Goal: Navigation & Orientation: Find specific page/section

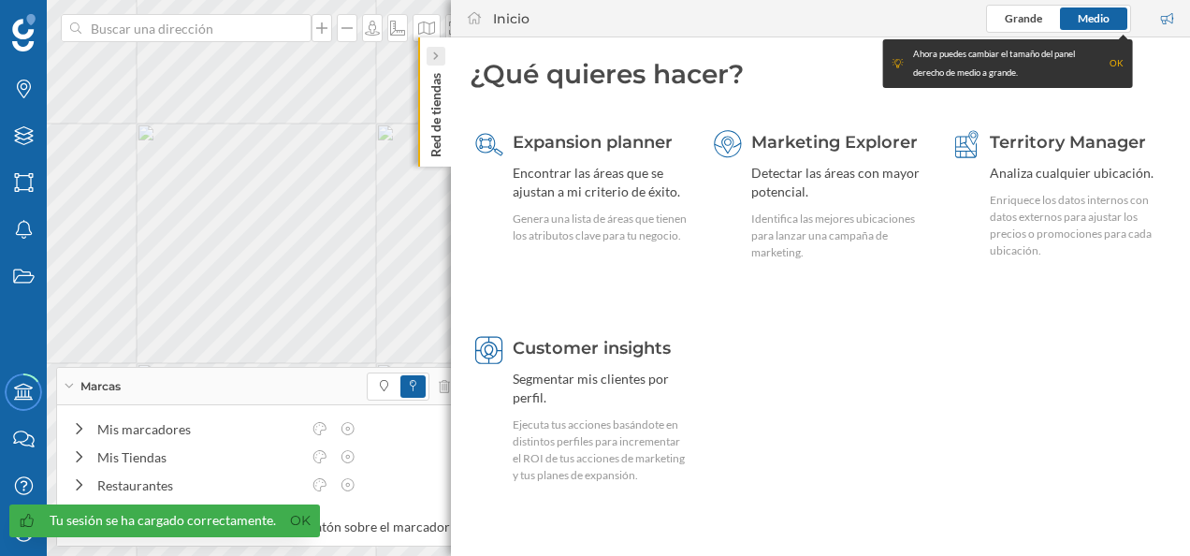
click at [436, 58] on icon at bounding box center [435, 55] width 6 height 9
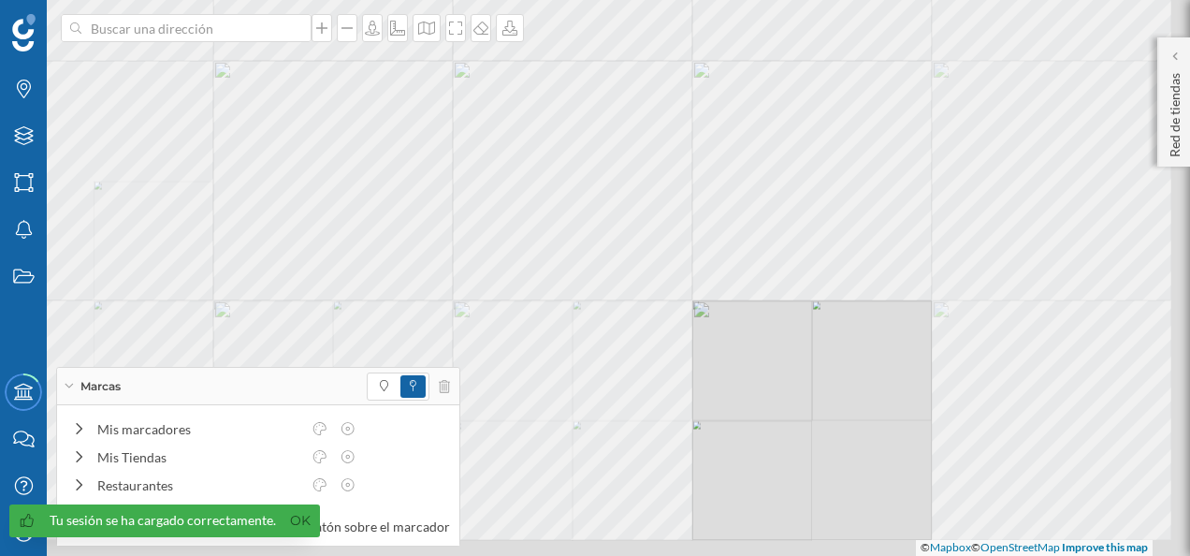
click at [722, 101] on div "© Mapbox © OpenStreetMap Improve this map" at bounding box center [595, 278] width 1190 height 556
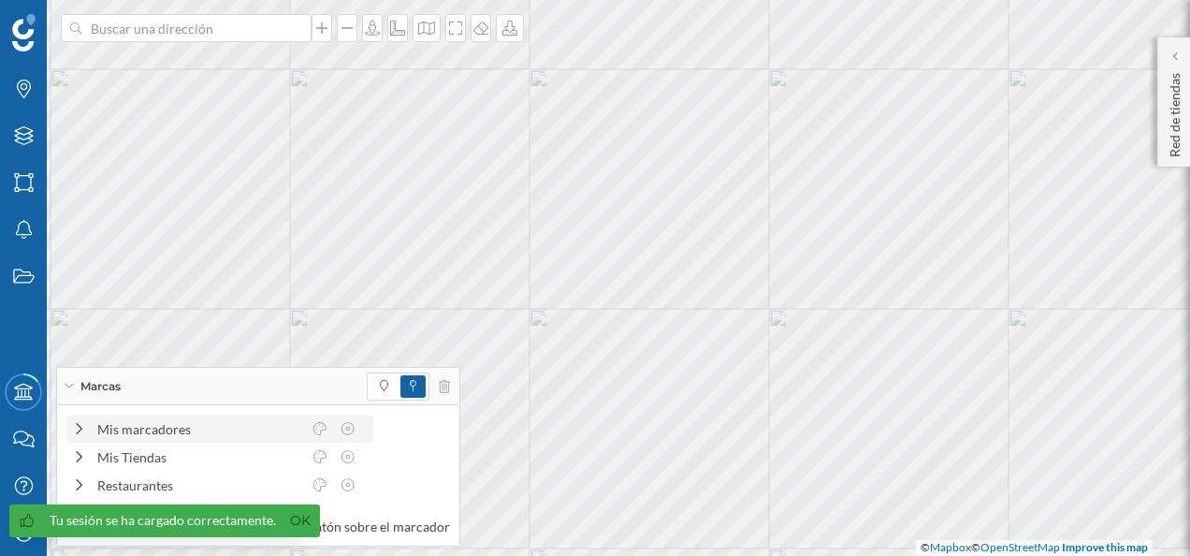
click at [131, 432] on div "Mis marcadores" at bounding box center [199, 429] width 204 height 20
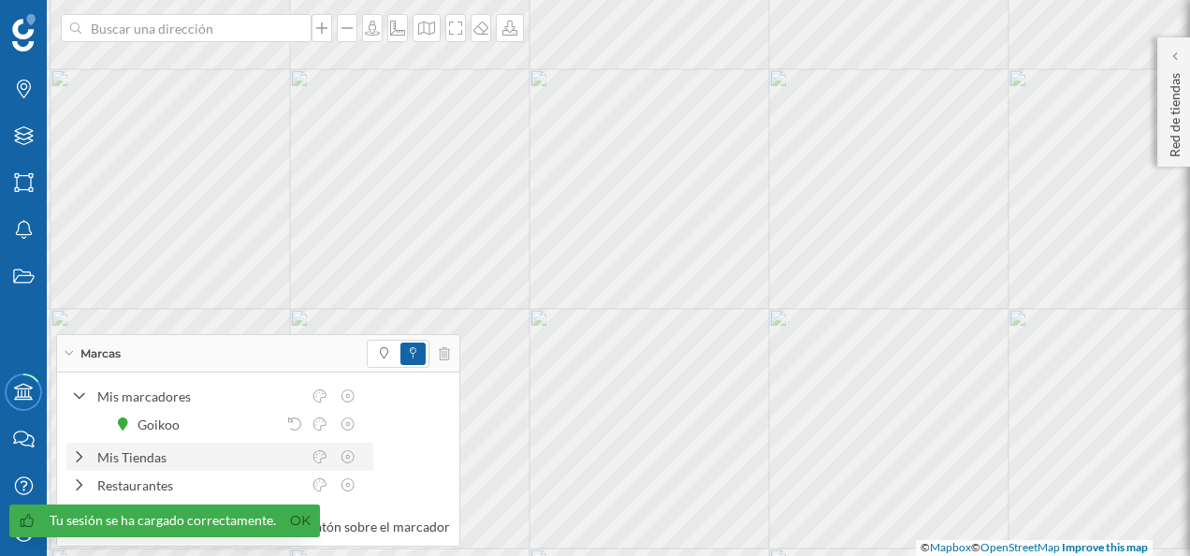
click at [369, 427] on icon at bounding box center [372, 423] width 11 height 13
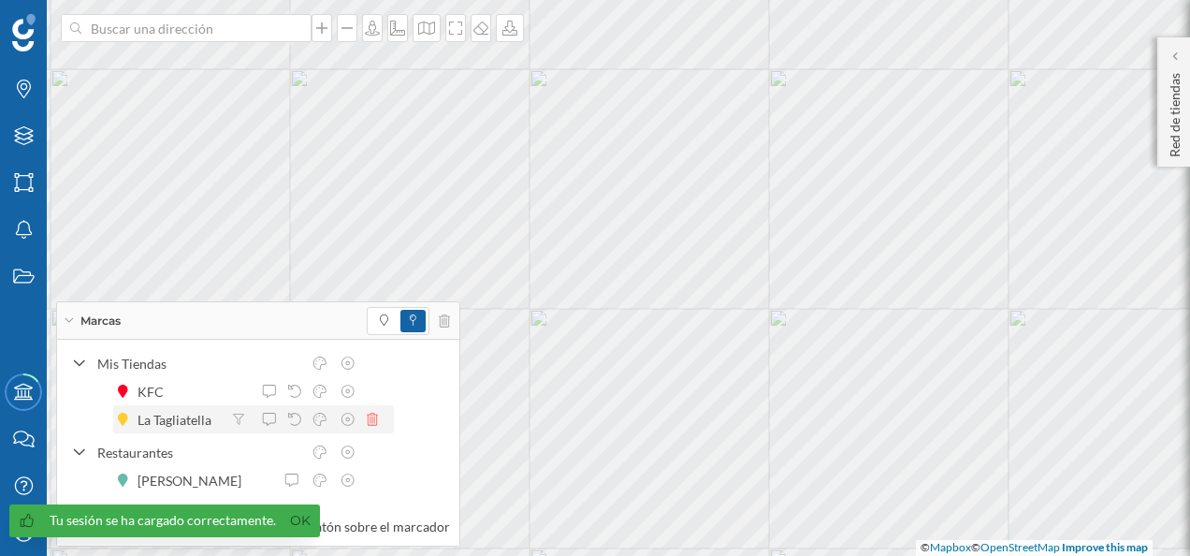
click at [376, 419] on icon at bounding box center [372, 419] width 11 height 13
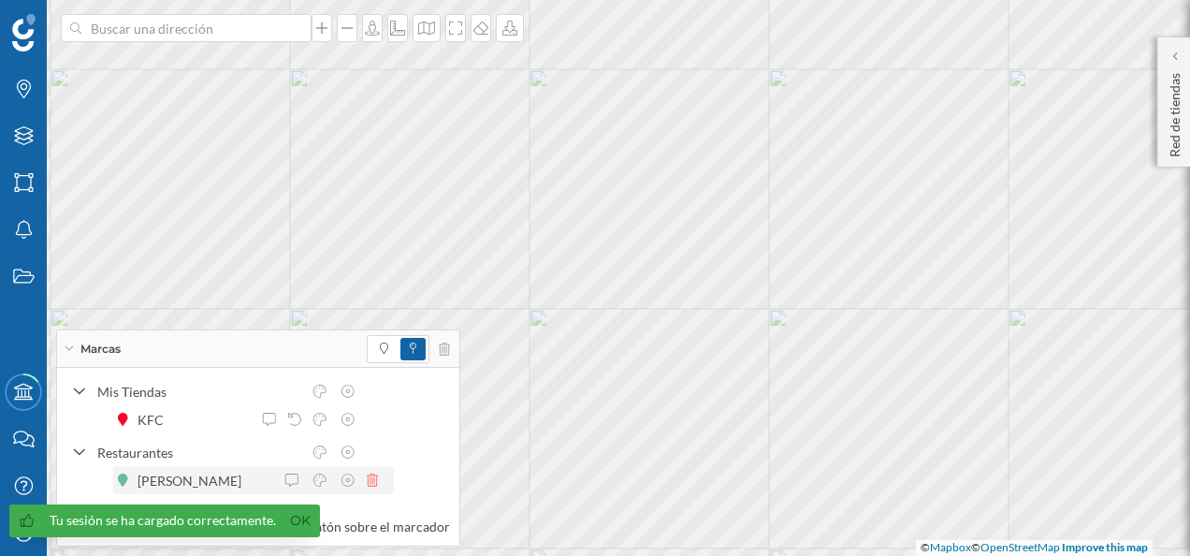
click at [370, 485] on icon at bounding box center [372, 479] width 11 height 13
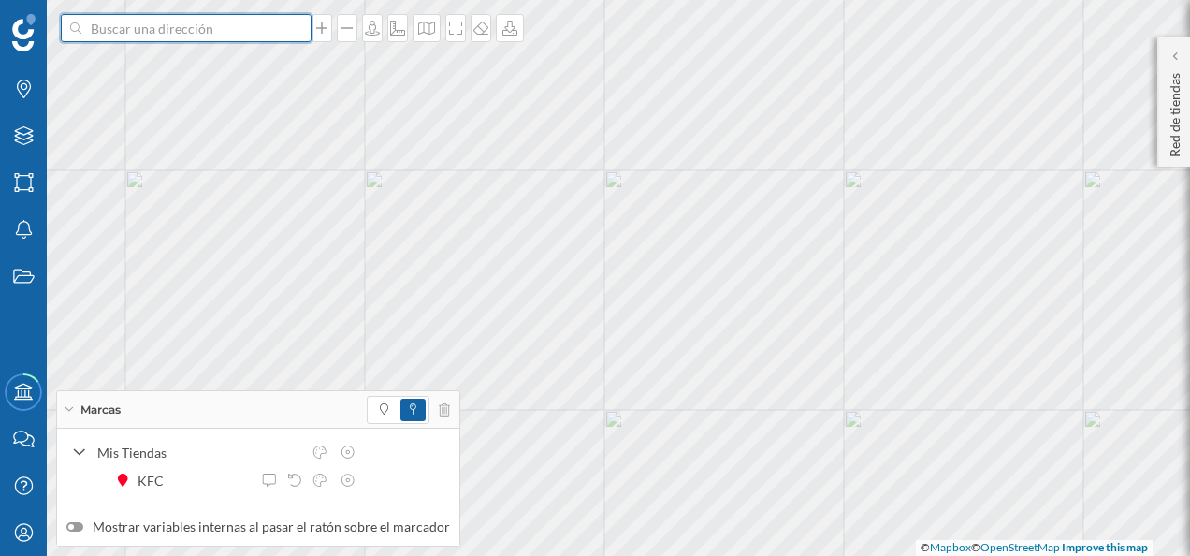
click at [198, 25] on input at bounding box center [186, 28] width 210 height 28
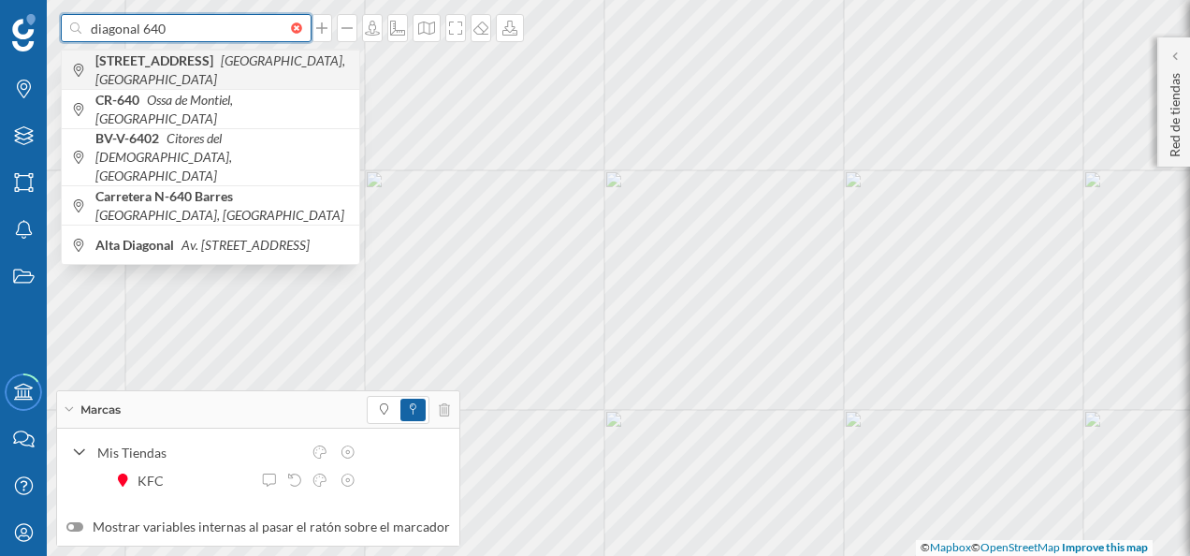
type input "diagonal 640"
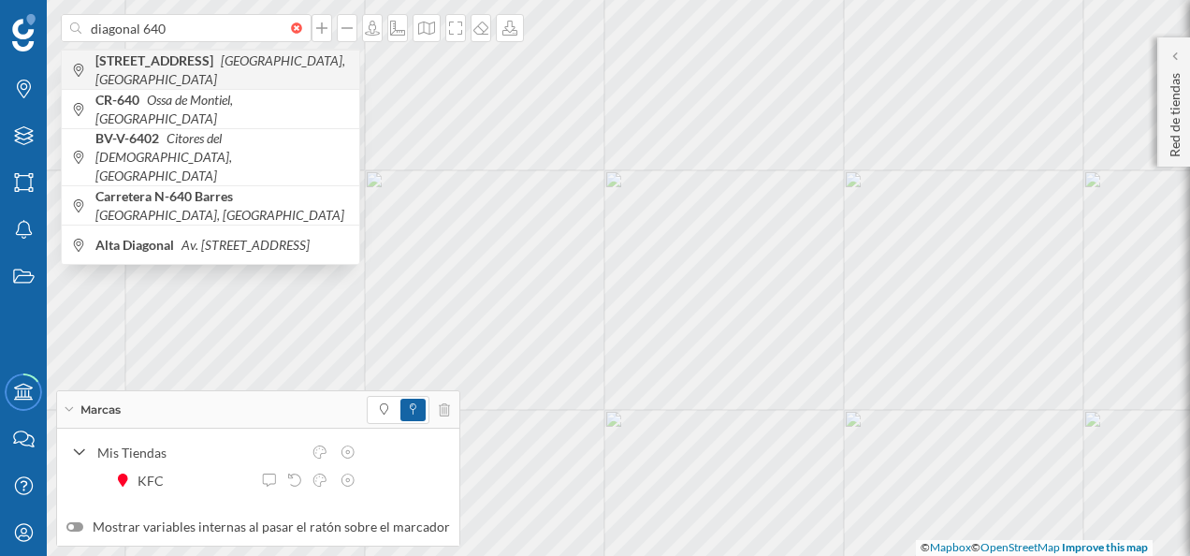
click at [192, 68] on b "[STREET_ADDRESS]" at bounding box center [156, 60] width 123 height 16
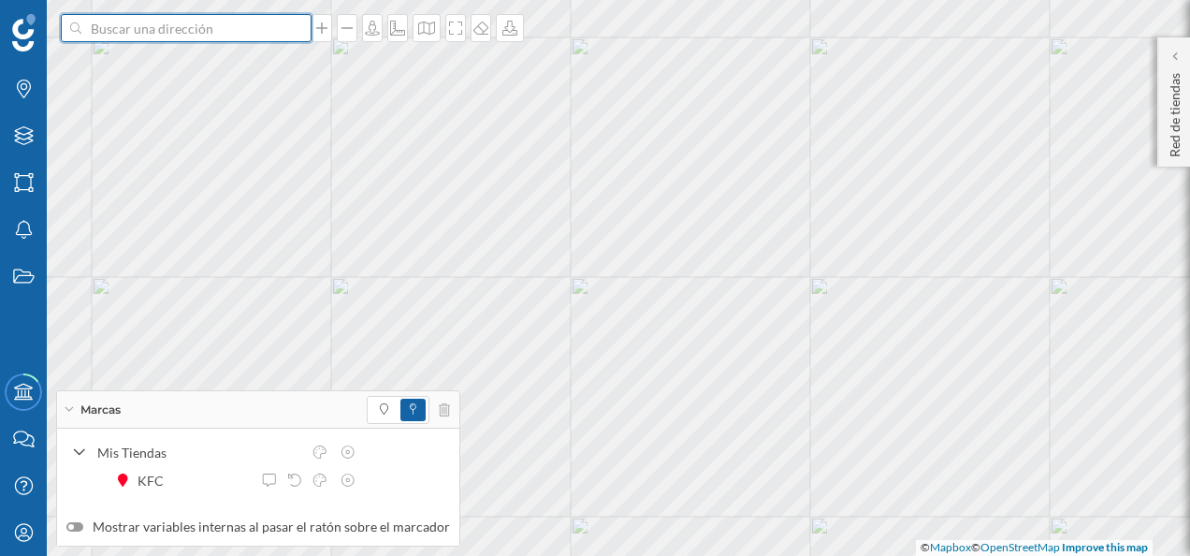
click at [119, 36] on input at bounding box center [186, 28] width 210 height 28
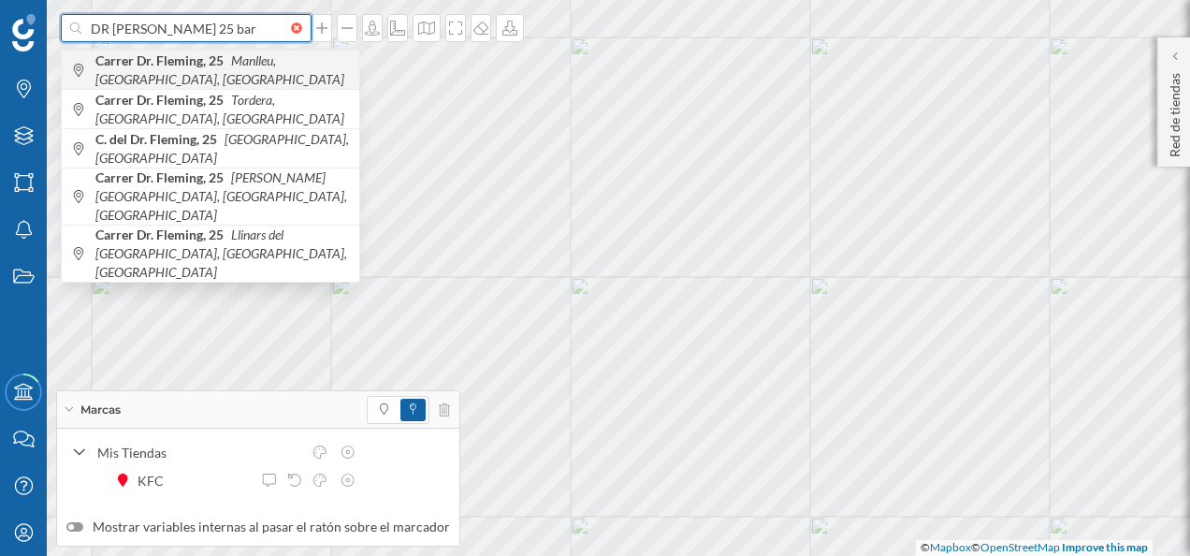
type input "DR [PERSON_NAME] 25 bar"
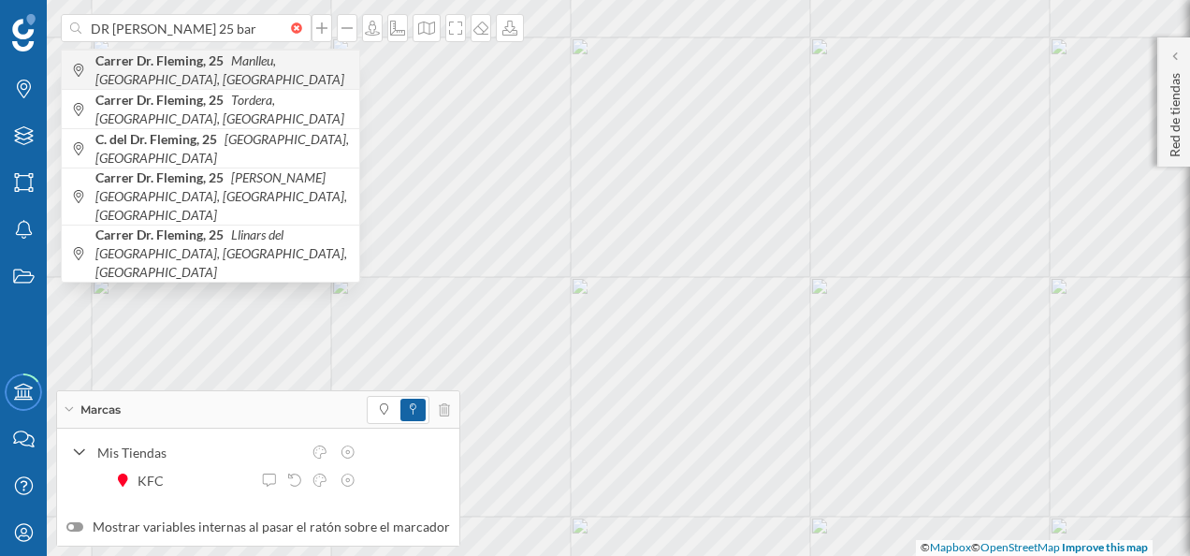
click at [298, 65] on icon "Manlleu, [GEOGRAPHIC_DATA], [GEOGRAPHIC_DATA]" at bounding box center [219, 69] width 249 height 35
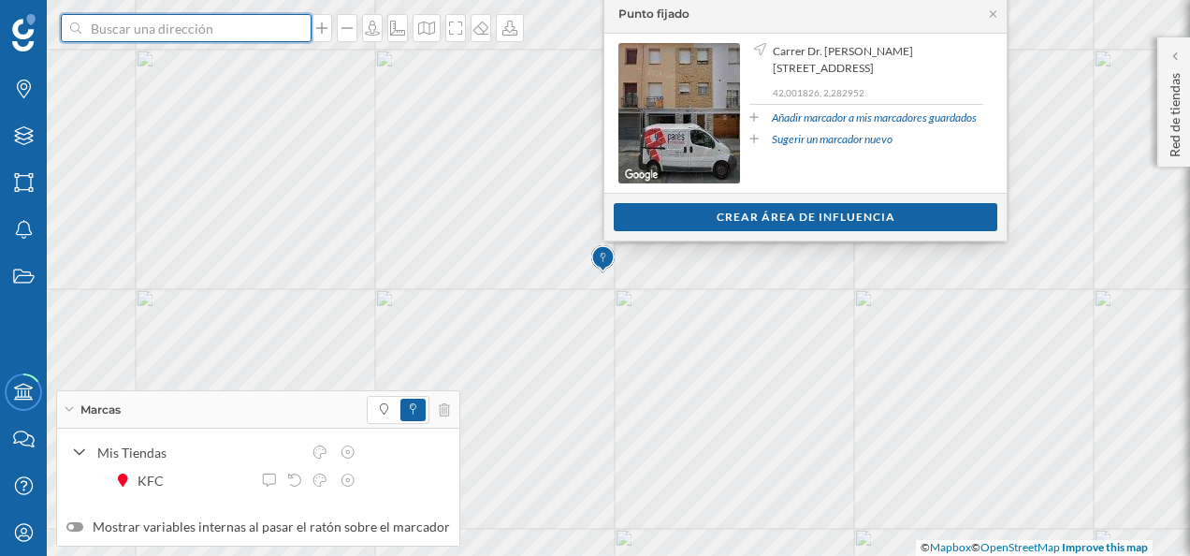
click at [232, 26] on input at bounding box center [186, 28] width 210 height 28
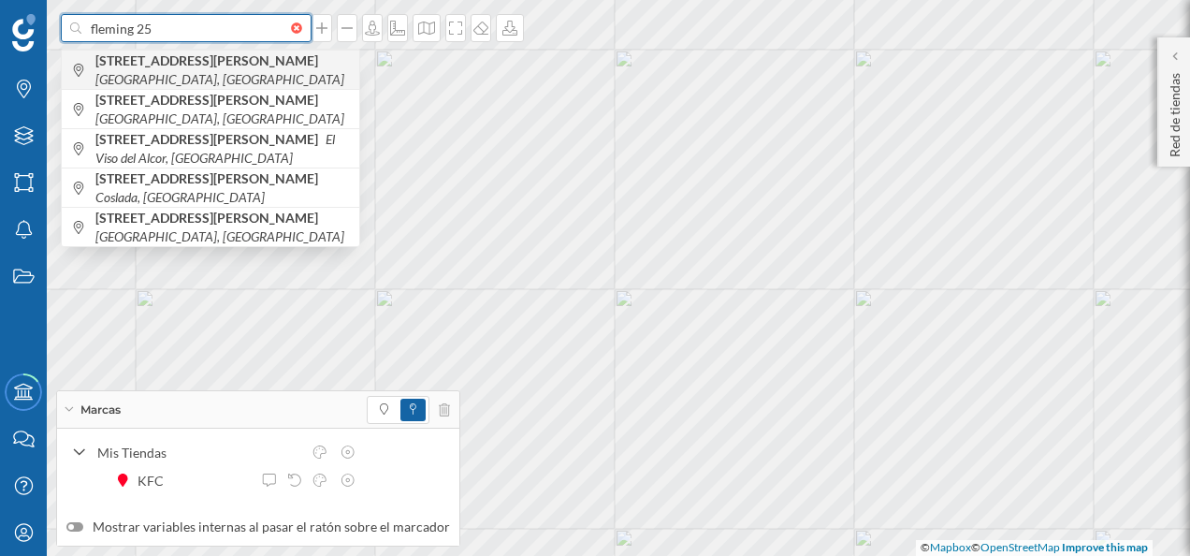
type input "fleming 25"
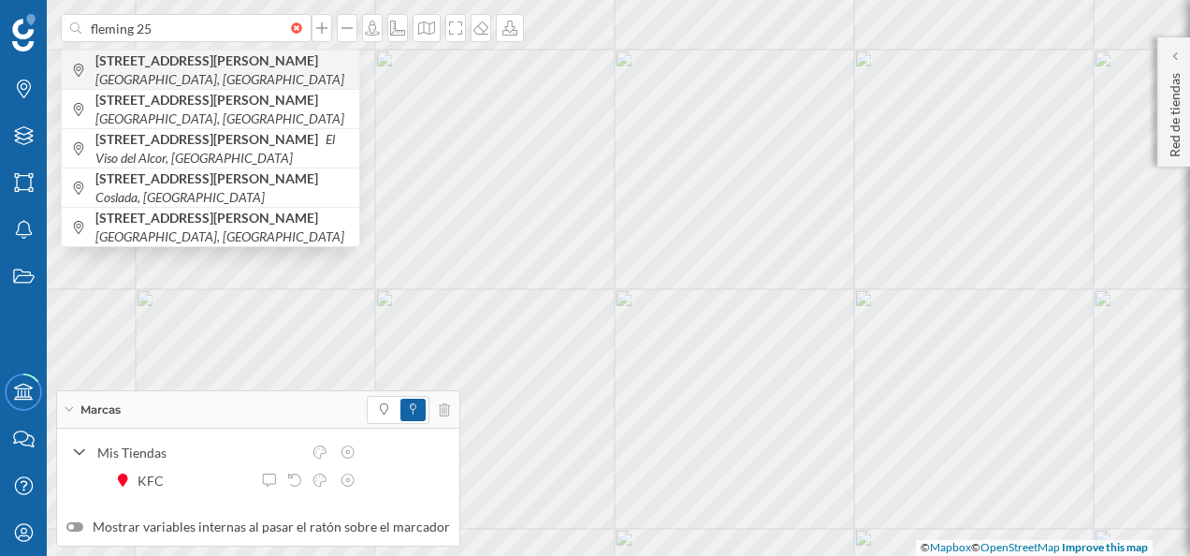
click at [269, 71] on icon "[GEOGRAPHIC_DATA], [GEOGRAPHIC_DATA]" at bounding box center [219, 79] width 249 height 16
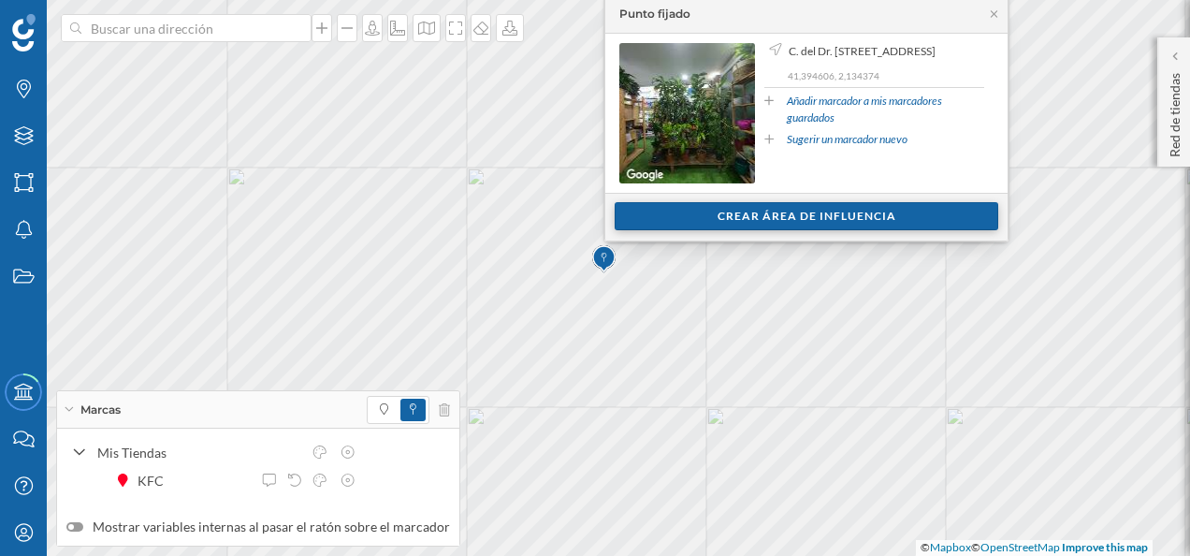
click at [730, 206] on div "Crear área de influencia" at bounding box center [807, 216] width 384 height 28
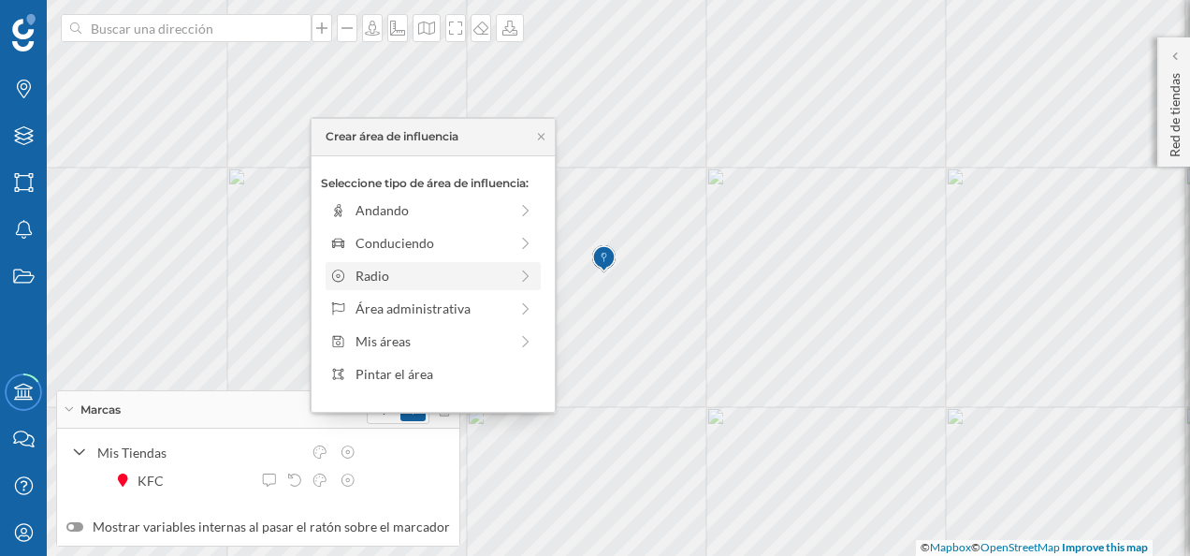
click at [395, 263] on div "Radio" at bounding box center [433, 276] width 215 height 28
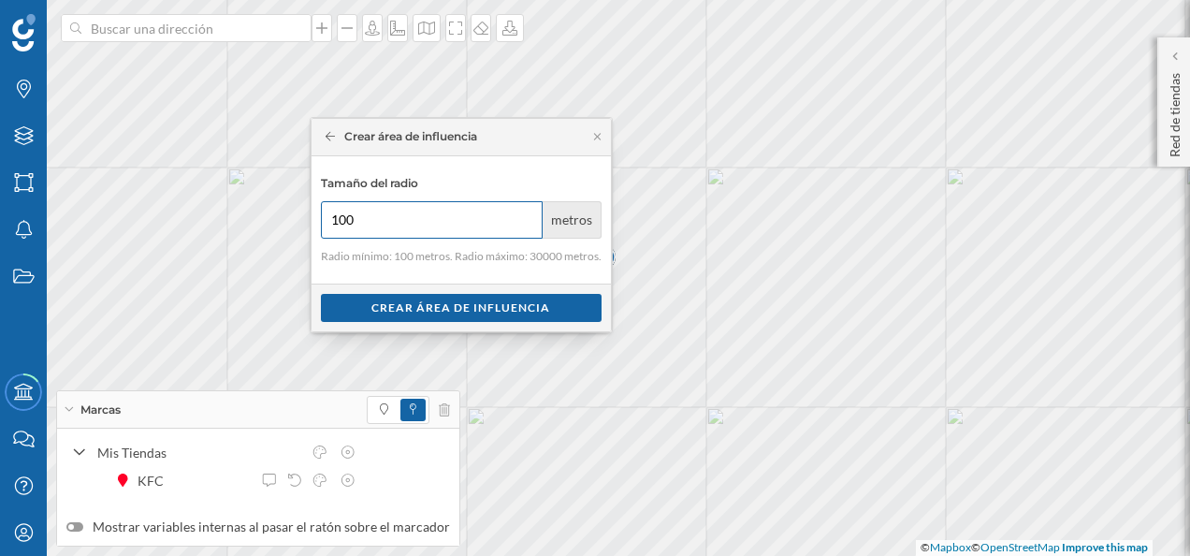
click at [419, 225] on input "100" at bounding box center [432, 219] width 223 height 37
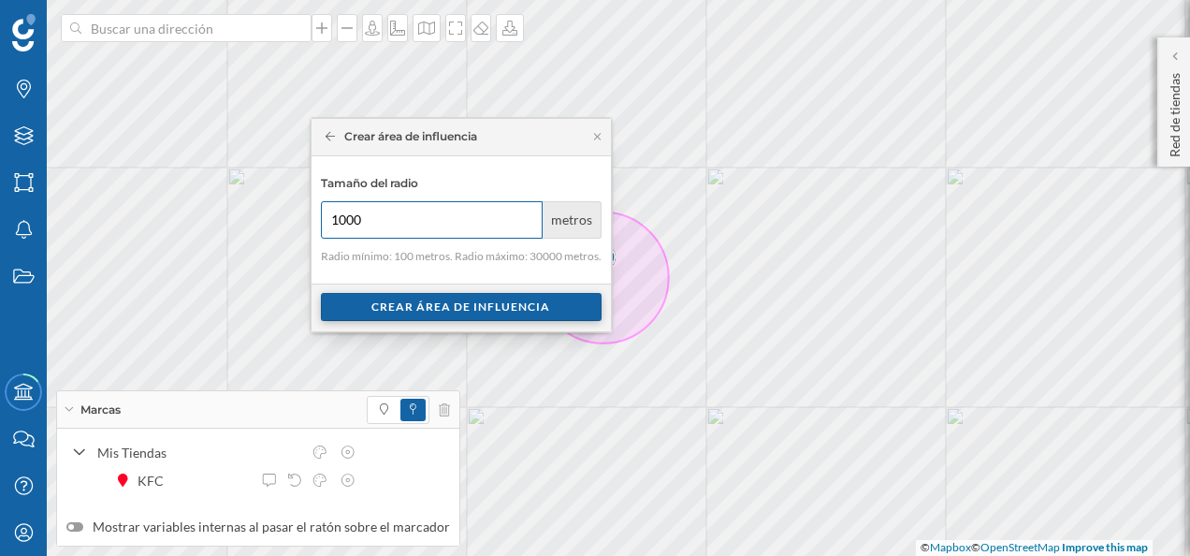
type input "1000"
click at [459, 305] on div "Crear área de influencia" at bounding box center [461, 307] width 281 height 28
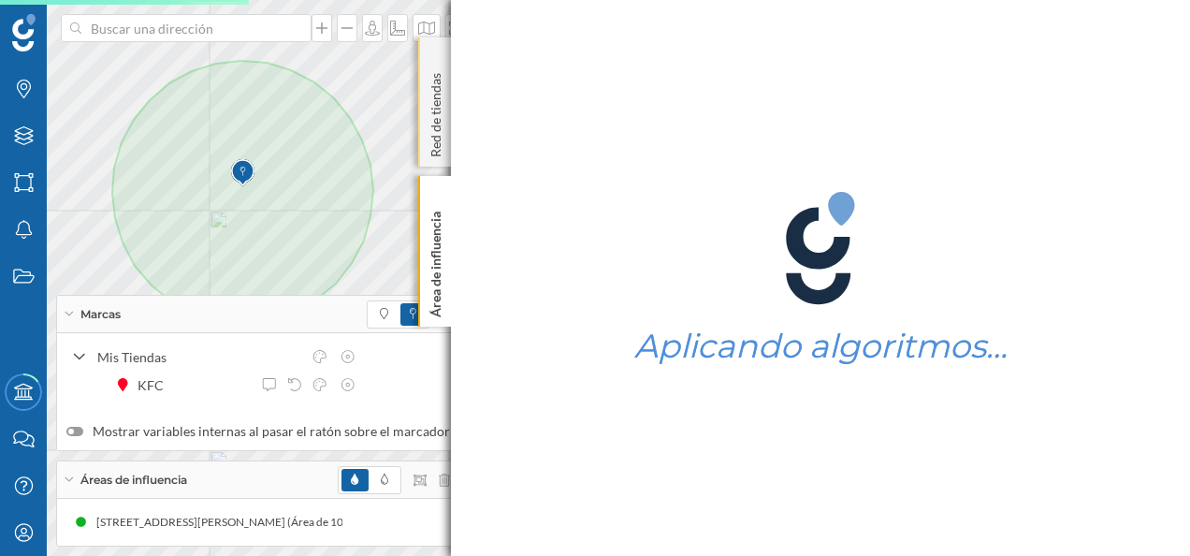
click at [438, 52] on div "Red de tiendas" at bounding box center [434, 101] width 33 height 129
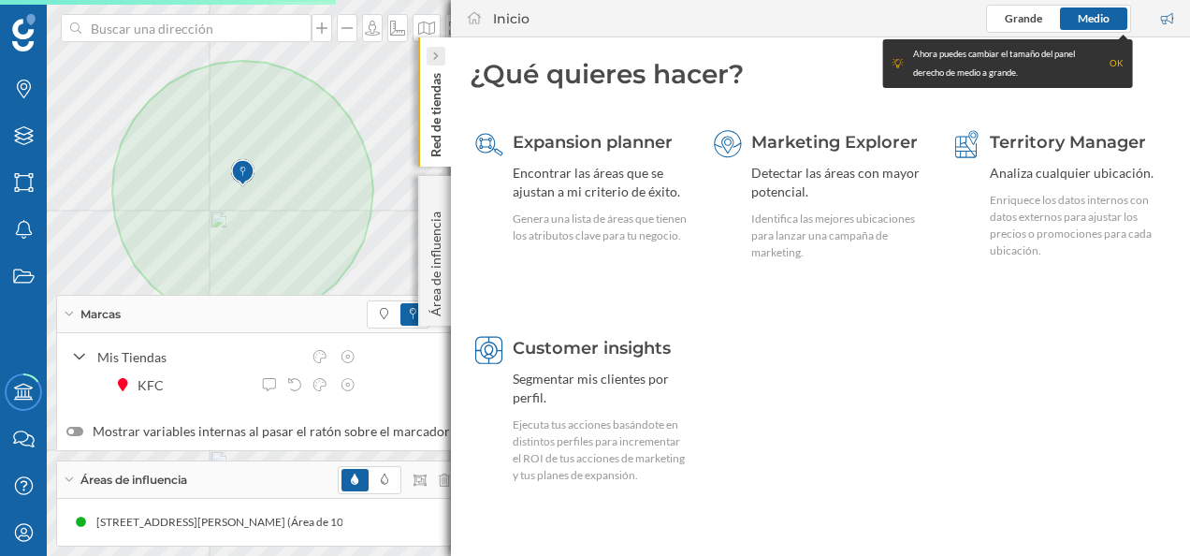
click at [437, 56] on icon at bounding box center [435, 56] width 5 height 8
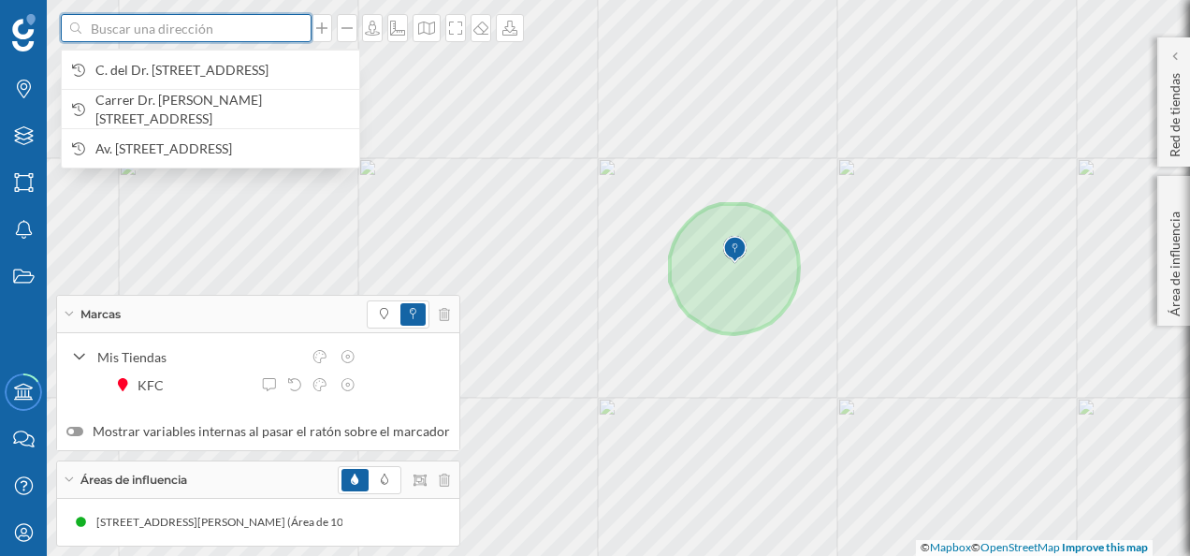
click at [217, 32] on input at bounding box center [186, 28] width 210 height 28
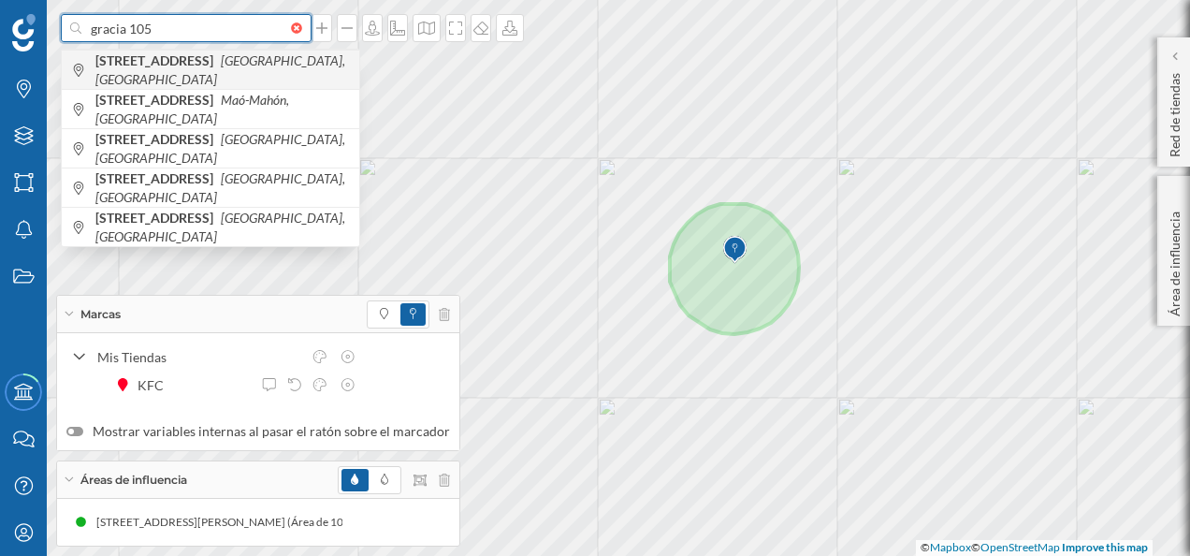
type input "gracia 105"
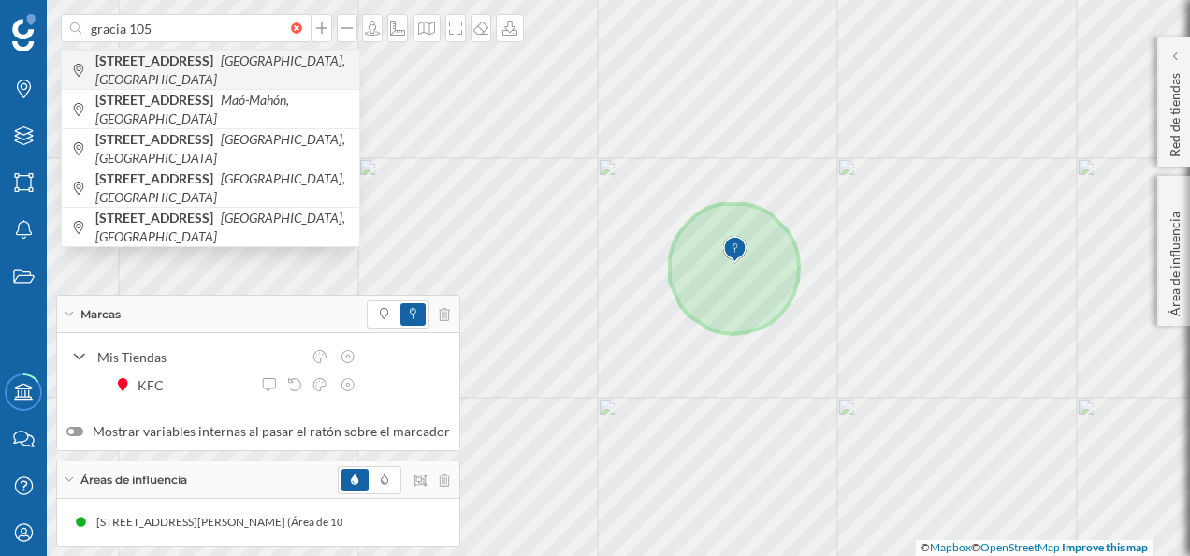
click at [228, 68] on icon "[GEOGRAPHIC_DATA], [GEOGRAPHIC_DATA]" at bounding box center [220, 69] width 250 height 35
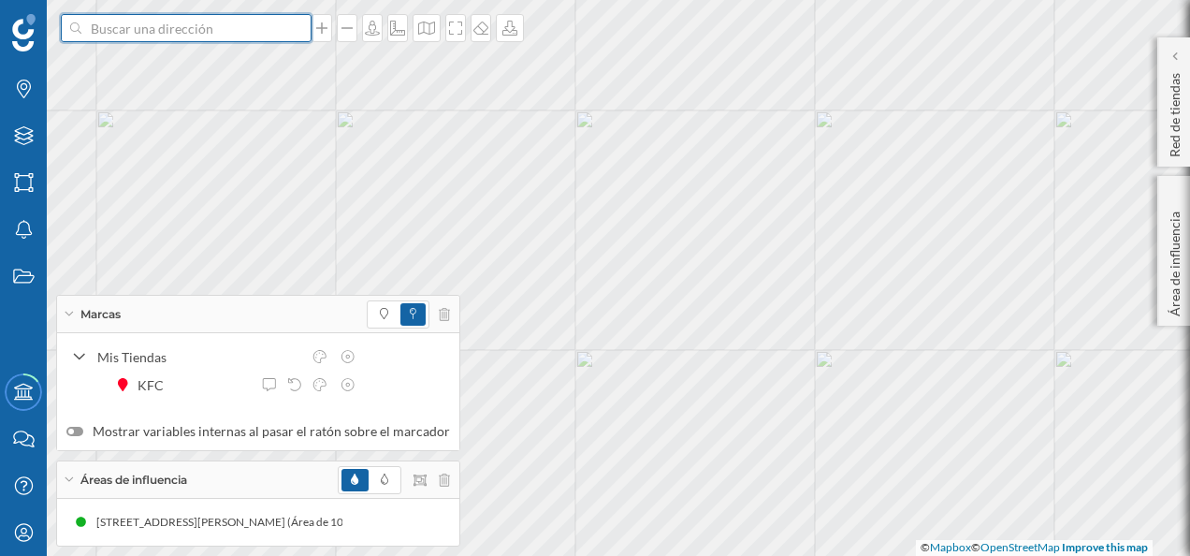
click at [185, 32] on input at bounding box center [186, 28] width 210 height 28
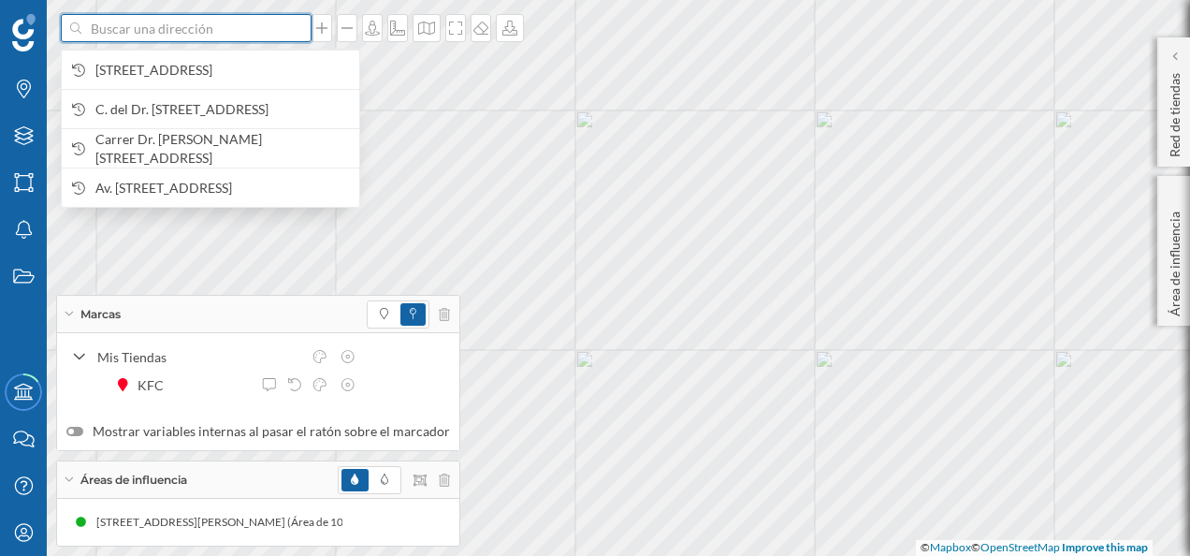
type input "p"
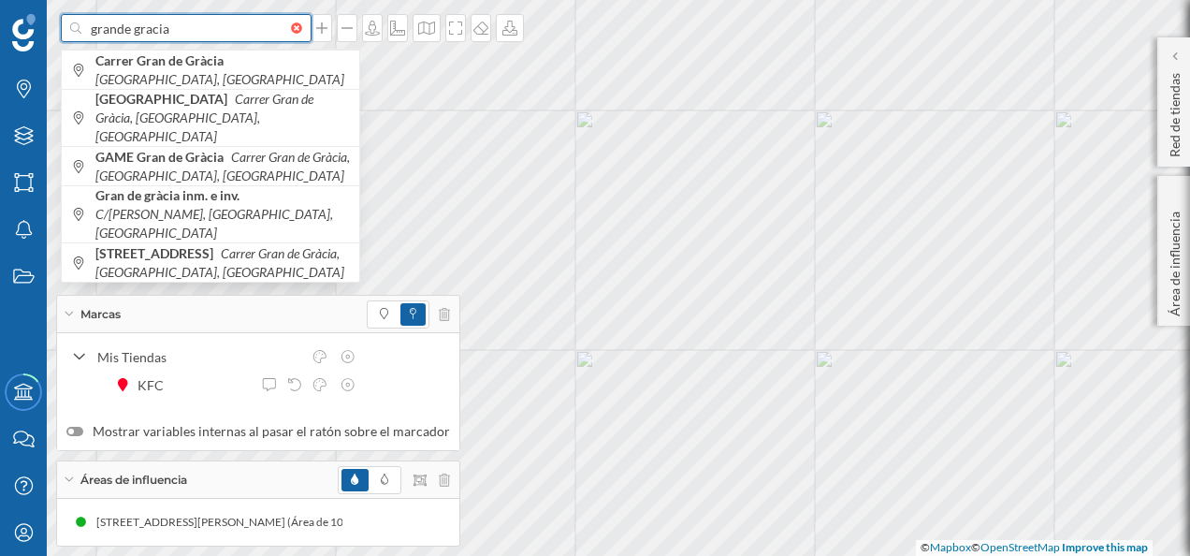
click at [116, 33] on input "grande gracia" at bounding box center [186, 28] width 210 height 28
click at [213, 41] on input "gran de gracia" at bounding box center [186, 28] width 210 height 28
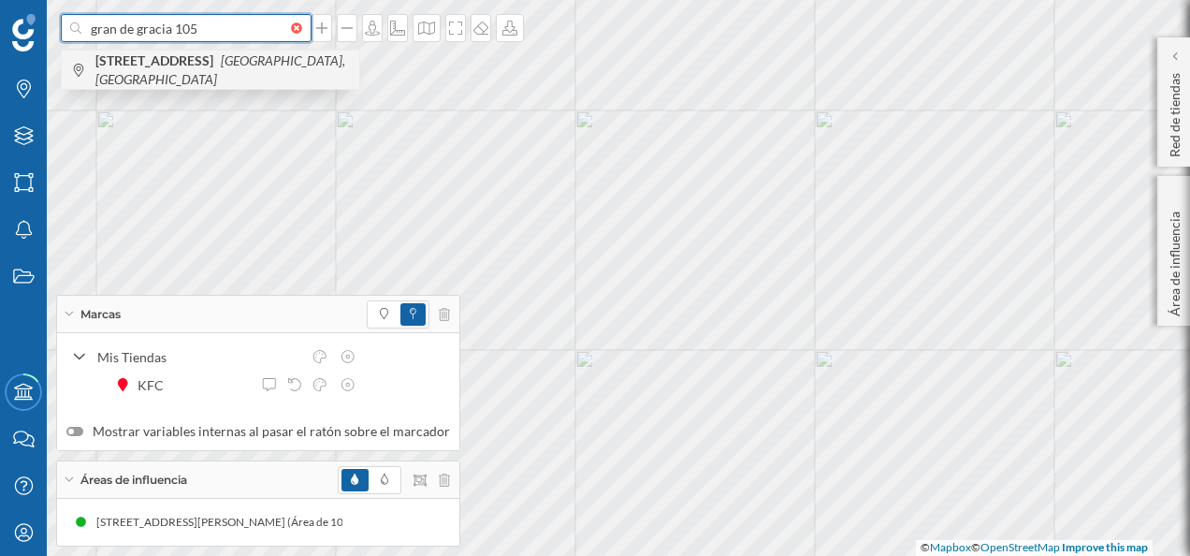
type input "gran de gracia 105"
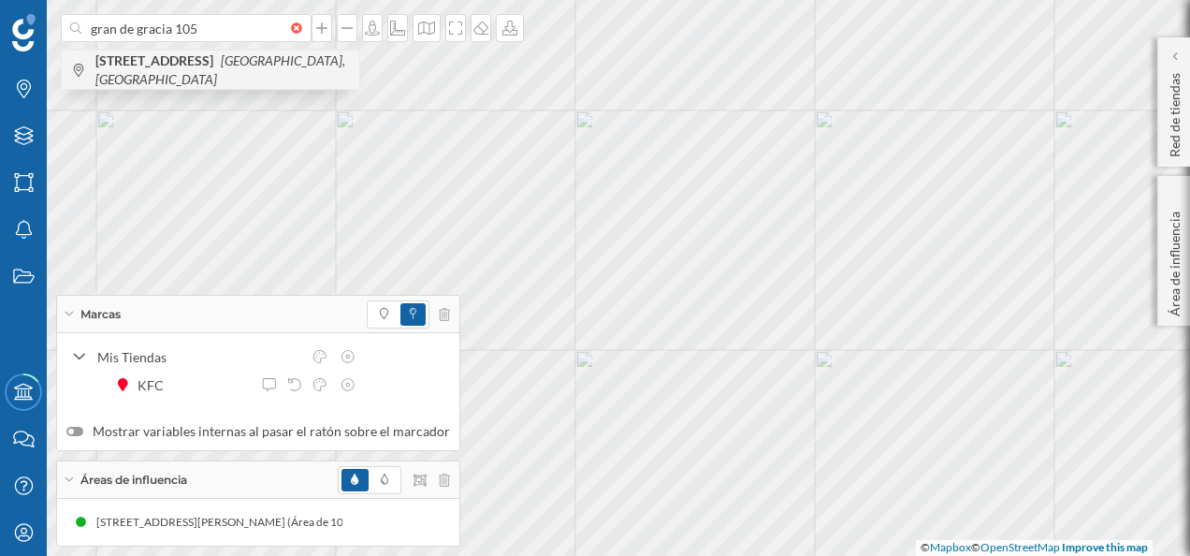
click at [218, 65] on b "[STREET_ADDRESS]" at bounding box center [156, 60] width 123 height 16
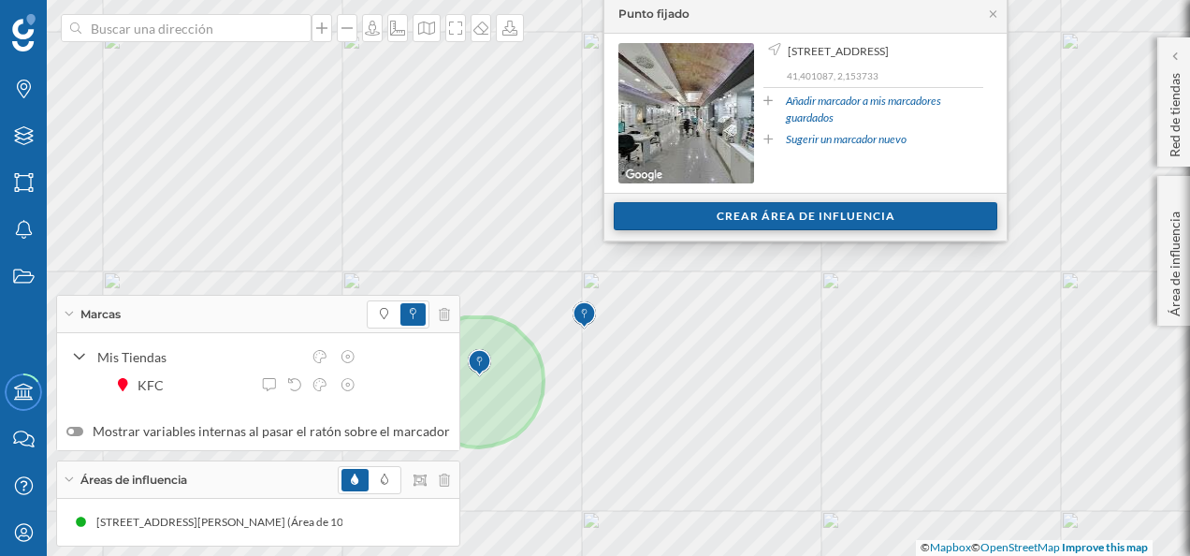
click at [782, 214] on div "Crear área de influencia" at bounding box center [806, 216] width 384 height 28
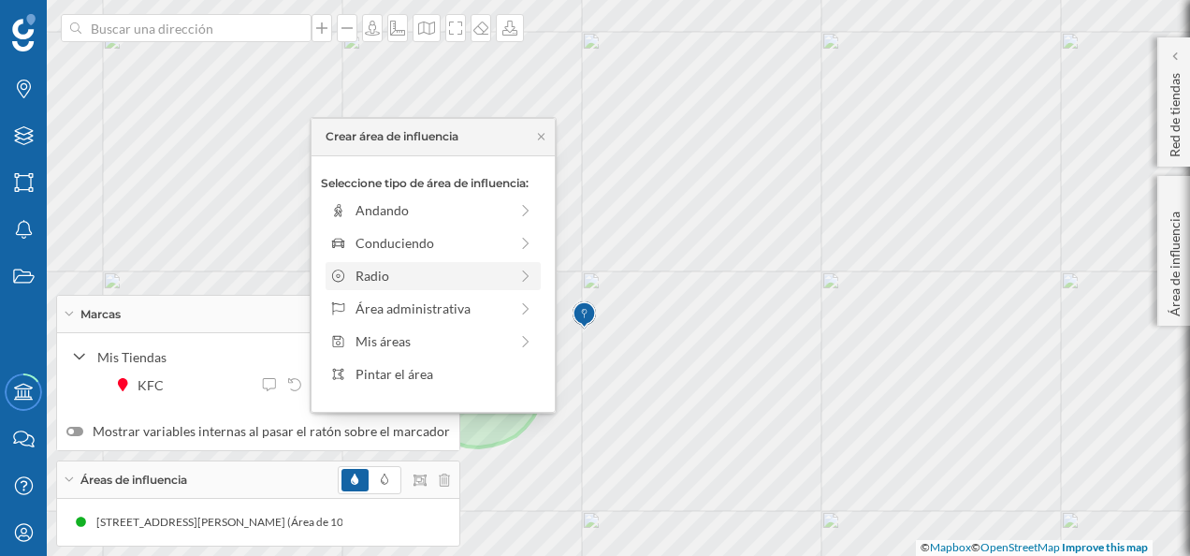
click at [420, 271] on div "Radio" at bounding box center [431, 276] width 152 height 20
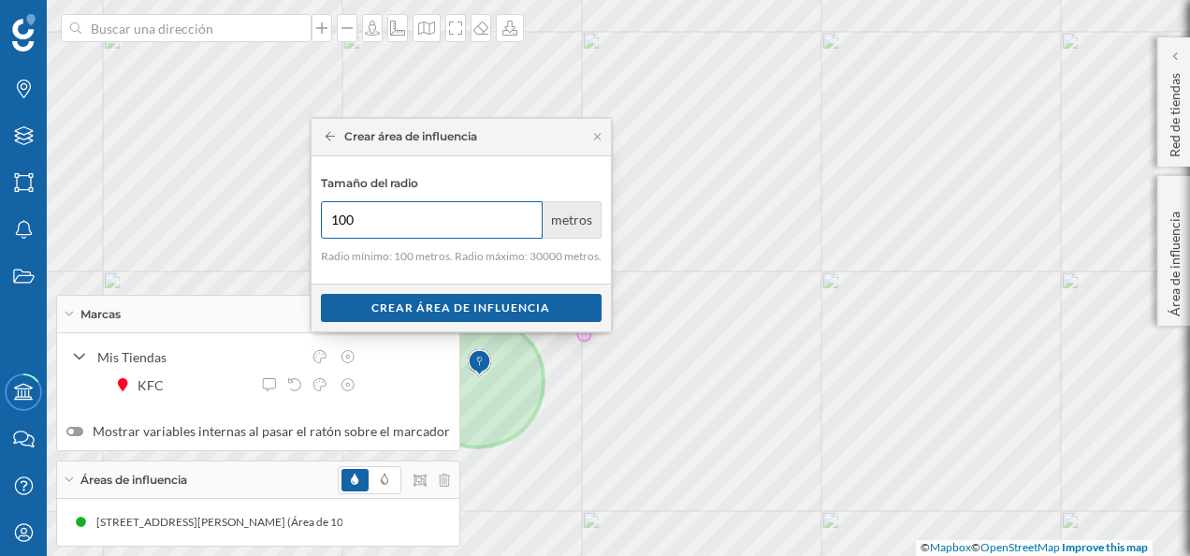
click at [348, 214] on input "100" at bounding box center [432, 219] width 223 height 37
click at [395, 223] on input "100" at bounding box center [432, 219] width 223 height 37
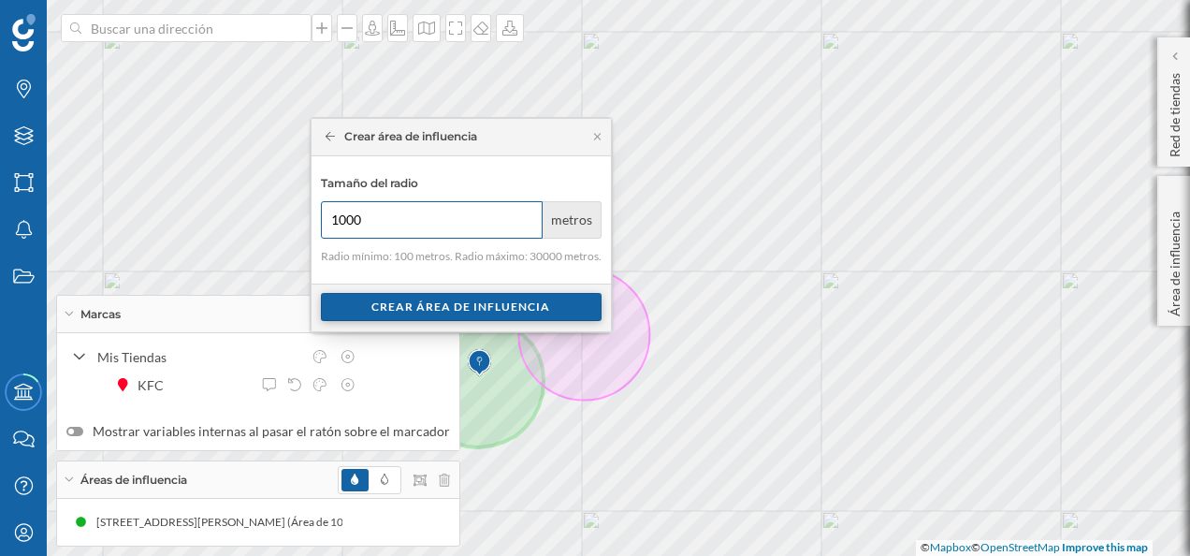
type input "1000"
click at [498, 301] on div "Crear área de influencia" at bounding box center [461, 307] width 281 height 28
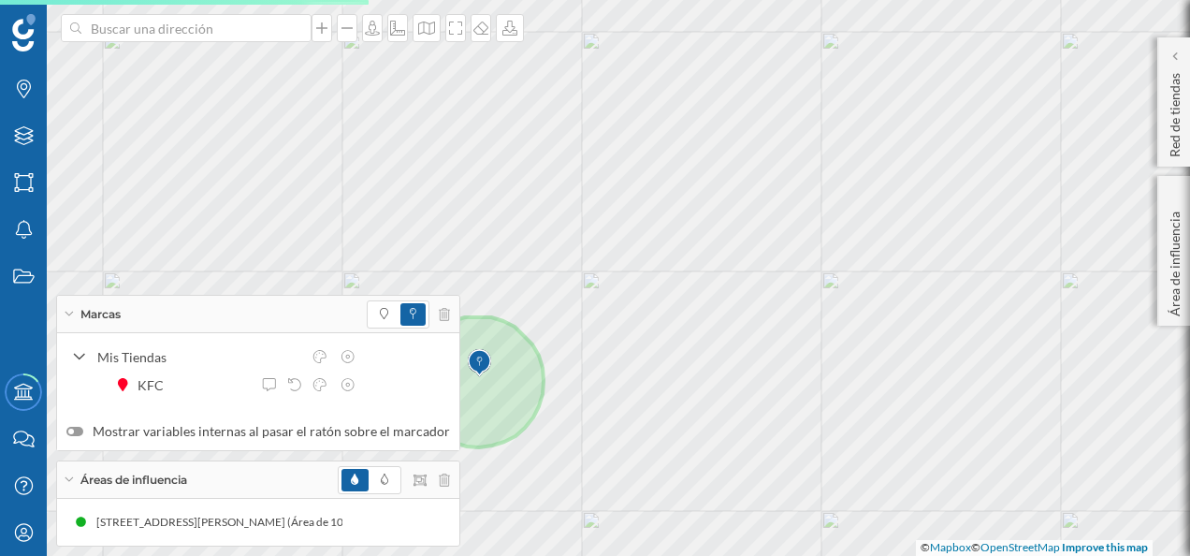
click at [479, 366] on img at bounding box center [479, 362] width 23 height 37
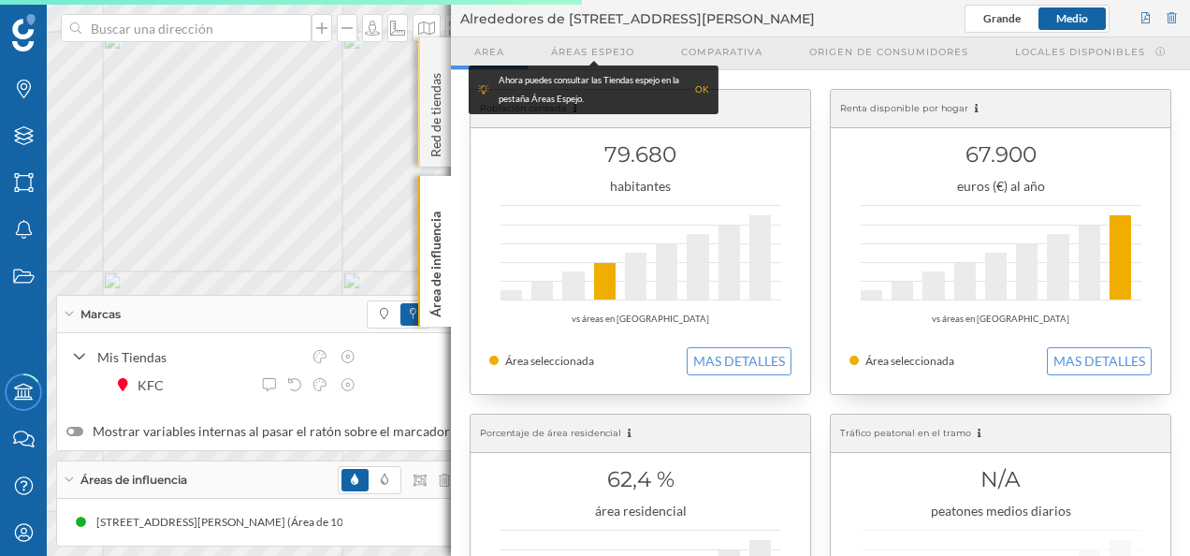
click at [437, 83] on p "Red de tiendas" at bounding box center [436, 111] width 19 height 92
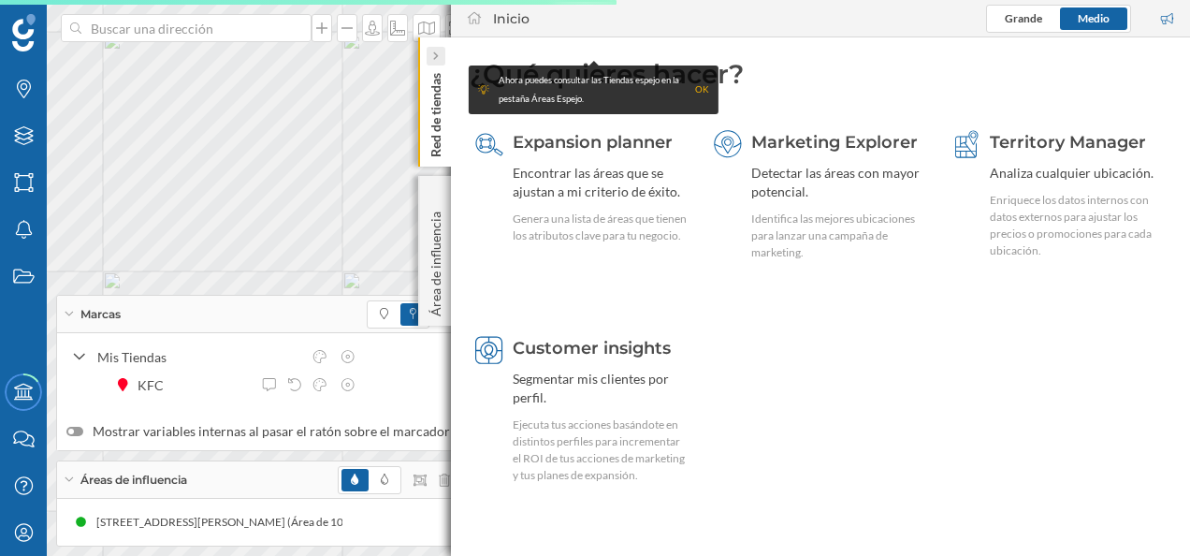
click at [436, 54] on icon at bounding box center [435, 56] width 5 height 8
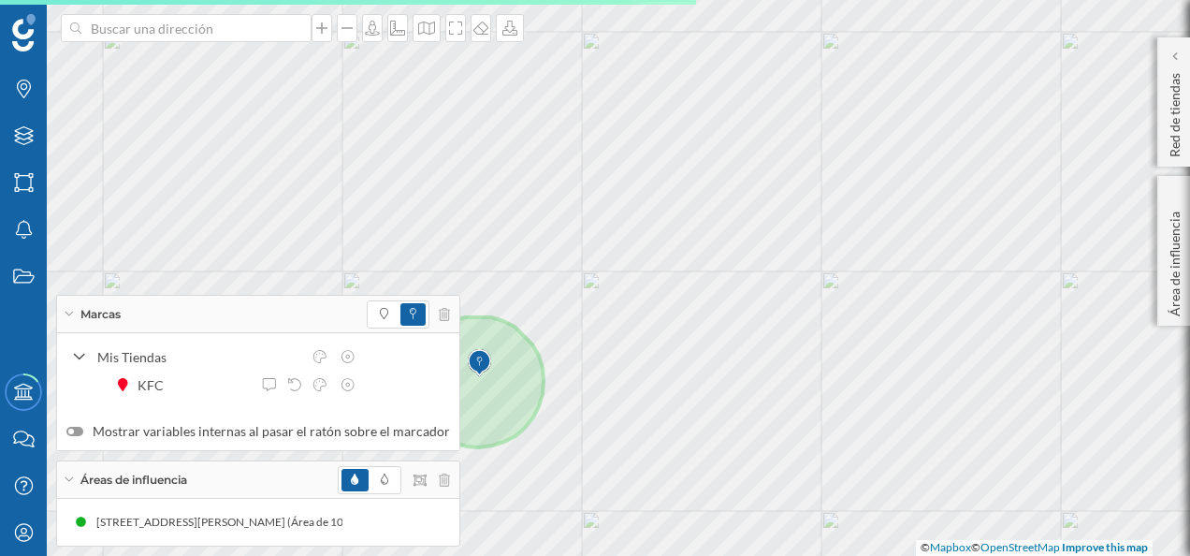
click at [439, 476] on icon at bounding box center [444, 479] width 11 height 13
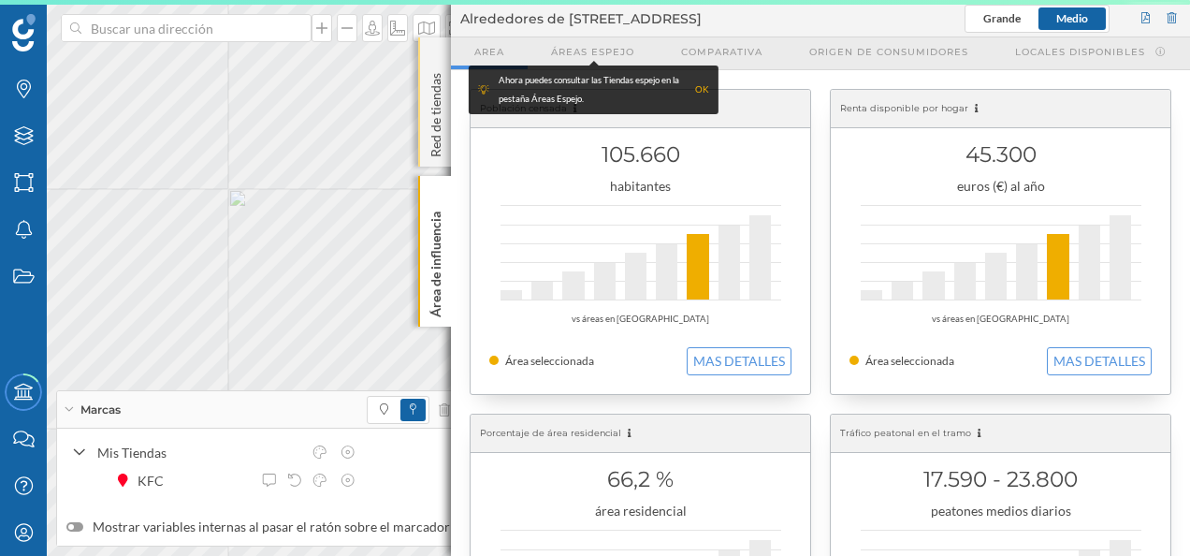
drag, startPoint x: 427, startPoint y: 76, endPoint x: 435, endPoint y: 49, distance: 28.4
click at [427, 75] on p "Red de tiendas" at bounding box center [436, 111] width 19 height 92
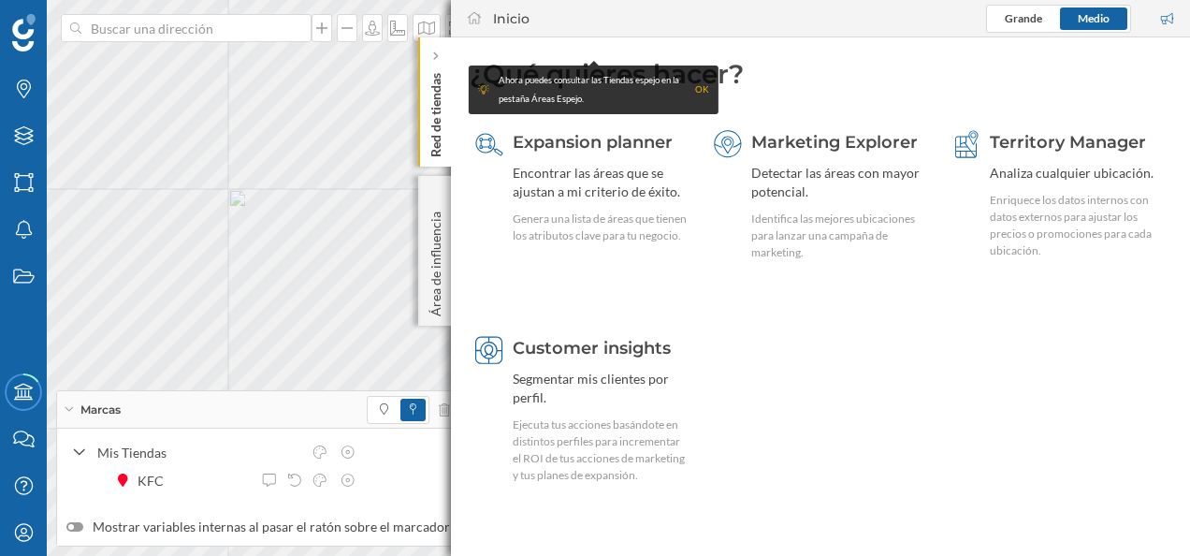
click at [436, 43] on div "Red de tiendas" at bounding box center [434, 101] width 33 height 129
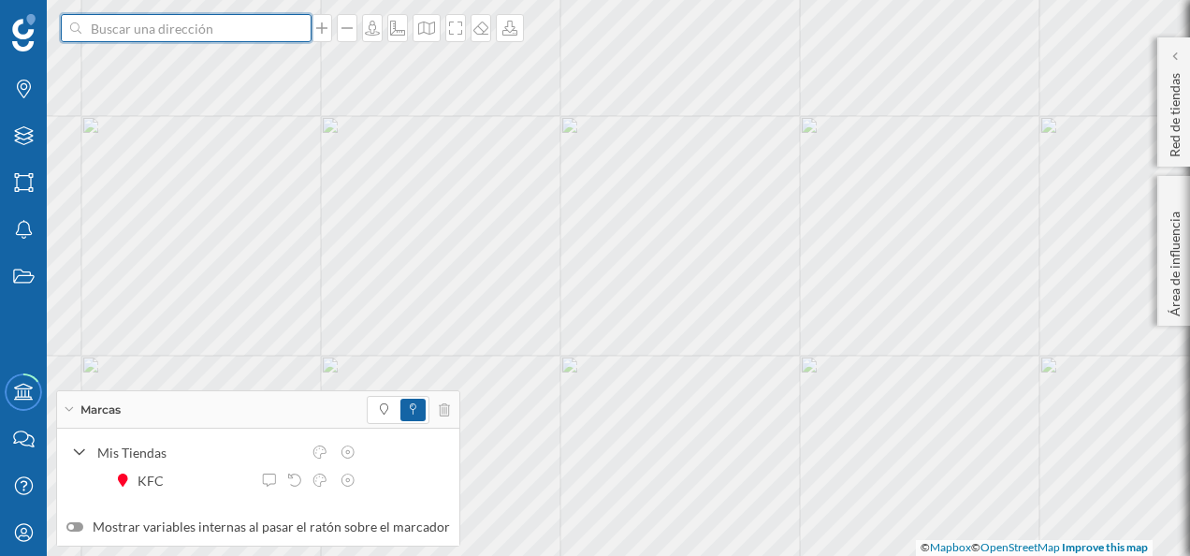
click at [223, 28] on input at bounding box center [186, 28] width 210 height 28
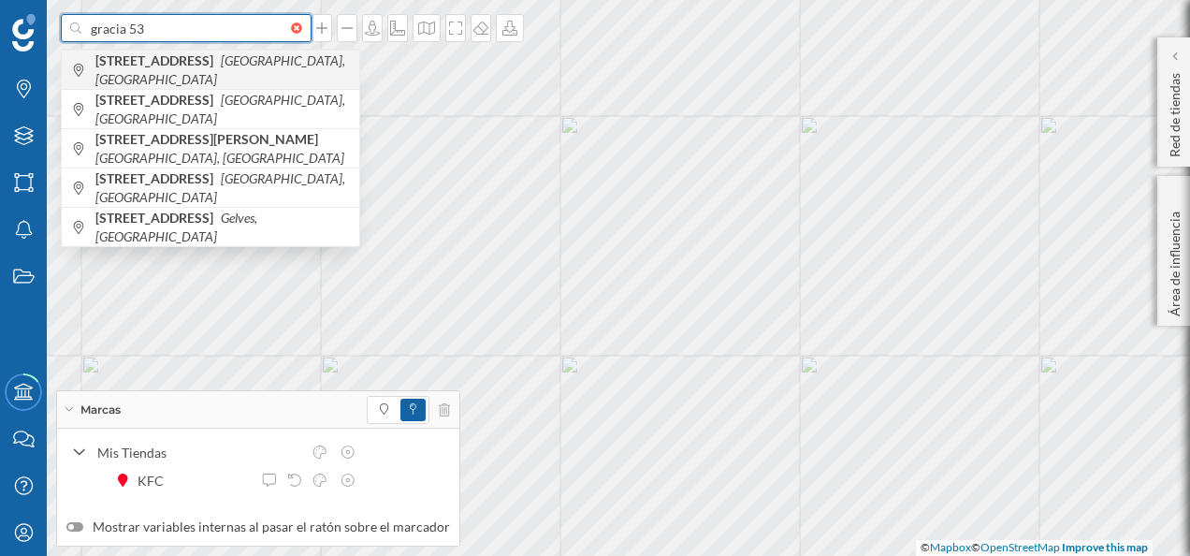
type input "gracia 53"
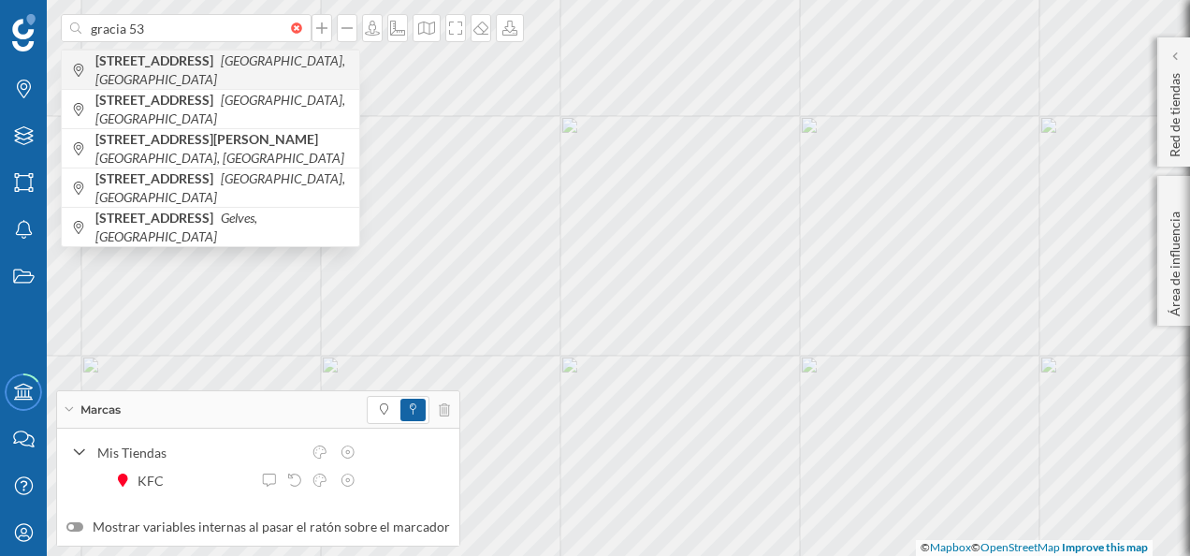
click at [237, 68] on icon "[GEOGRAPHIC_DATA], [GEOGRAPHIC_DATA]" at bounding box center [220, 69] width 250 height 35
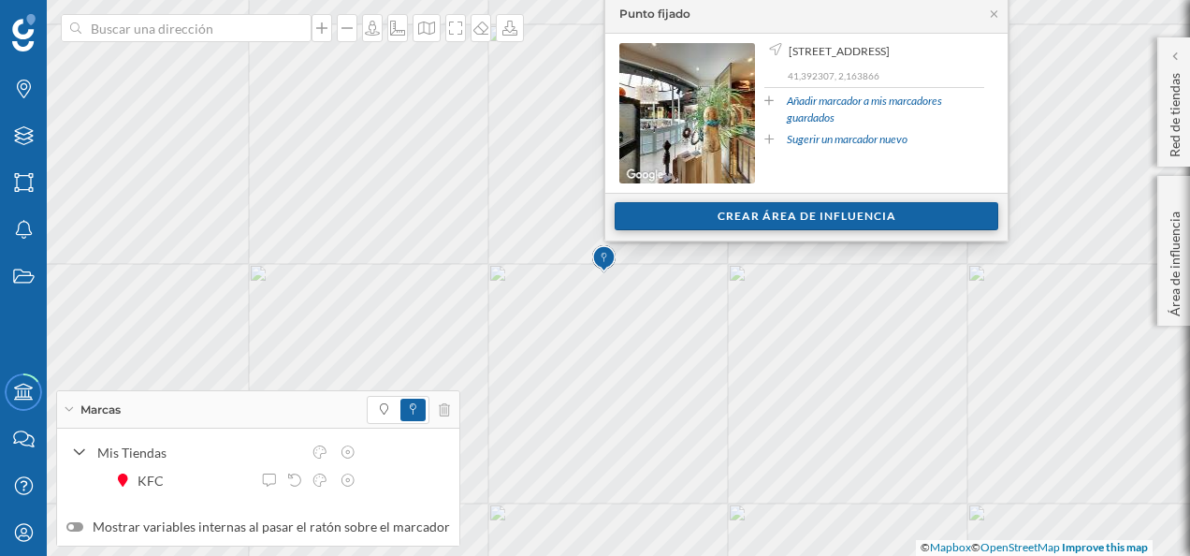
click at [756, 207] on div "Crear área de influencia" at bounding box center [807, 216] width 384 height 28
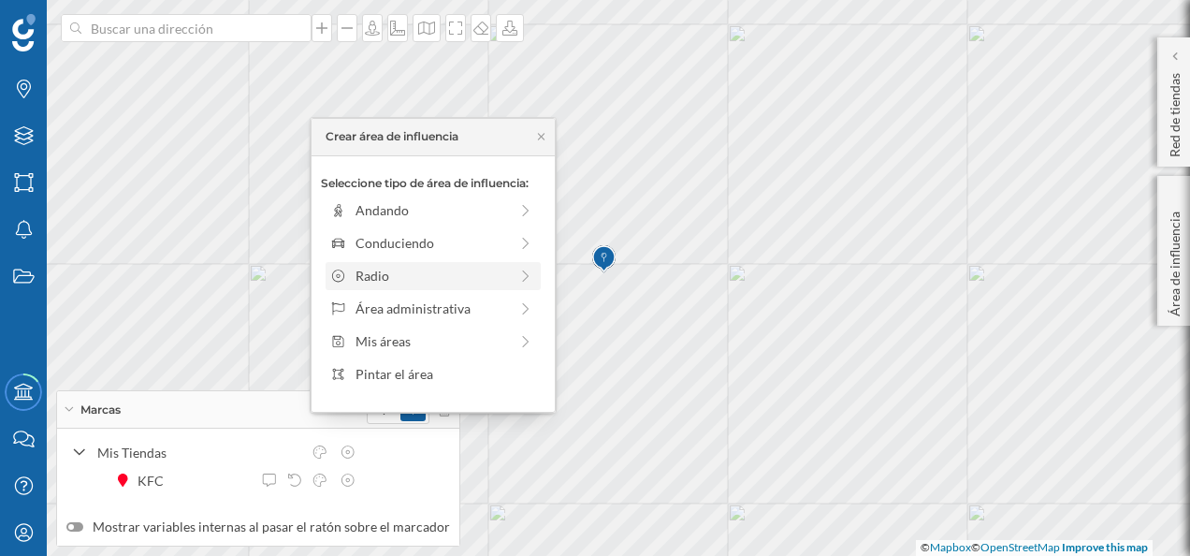
click at [471, 268] on div "Radio" at bounding box center [431, 276] width 152 height 20
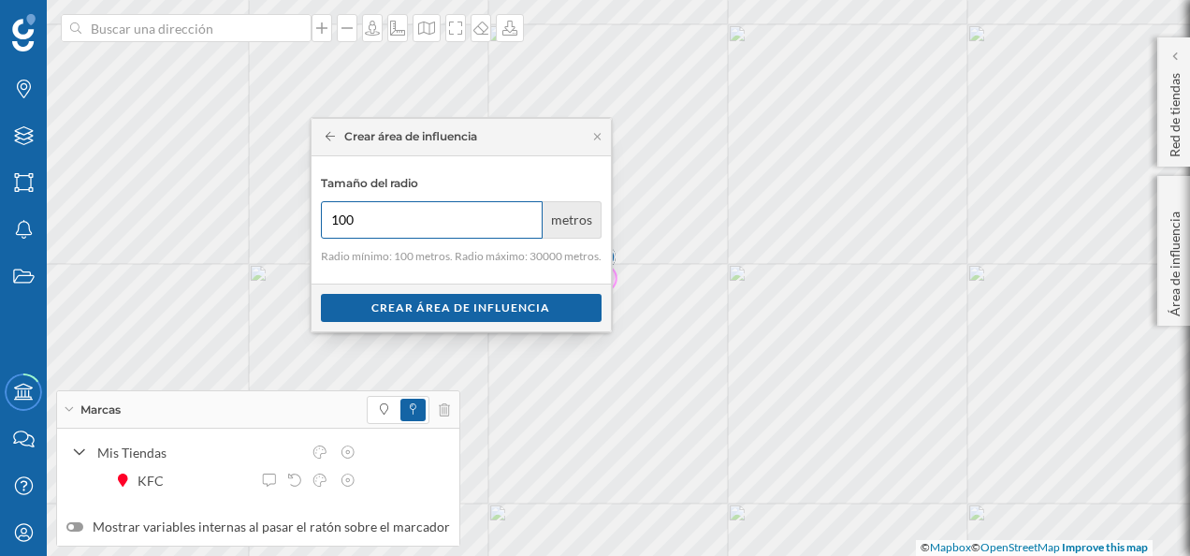
click at [432, 238] on input "100" at bounding box center [432, 219] width 223 height 37
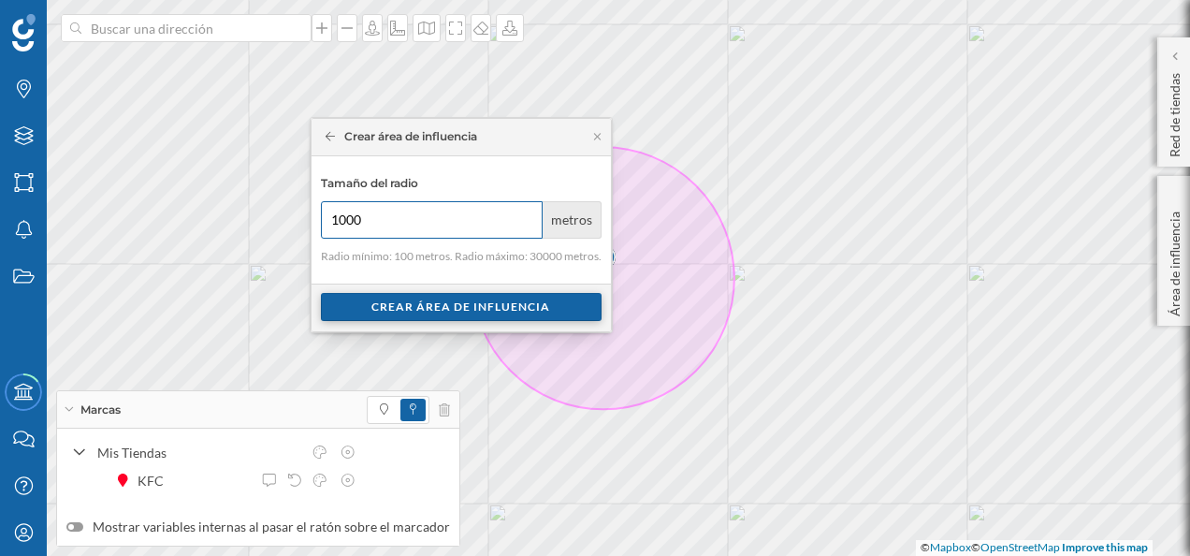
type input "1000"
click at [486, 303] on div "Crear área de influencia" at bounding box center [461, 307] width 281 height 28
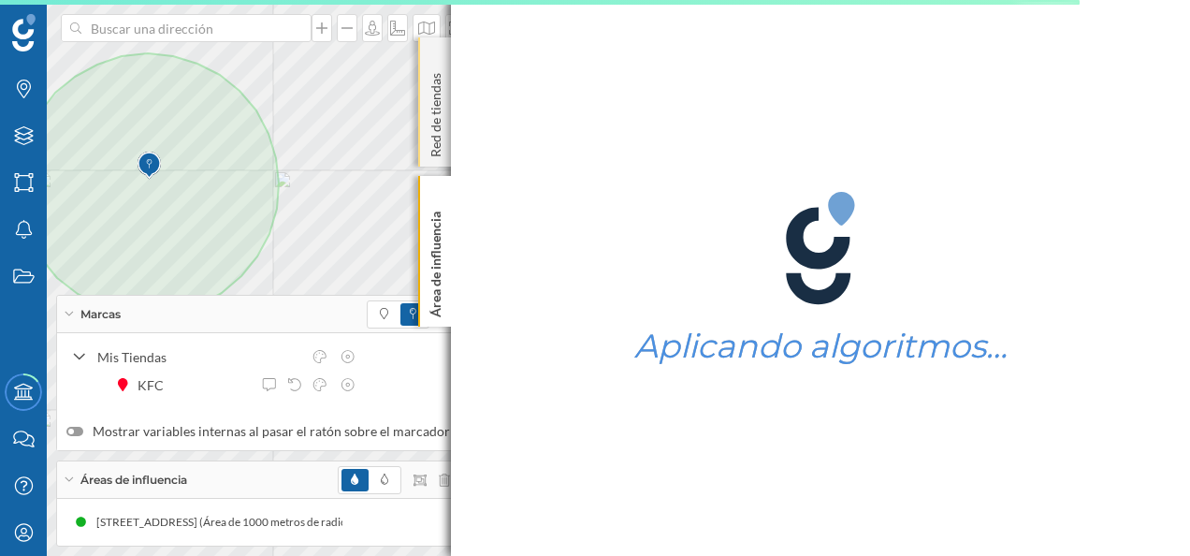
click at [436, 39] on div "Red de tiendas" at bounding box center [434, 101] width 33 height 129
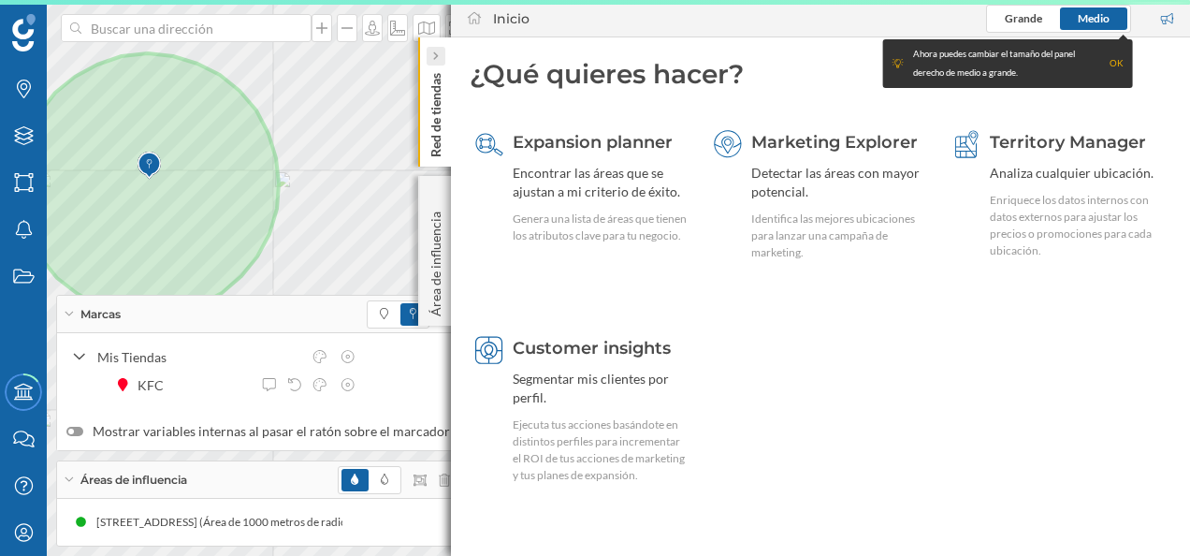
click at [434, 56] on icon at bounding box center [435, 55] width 6 height 9
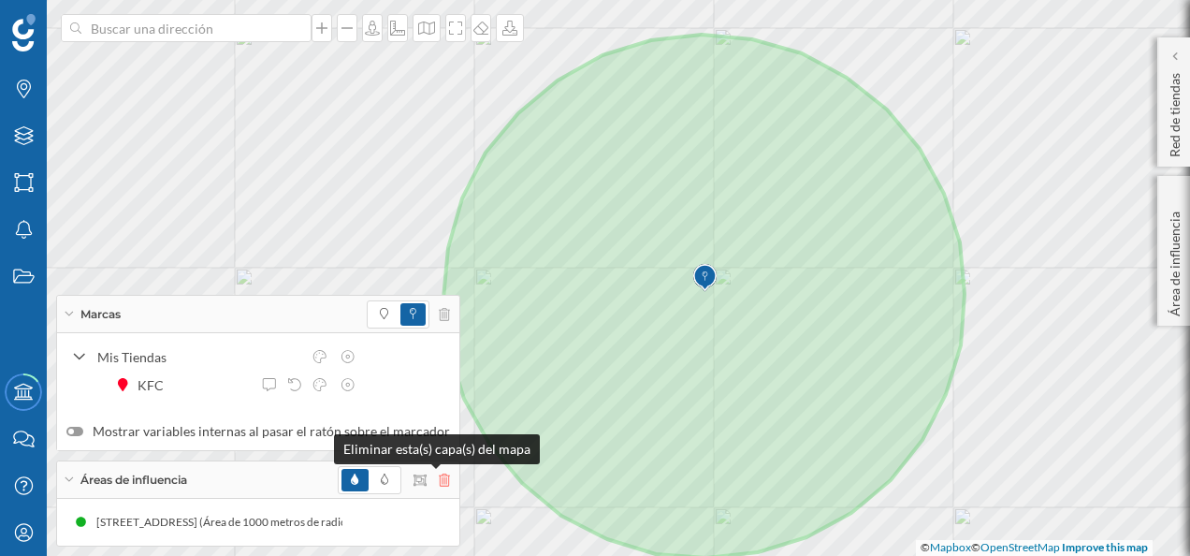
click at [439, 485] on icon at bounding box center [444, 479] width 11 height 13
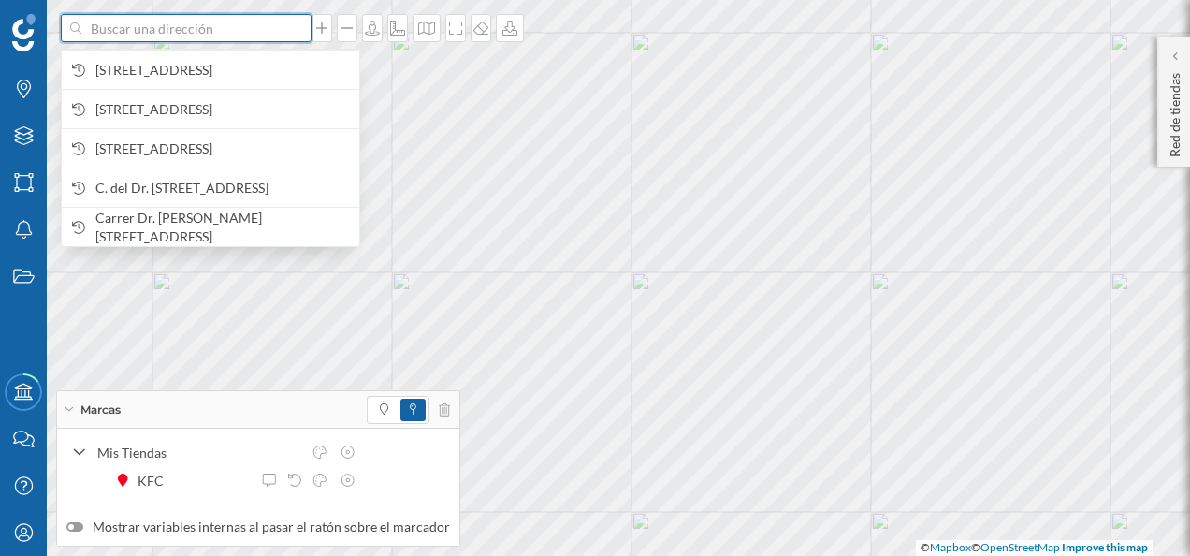
drag, startPoint x: 143, startPoint y: 28, endPoint x: 133, endPoint y: 28, distance: 10.3
click at [143, 28] on input at bounding box center [186, 28] width 210 height 28
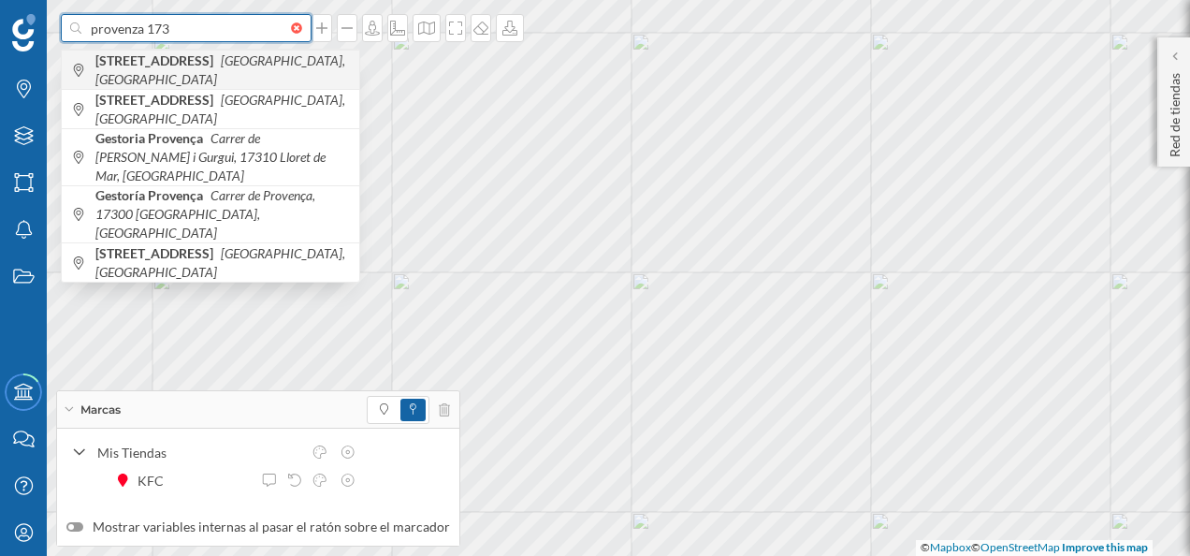
type input "provenza 173"
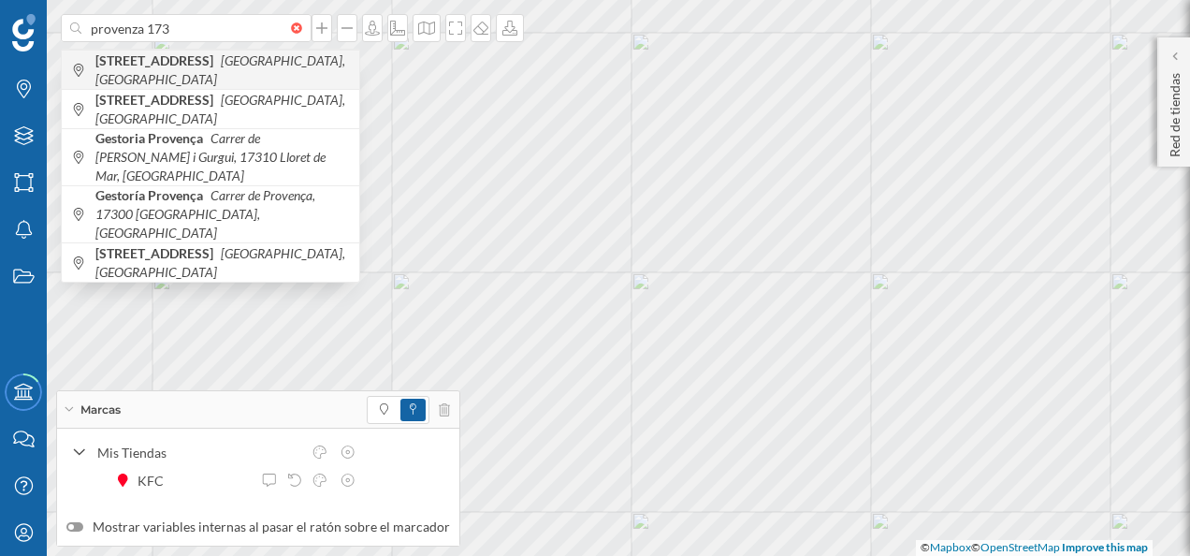
click at [197, 68] on b "[STREET_ADDRESS]" at bounding box center [156, 60] width 123 height 16
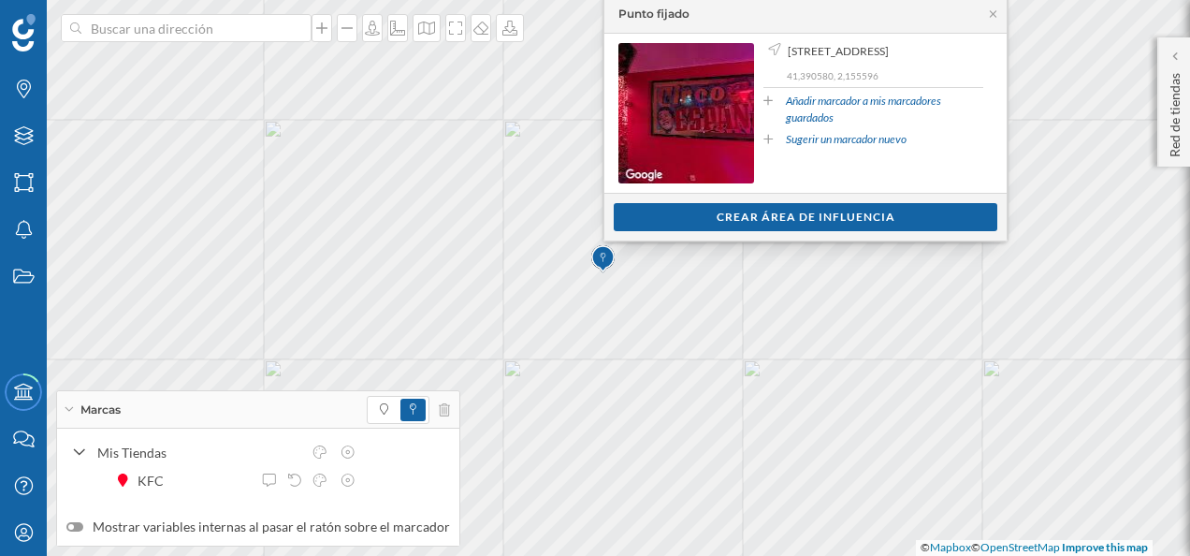
click at [795, 200] on div "Ver clientes Crear área de influencia" at bounding box center [805, 217] width 402 height 48
click at [794, 211] on div "Crear área de influencia" at bounding box center [806, 216] width 384 height 28
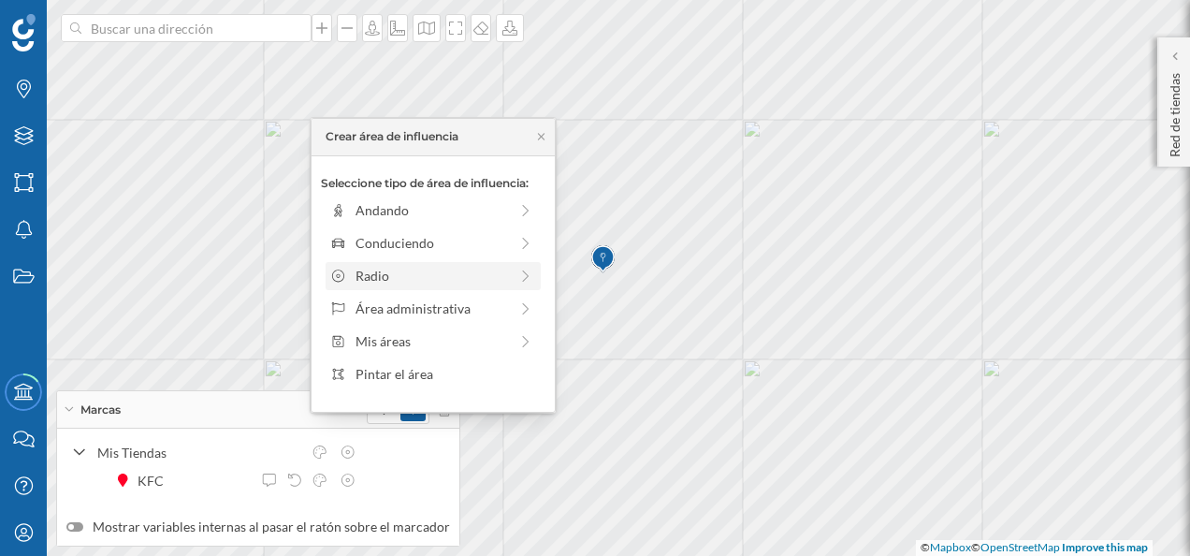
click at [444, 274] on div "Radio" at bounding box center [431, 276] width 152 height 20
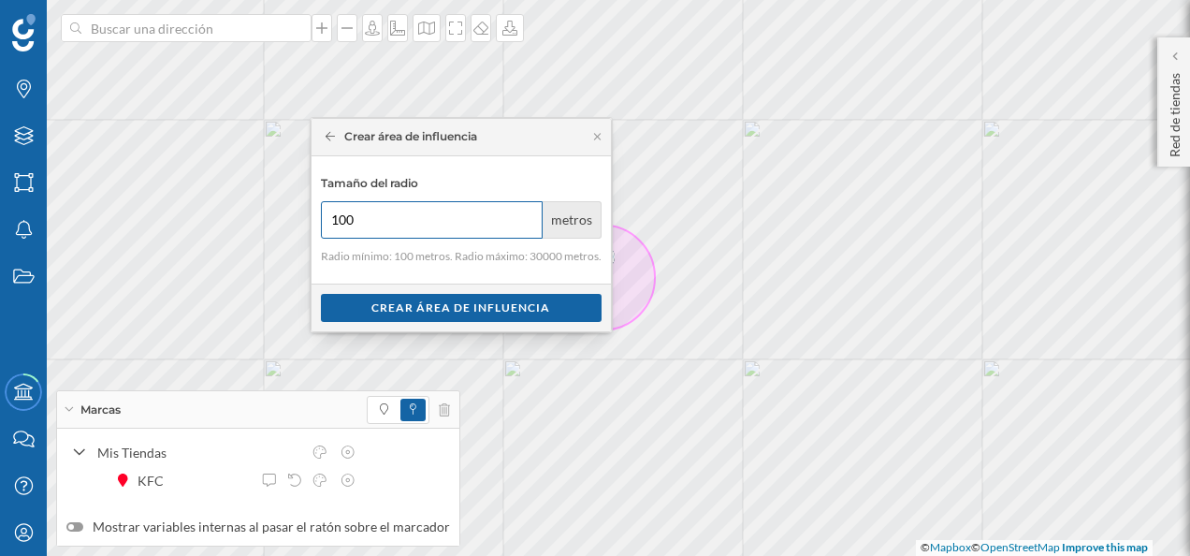
click at [433, 230] on input "100" at bounding box center [432, 219] width 223 height 37
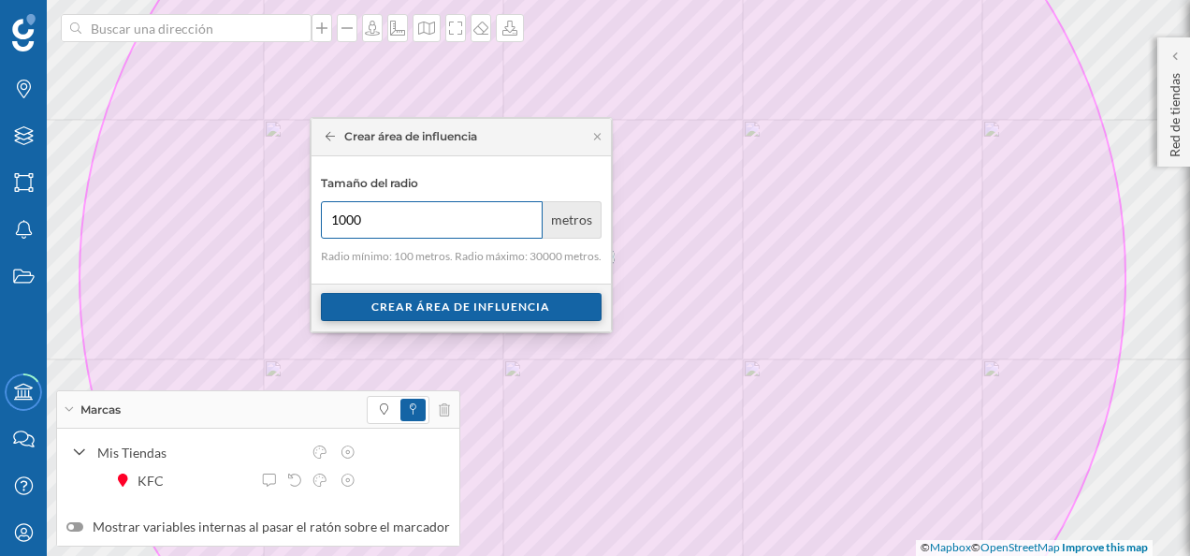
type input "1000"
click at [477, 309] on div "Crear área de influencia" at bounding box center [461, 307] width 281 height 28
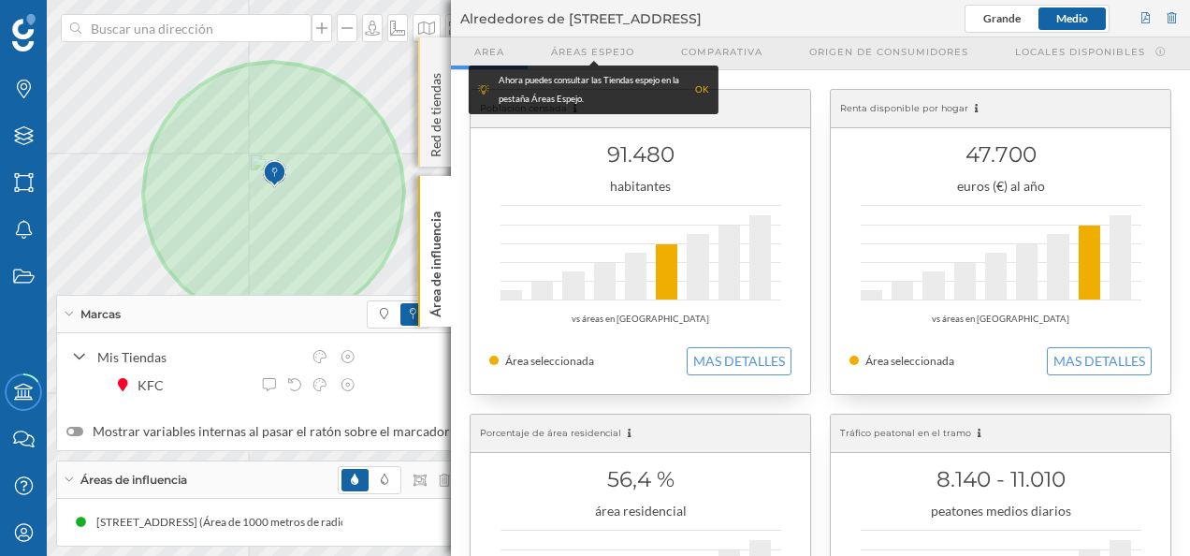
click at [442, 57] on div "Red de tiendas" at bounding box center [434, 101] width 33 height 129
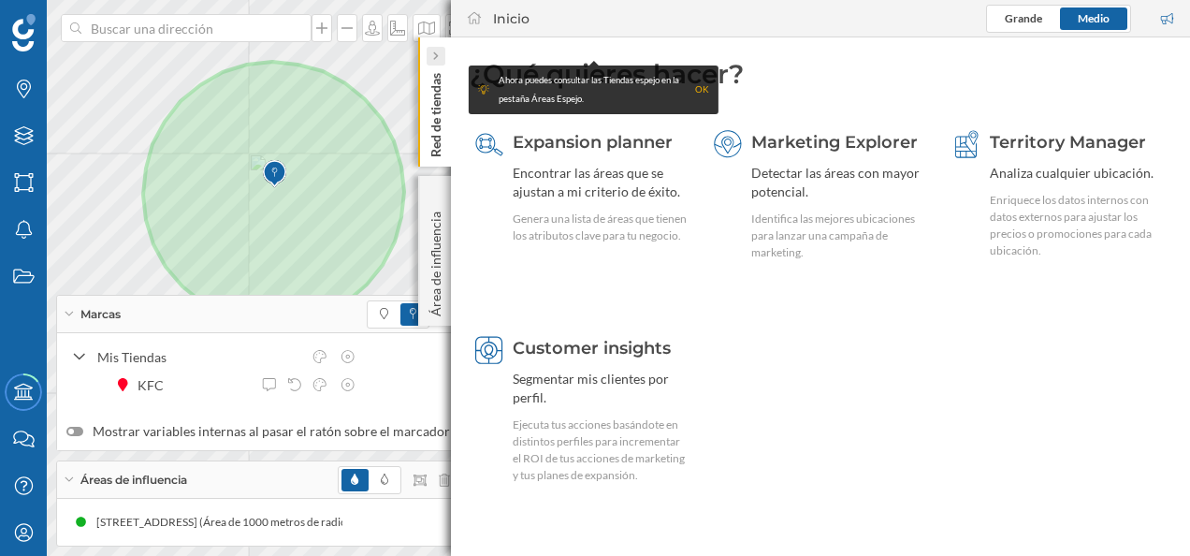
click at [436, 54] on icon at bounding box center [435, 56] width 5 height 8
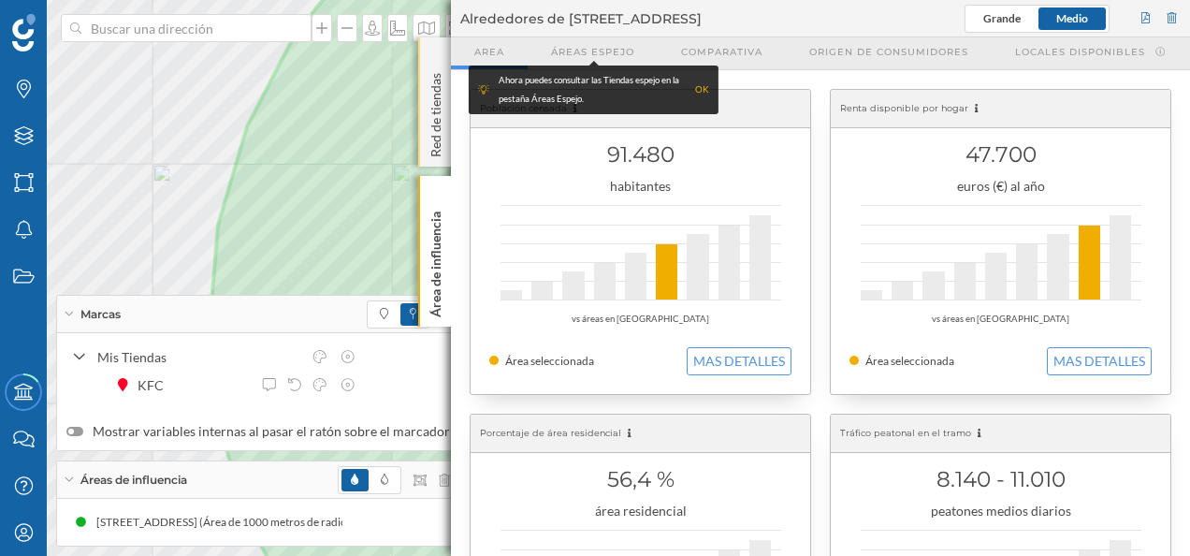
click at [438, 66] on p "Red de tiendas" at bounding box center [436, 111] width 19 height 92
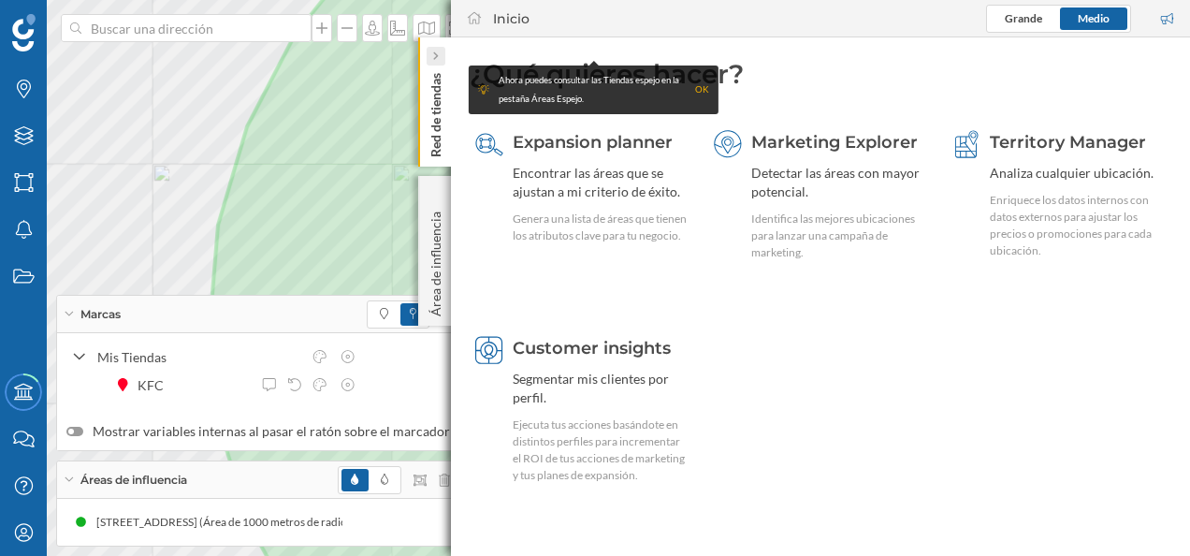
click at [438, 55] on icon at bounding box center [435, 55] width 6 height 9
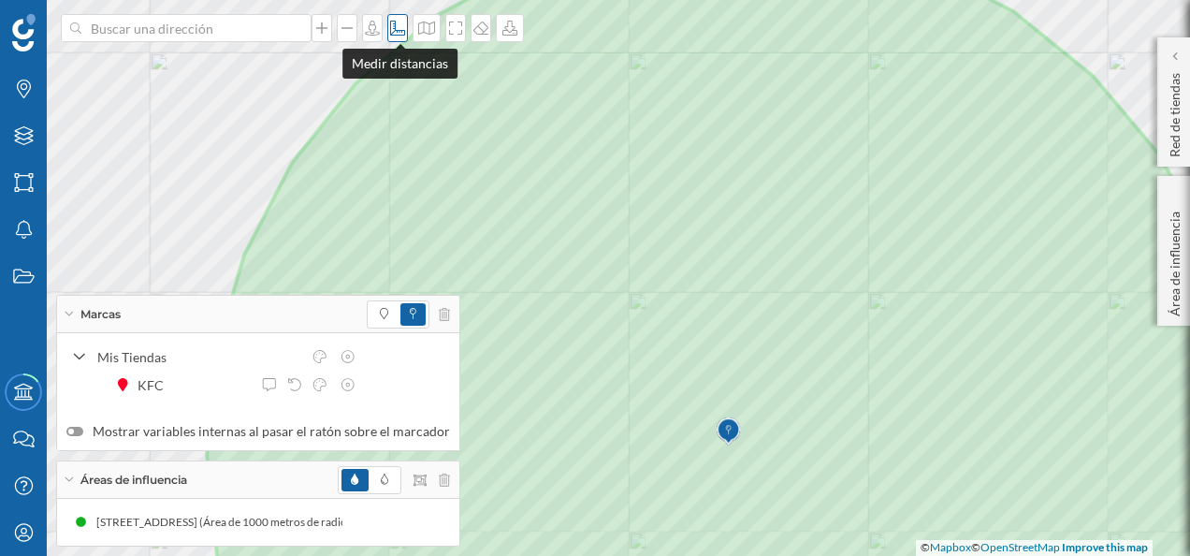
click at [399, 28] on icon at bounding box center [397, 28] width 19 height 15
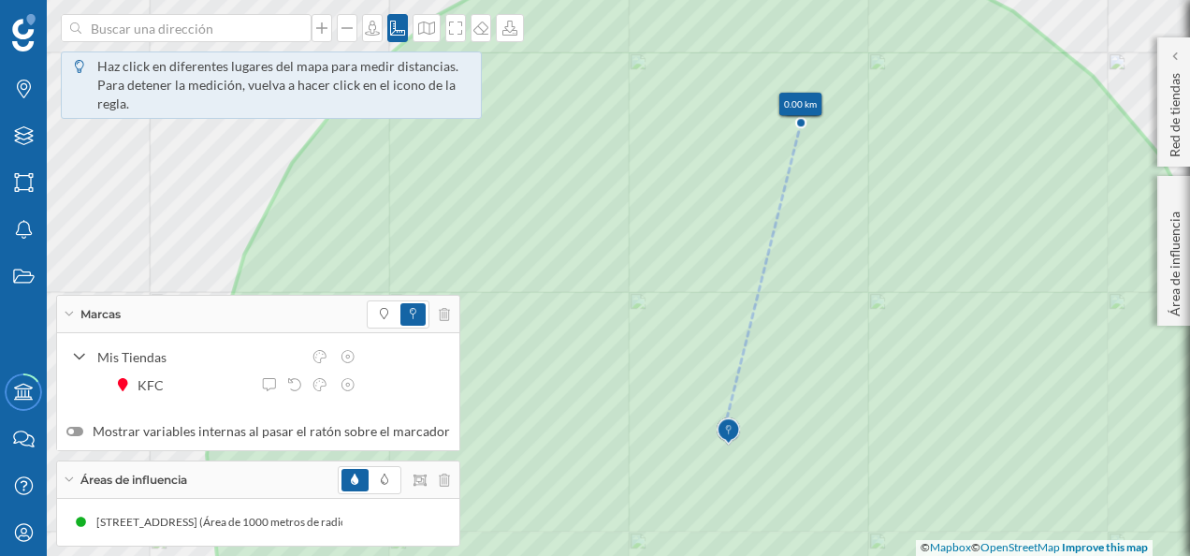
click at [727, 425] on img at bounding box center [728, 431] width 23 height 37
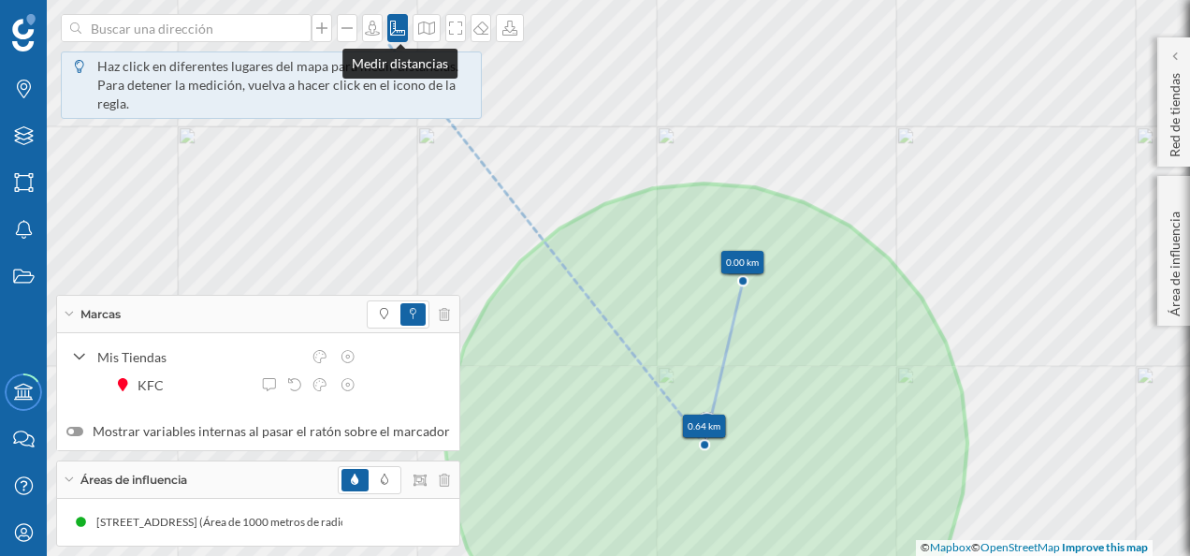
click at [391, 28] on icon at bounding box center [397, 28] width 19 height 15
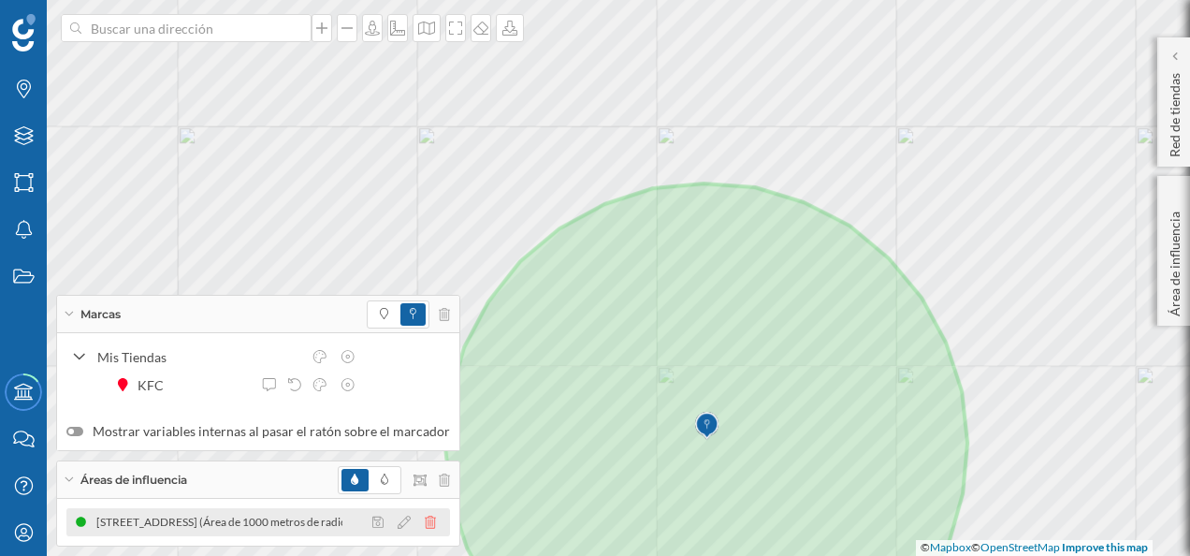
click at [425, 520] on icon at bounding box center [430, 521] width 11 height 13
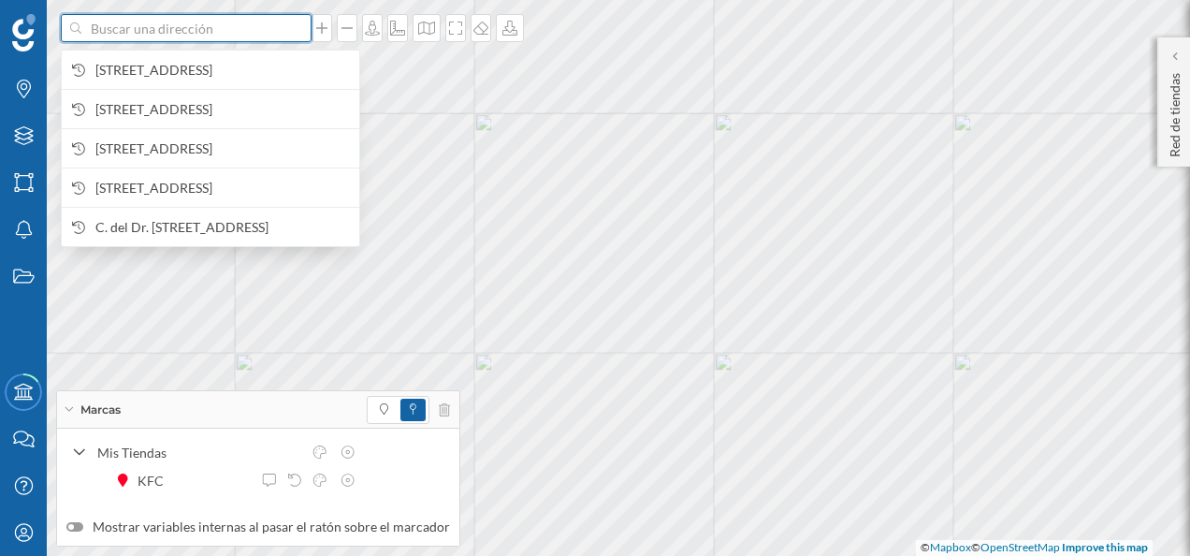
click at [187, 28] on input at bounding box center [186, 28] width 210 height 28
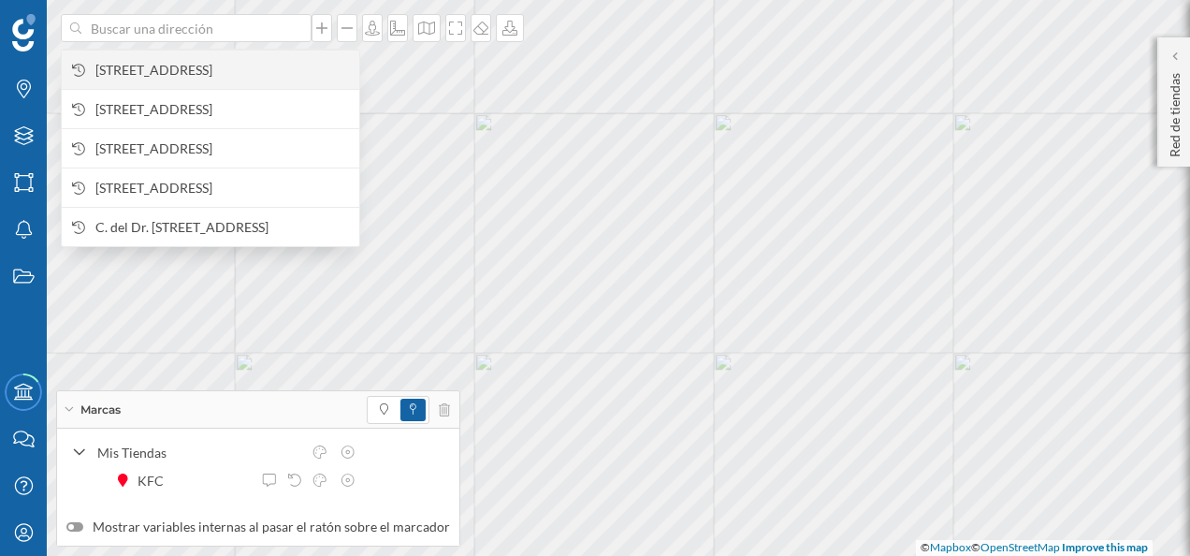
click at [232, 66] on span "[STREET_ADDRESS]" at bounding box center [222, 70] width 254 height 19
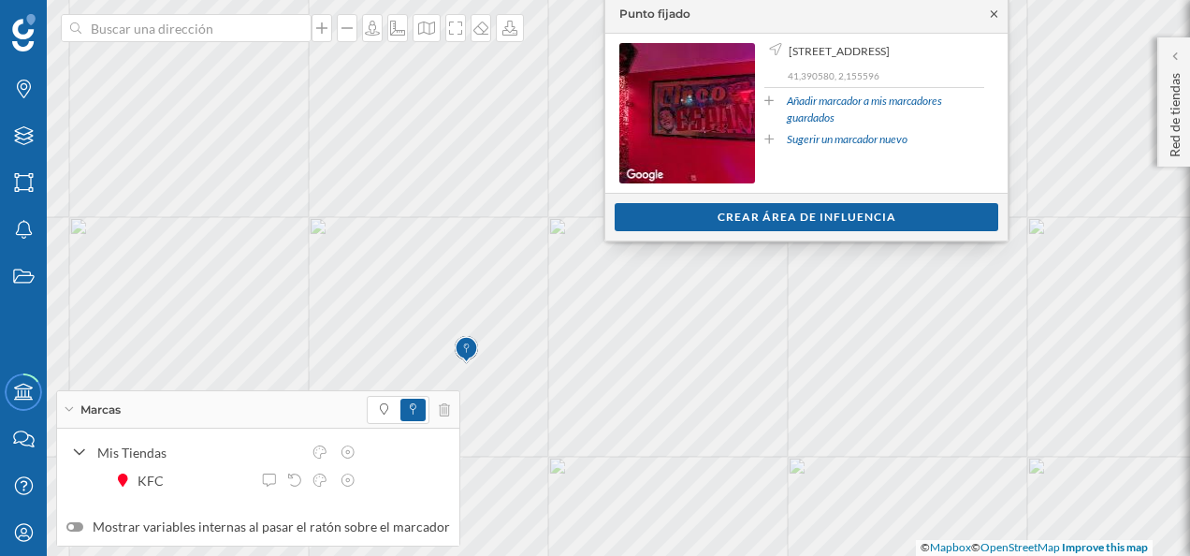
click at [995, 13] on icon at bounding box center [994, 13] width 14 height 11
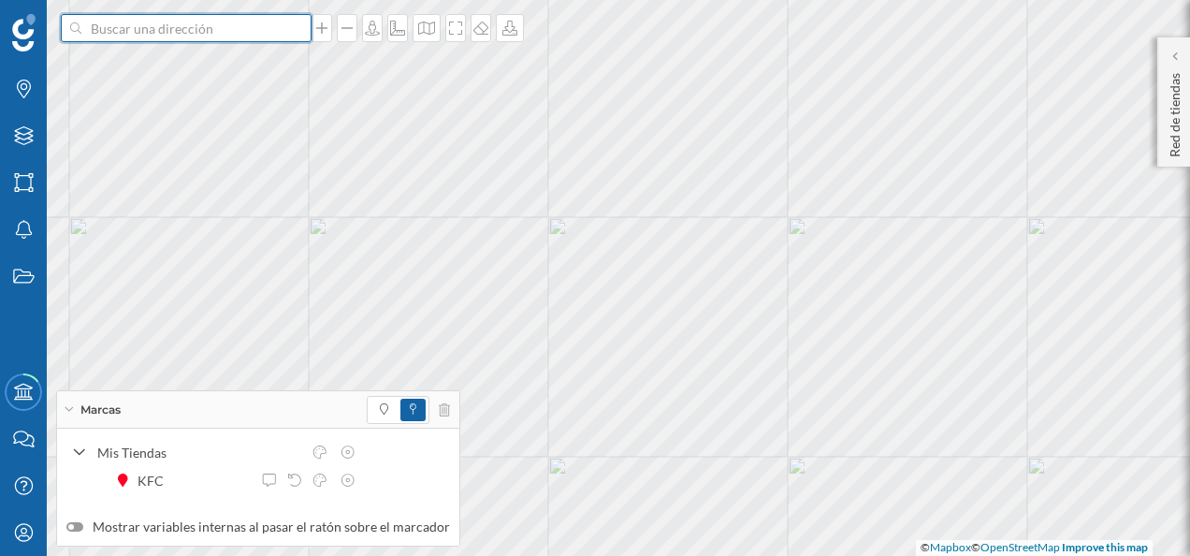
click at [176, 30] on input at bounding box center [186, 28] width 210 height 28
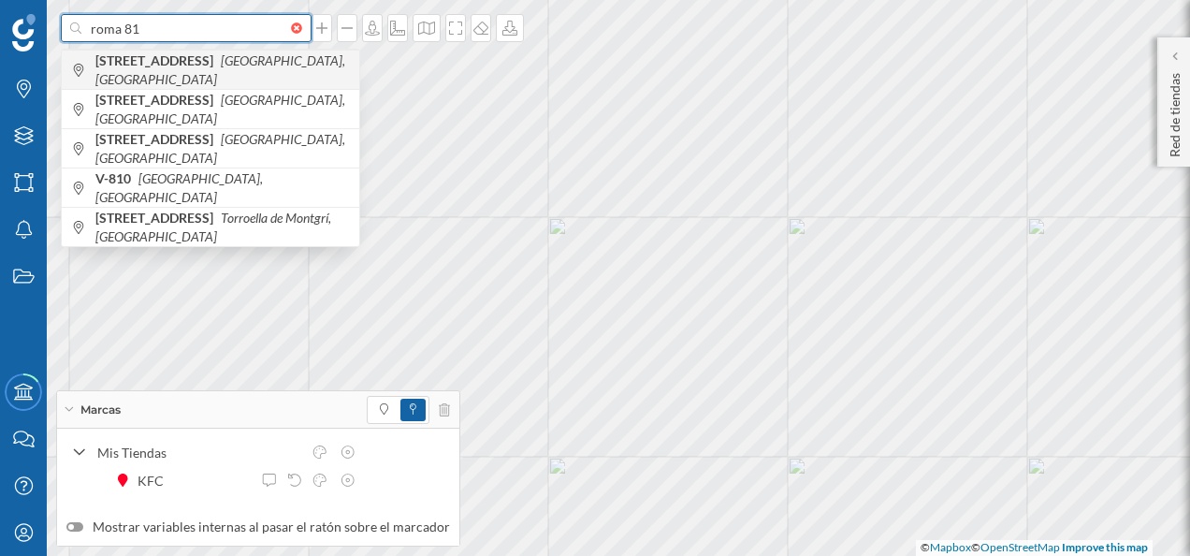
type input "roma 81"
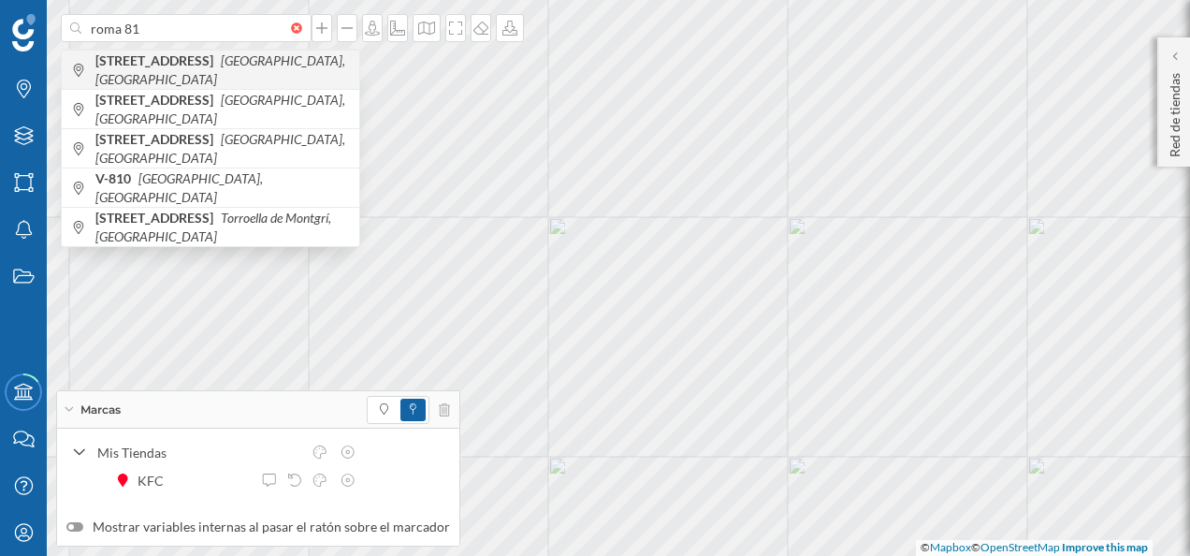
click at [245, 74] on icon "[GEOGRAPHIC_DATA], [GEOGRAPHIC_DATA]" at bounding box center [220, 69] width 250 height 35
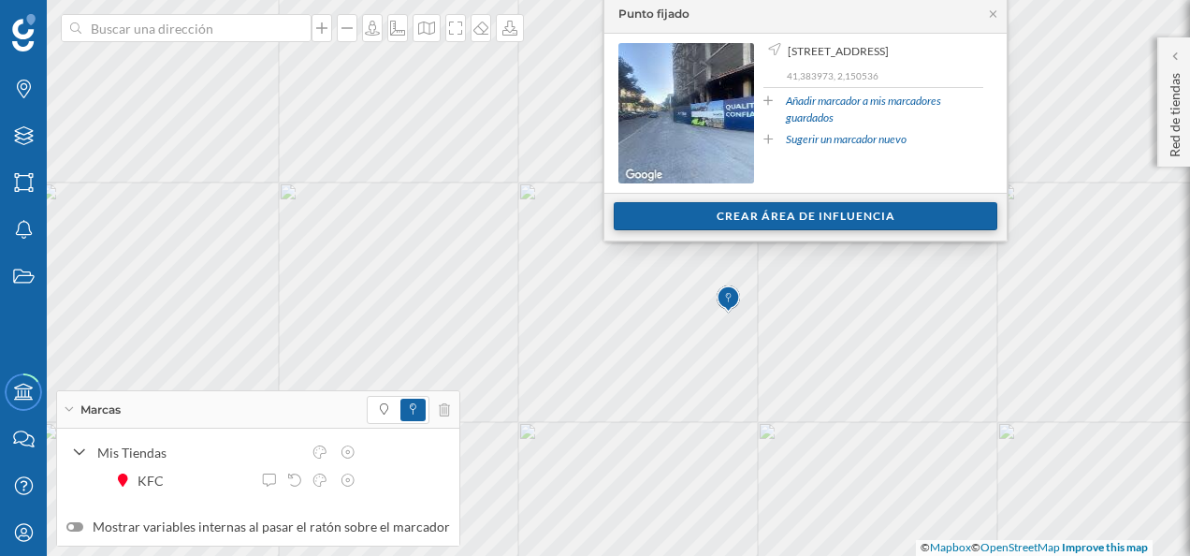
click at [790, 221] on div "Crear área de influencia" at bounding box center [806, 216] width 384 height 28
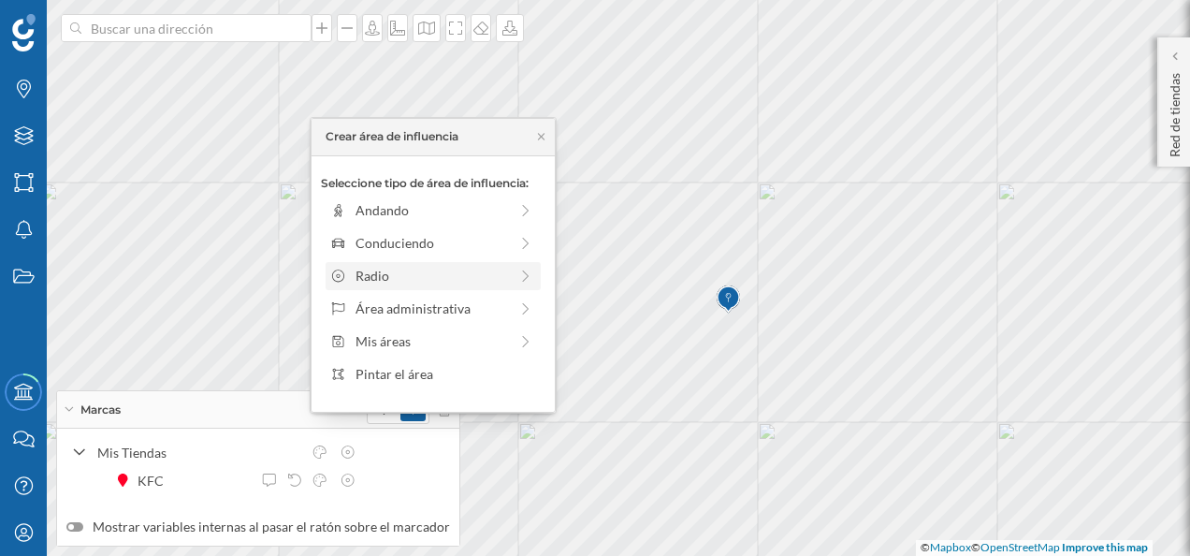
click at [395, 277] on div "Radio" at bounding box center [431, 276] width 152 height 20
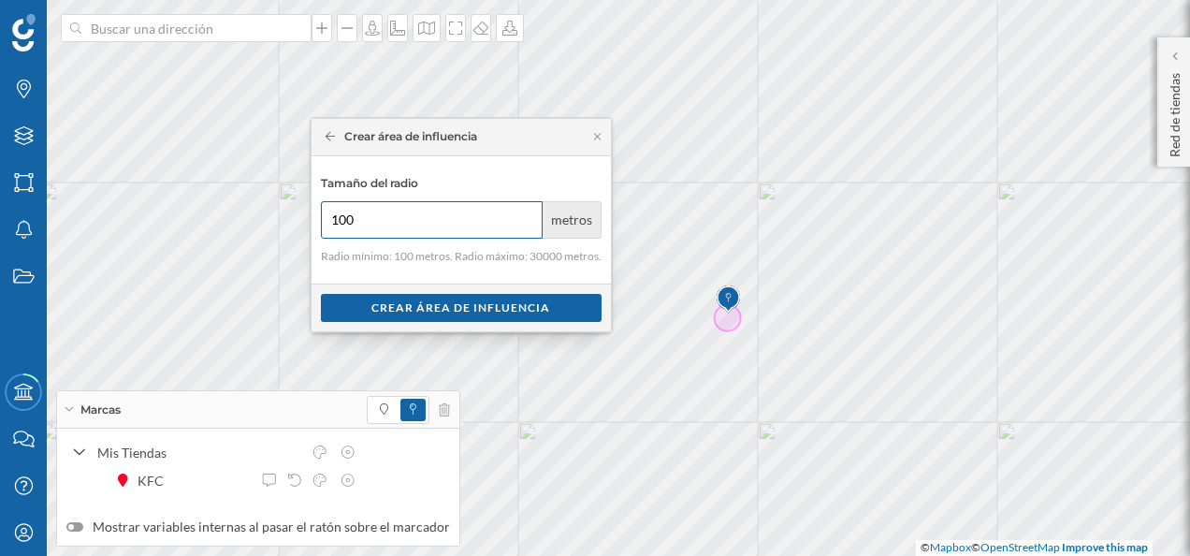
click at [389, 207] on input "100" at bounding box center [432, 219] width 223 height 37
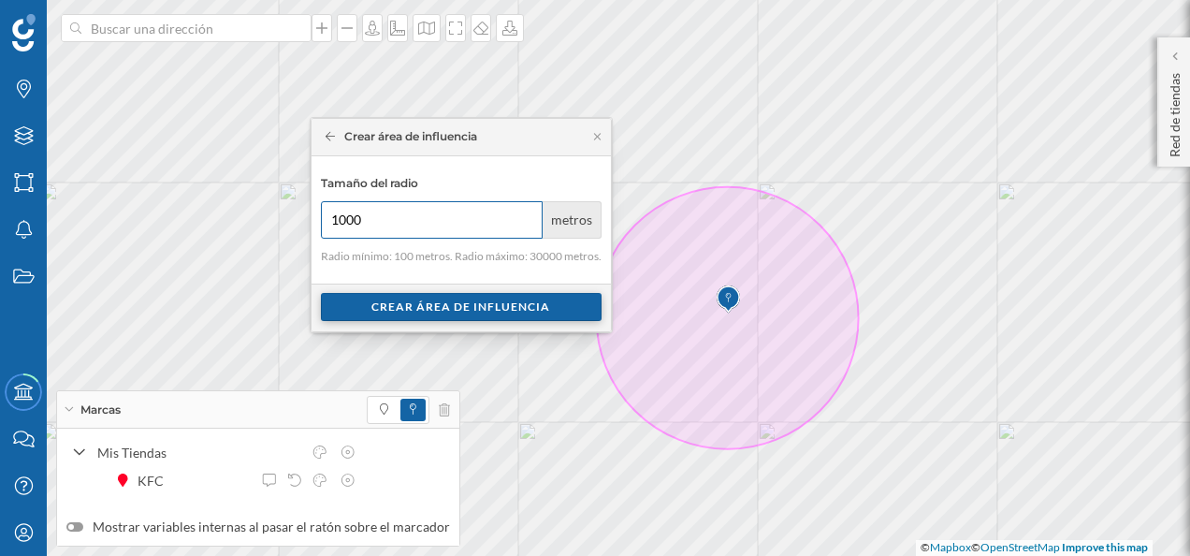
type input "1000"
click at [475, 304] on div "Crear área de influencia" at bounding box center [461, 307] width 281 height 28
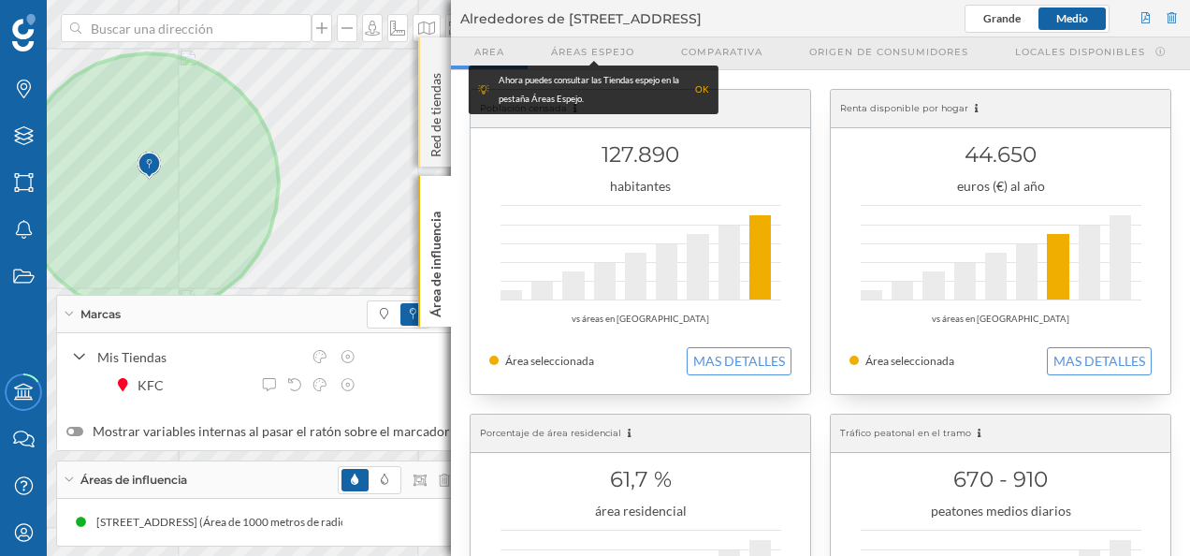
click at [442, 52] on div "Red de tiendas" at bounding box center [434, 101] width 33 height 129
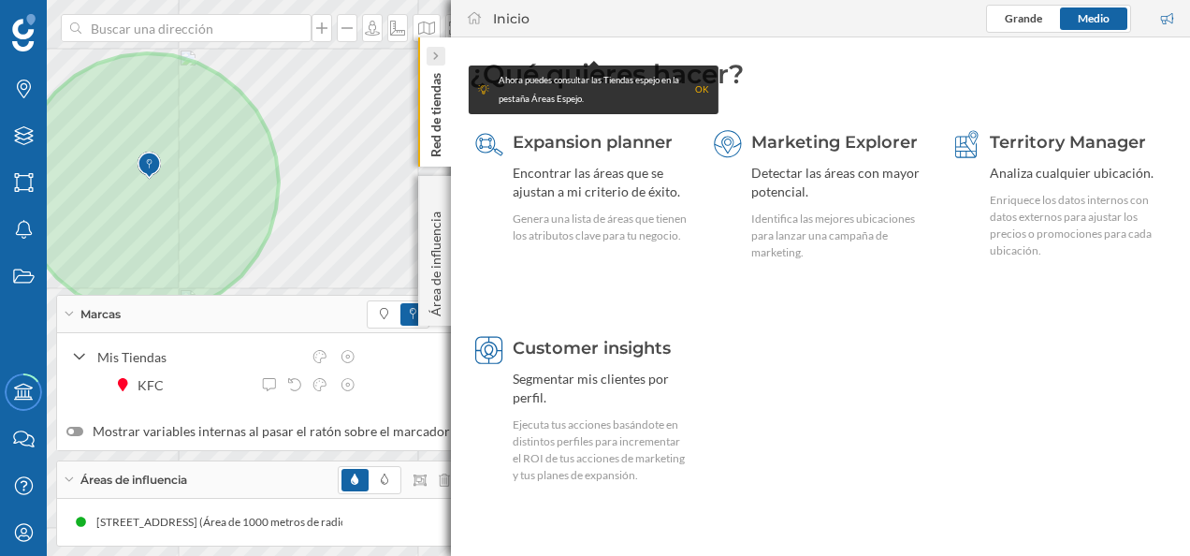
click at [432, 57] on icon at bounding box center [435, 55] width 6 height 9
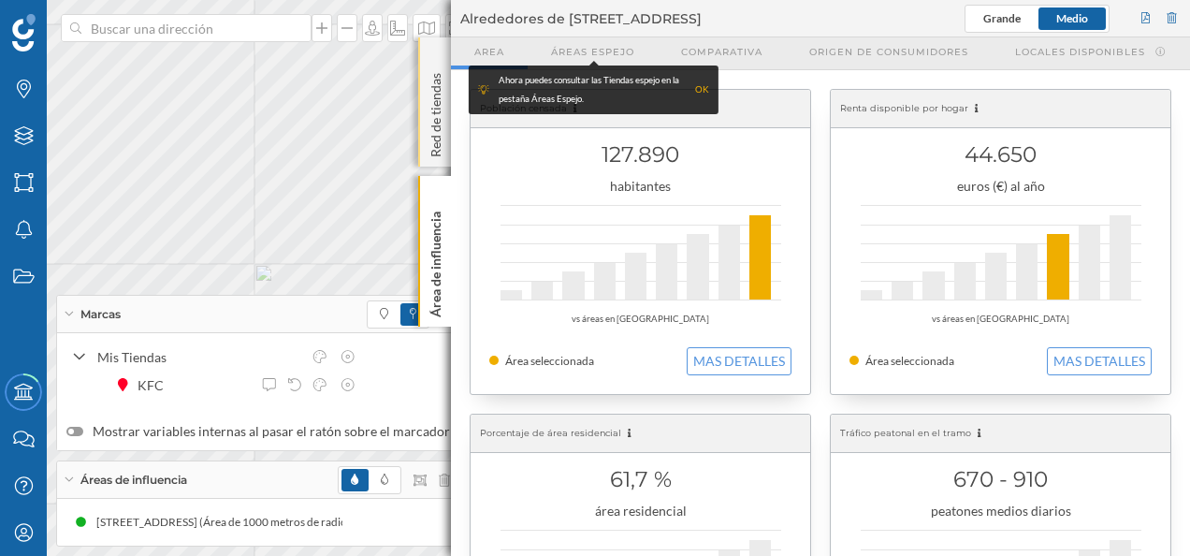
click at [431, 58] on div "Red de tiendas" at bounding box center [434, 101] width 33 height 129
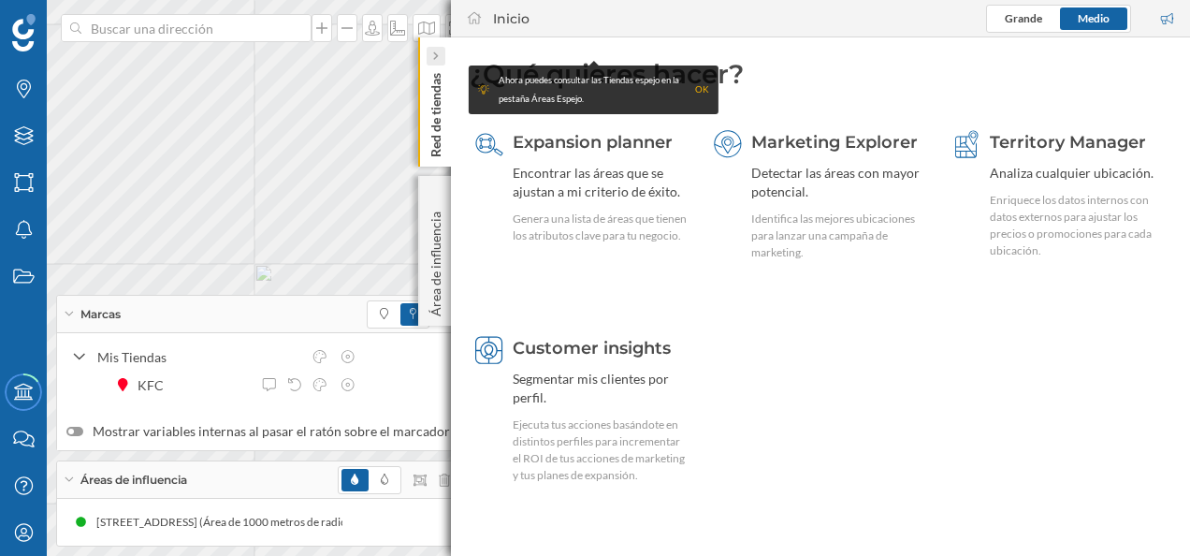
click at [434, 56] on icon at bounding box center [435, 55] width 6 height 9
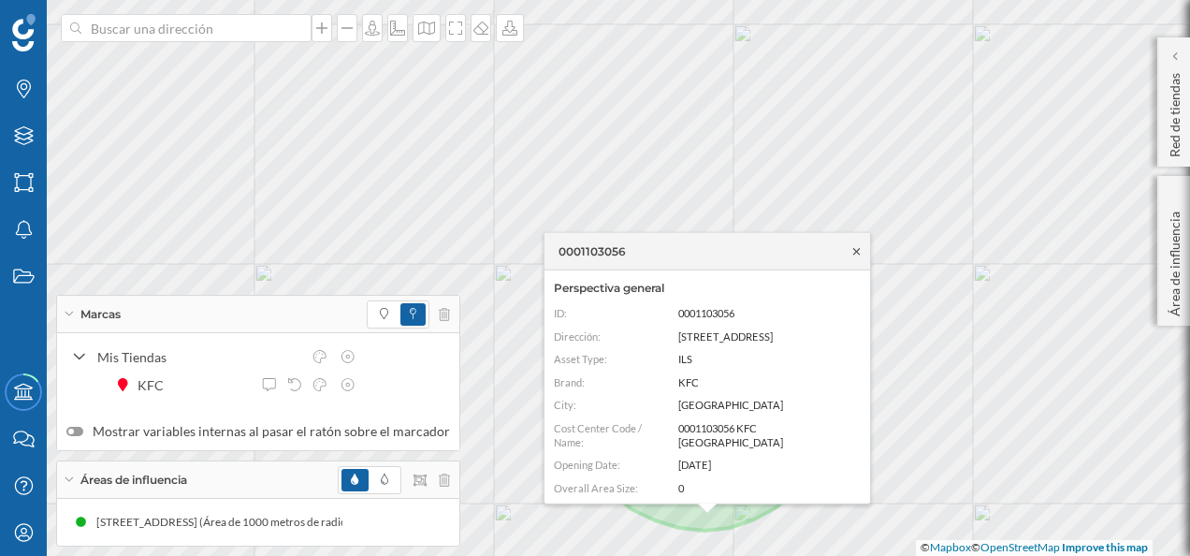
click at [852, 249] on icon at bounding box center [856, 250] width 14 height 11
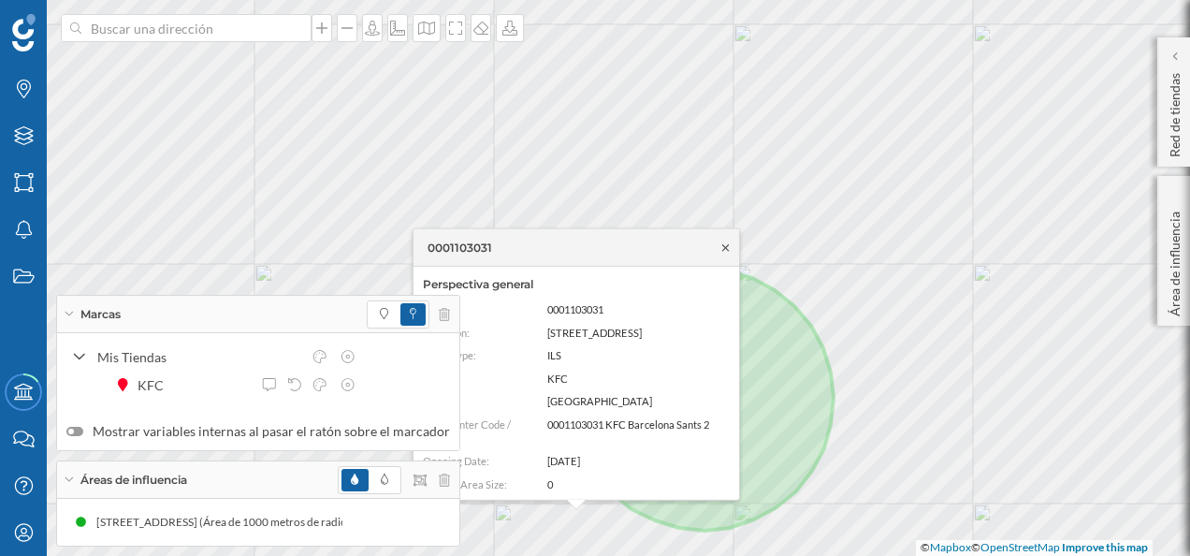
click at [732, 247] on icon at bounding box center [725, 246] width 14 height 11
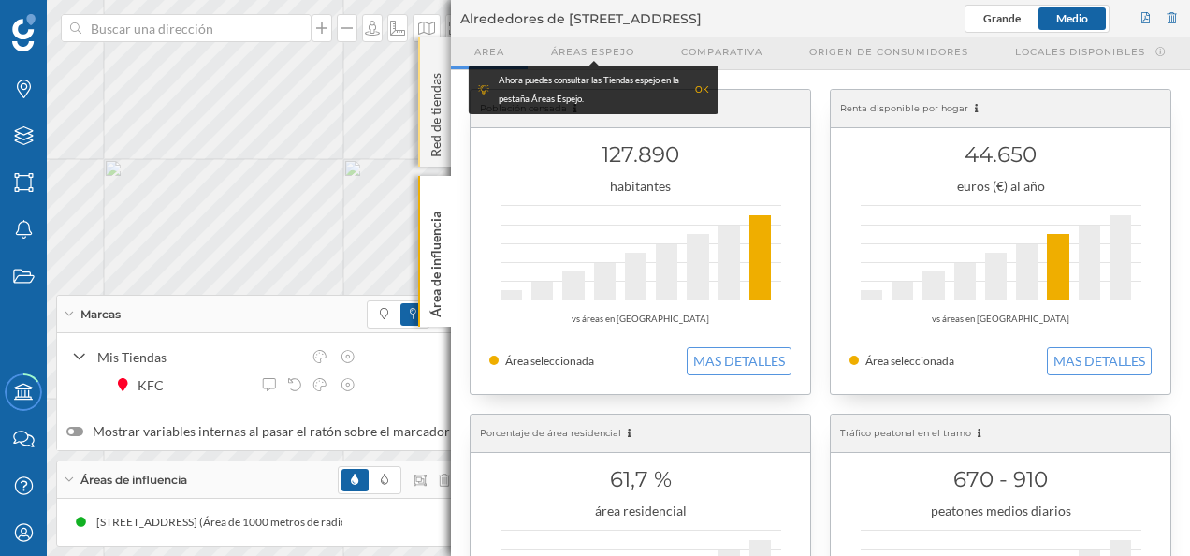
click at [428, 64] on div "Red de tiendas" at bounding box center [434, 101] width 33 height 129
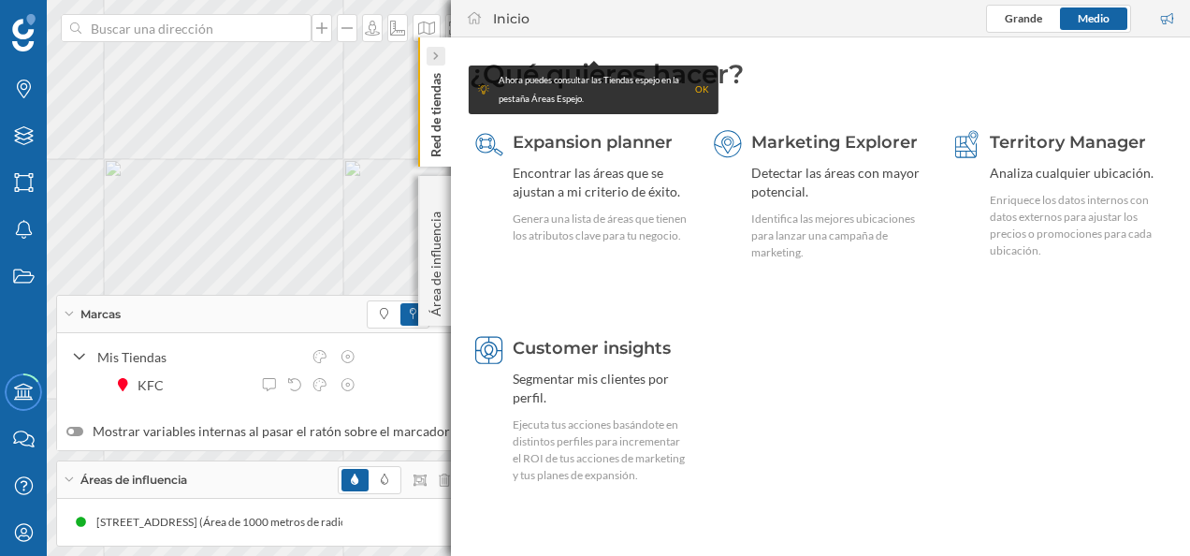
click at [432, 56] on icon at bounding box center [435, 55] width 6 height 9
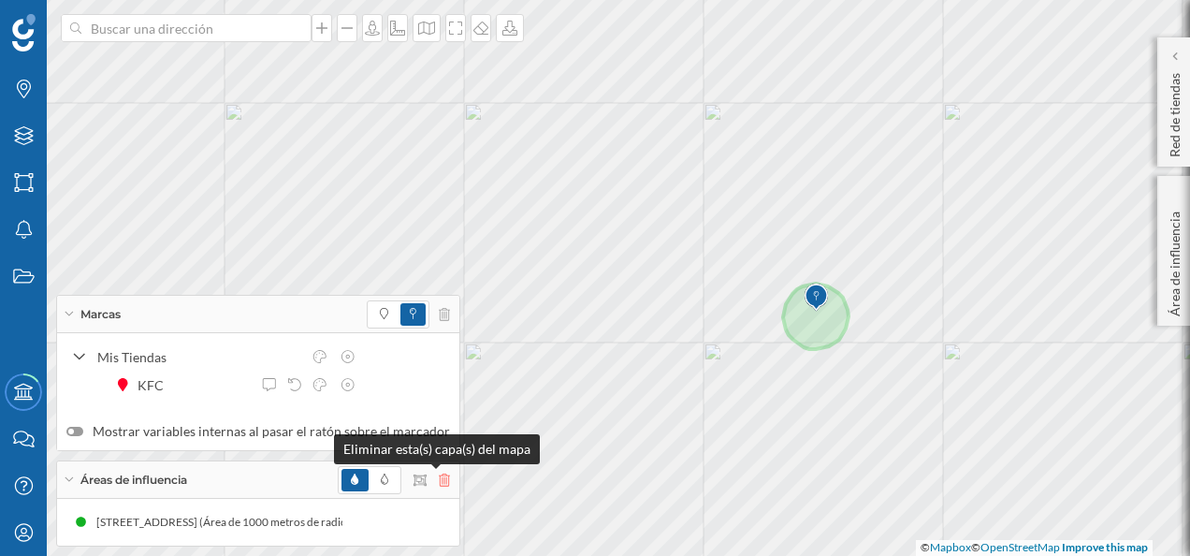
click at [440, 485] on icon at bounding box center [444, 479] width 11 height 13
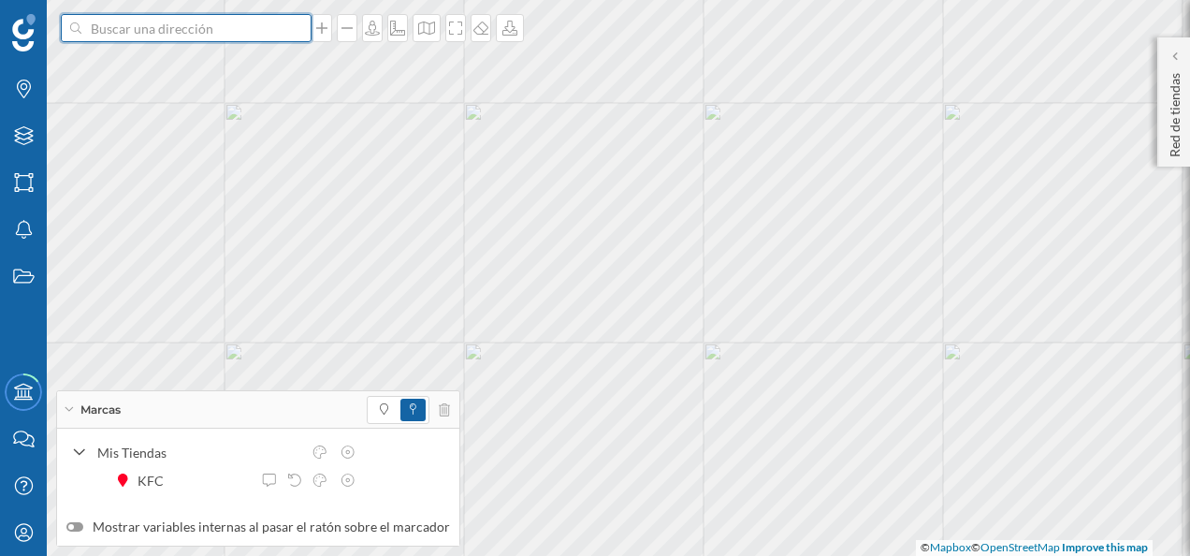
click at [204, 30] on input at bounding box center [186, 28] width 210 height 28
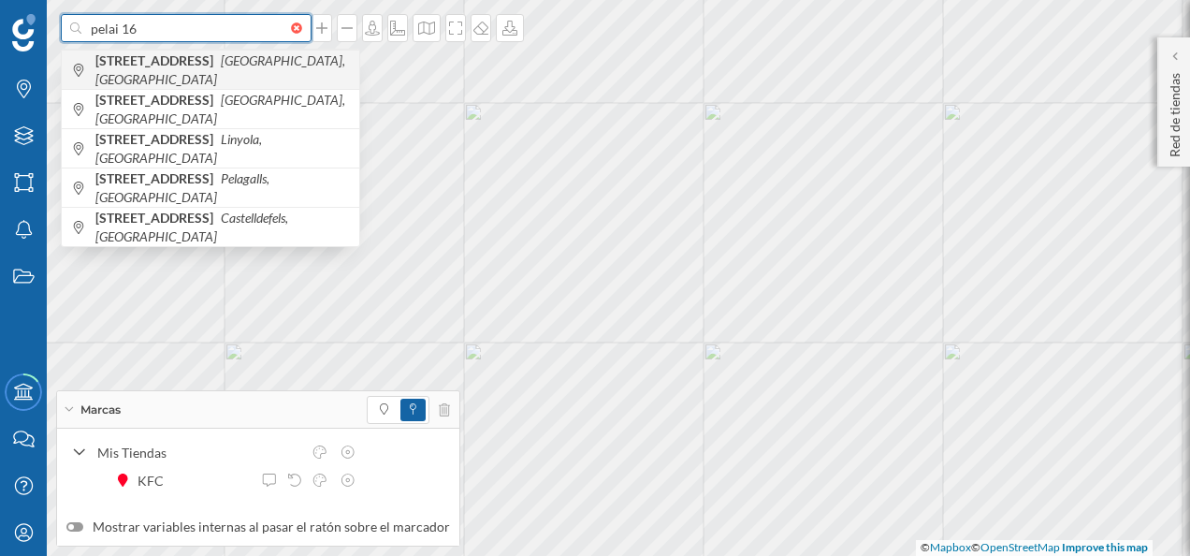
type input "pelai 16"
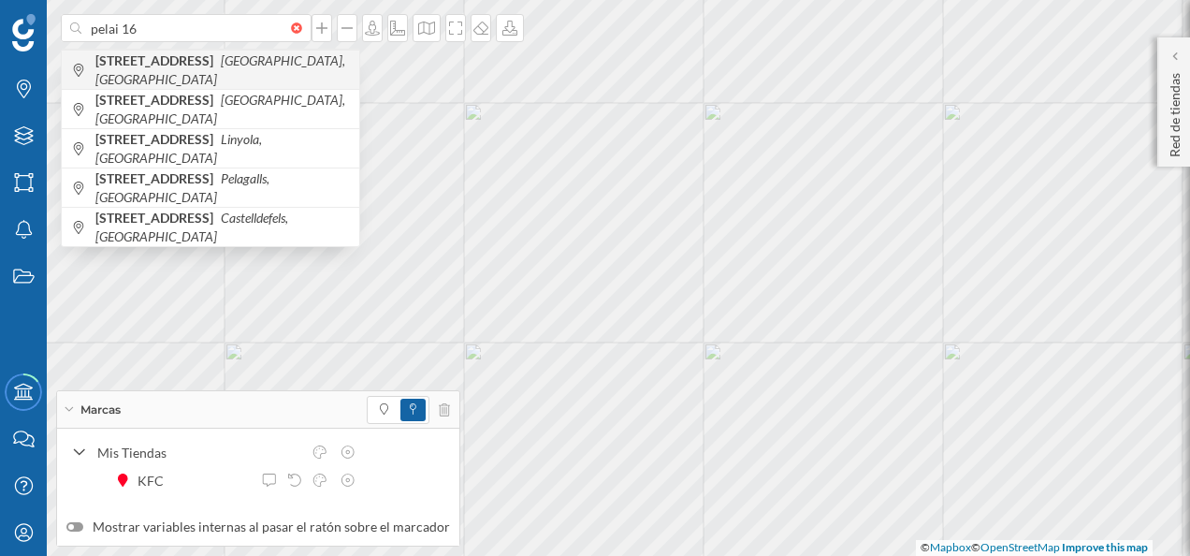
click at [239, 69] on icon "[GEOGRAPHIC_DATA], [GEOGRAPHIC_DATA]" at bounding box center [220, 69] width 250 height 35
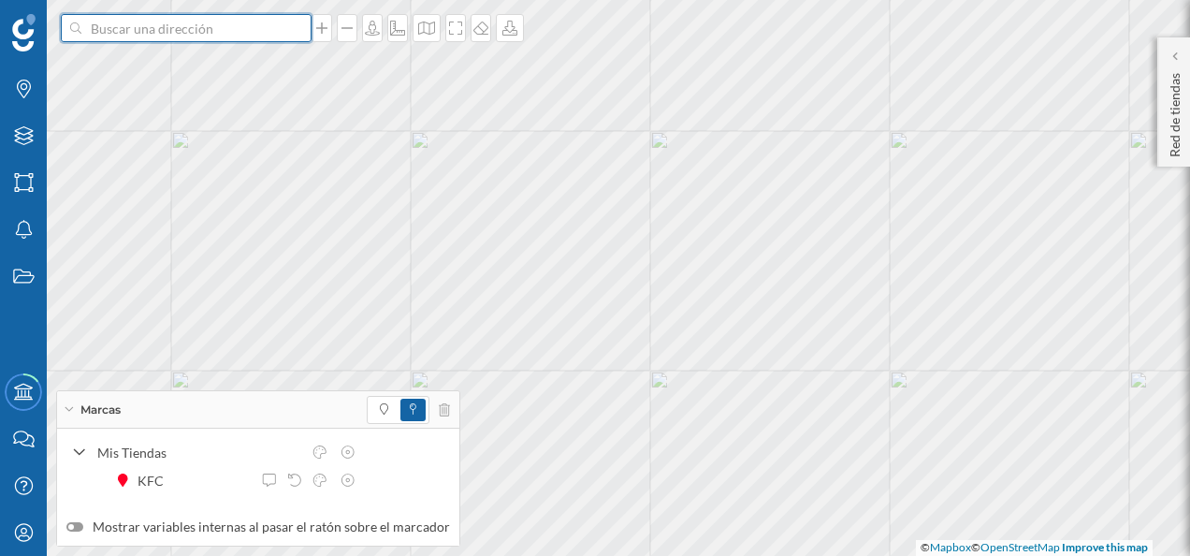
click at [213, 39] on input at bounding box center [186, 28] width 210 height 28
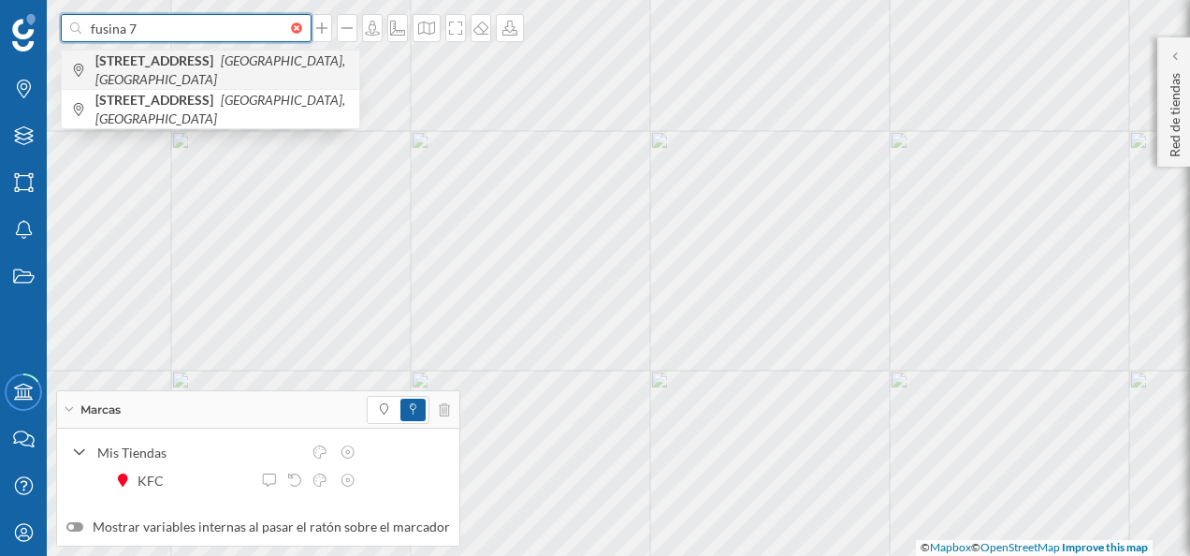
type input "fusina 7"
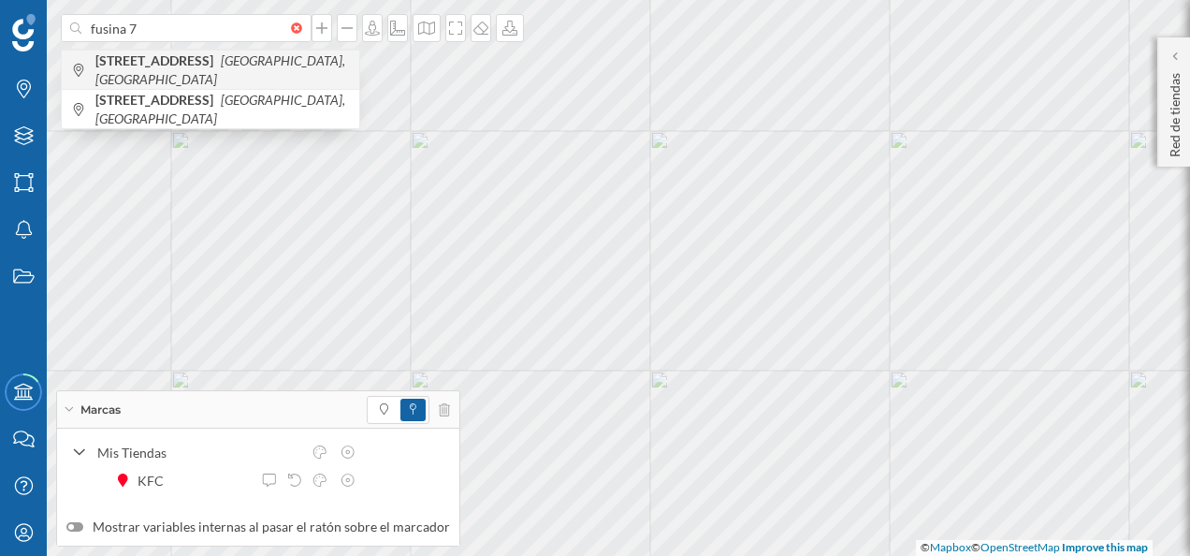
click at [204, 68] on b "[STREET_ADDRESS]" at bounding box center [156, 60] width 123 height 16
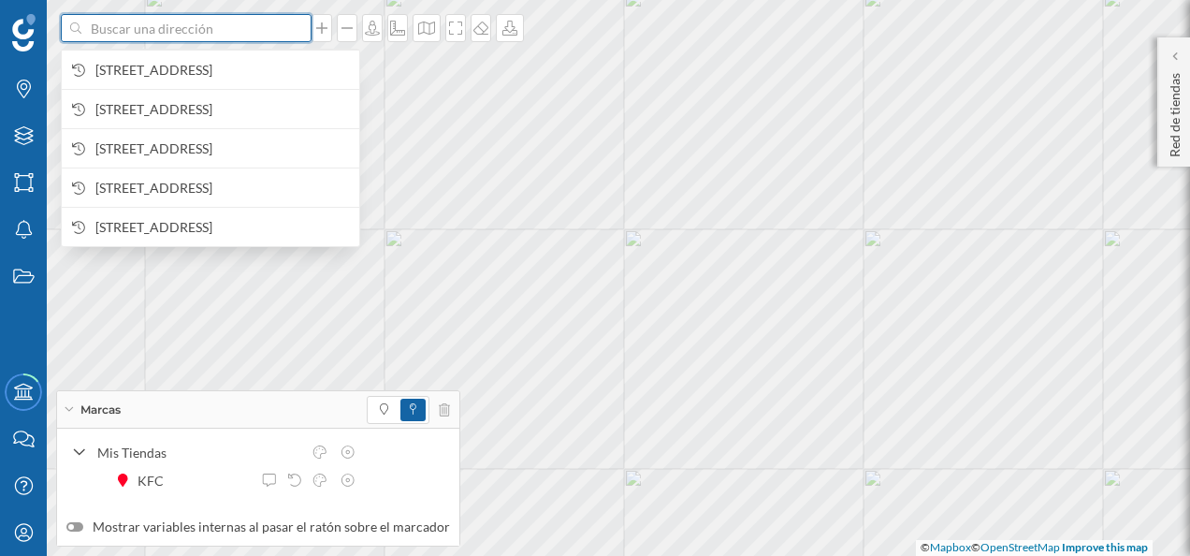
click at [198, 32] on input at bounding box center [186, 28] width 210 height 28
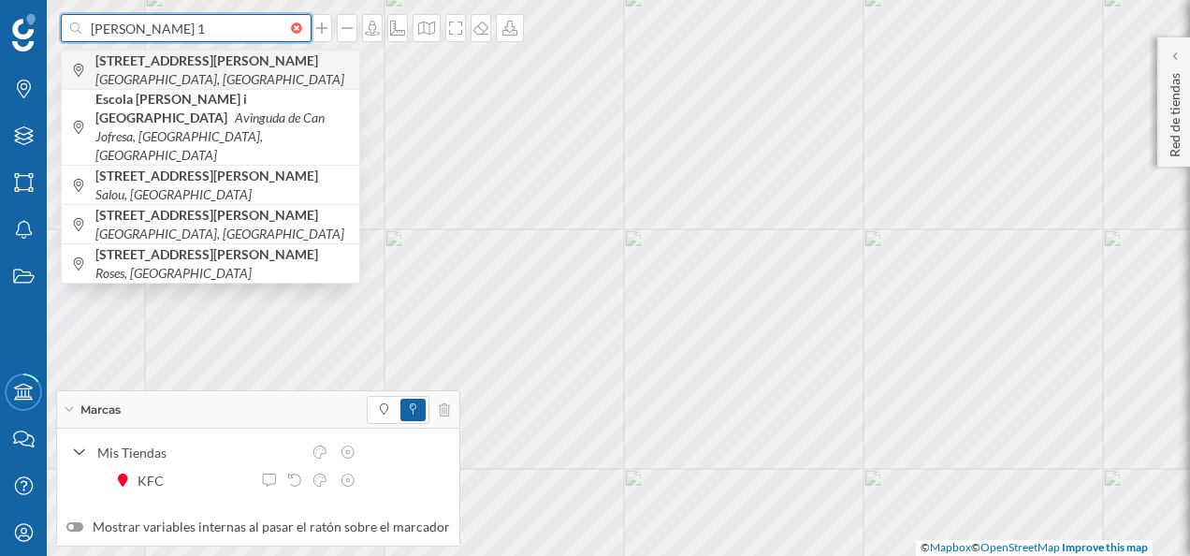
type input "[PERSON_NAME] 1"
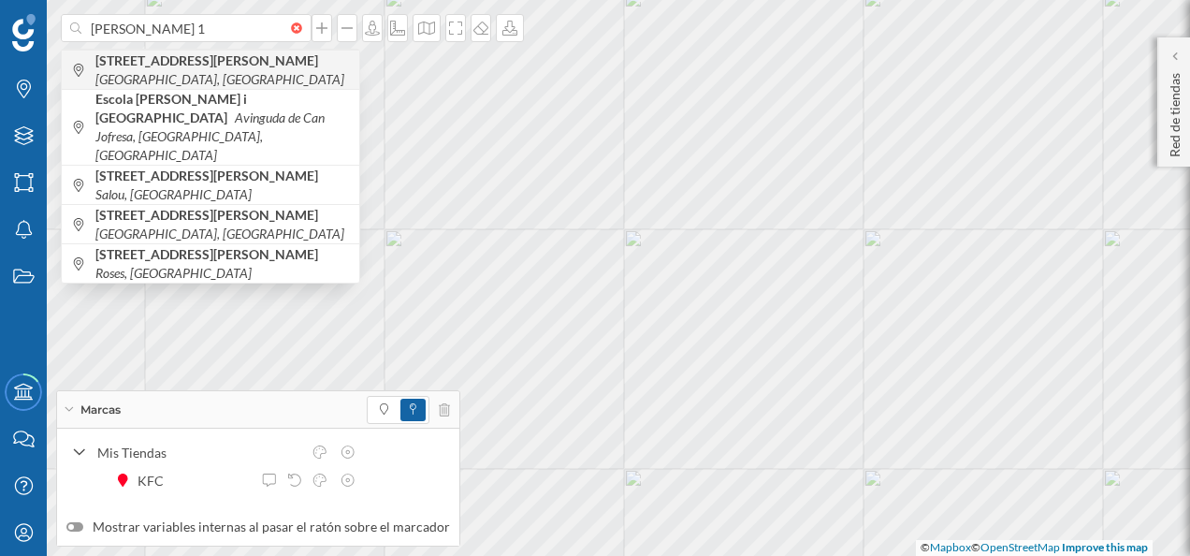
click at [218, 71] on icon "[GEOGRAPHIC_DATA], [GEOGRAPHIC_DATA]" at bounding box center [219, 79] width 249 height 16
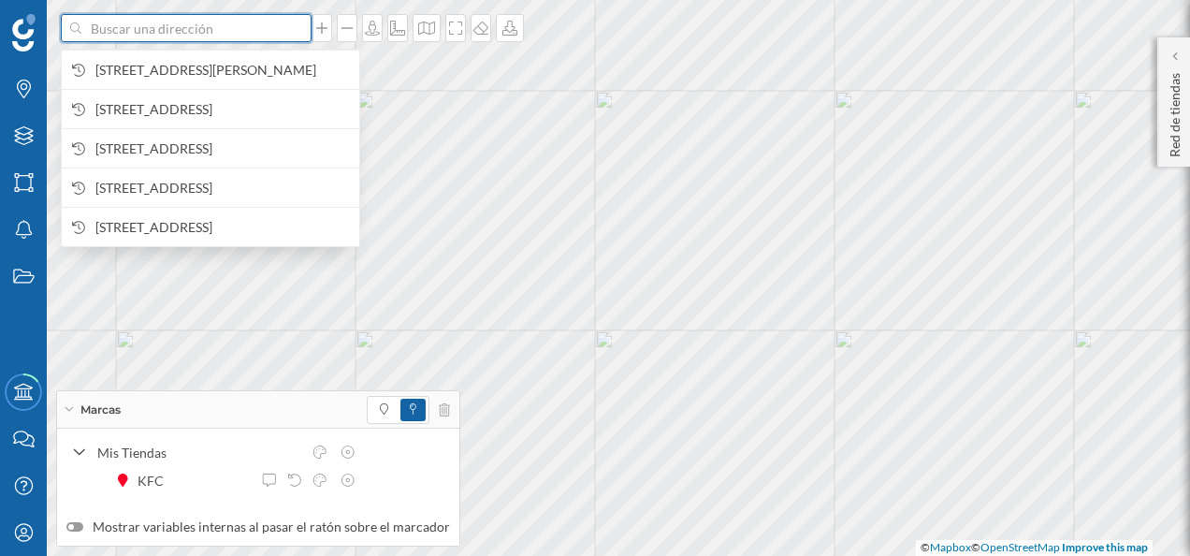
click at [179, 36] on input at bounding box center [186, 28] width 210 height 28
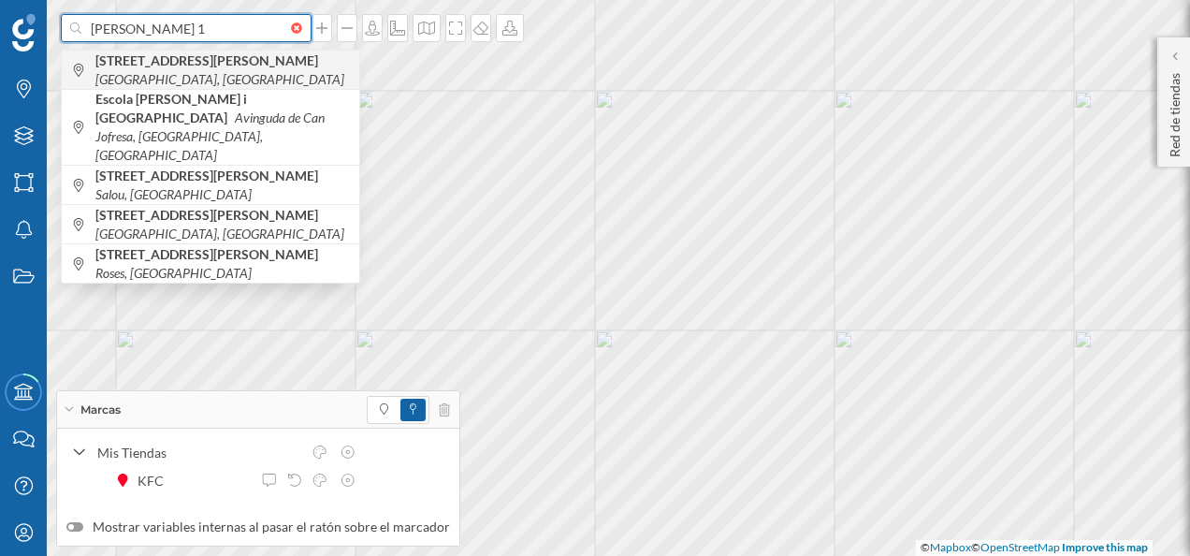
type input "[PERSON_NAME] 1"
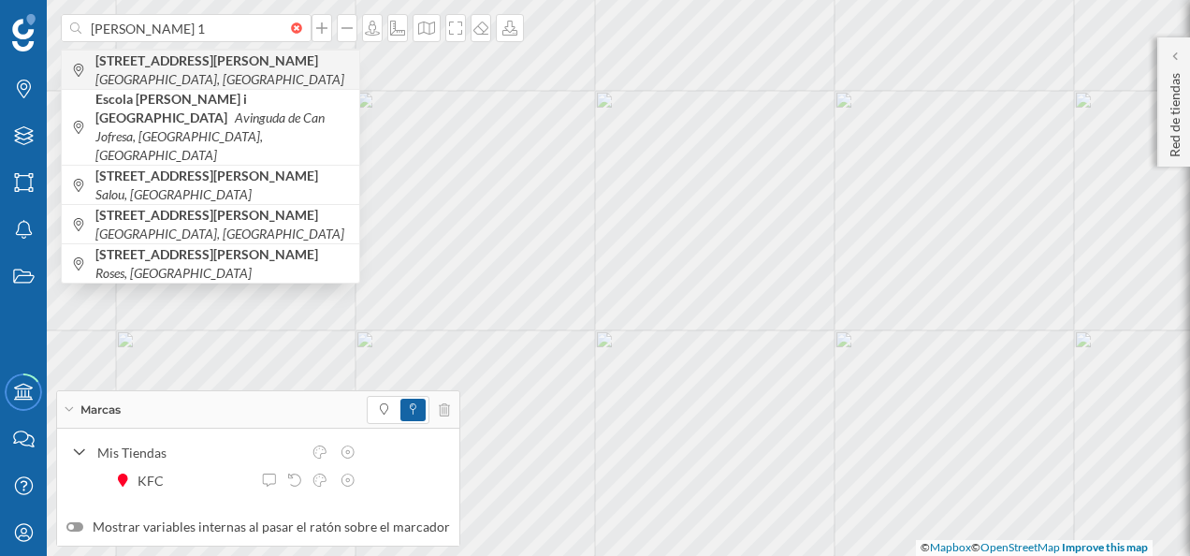
click at [223, 71] on icon "[GEOGRAPHIC_DATA], [GEOGRAPHIC_DATA]" at bounding box center [219, 79] width 249 height 16
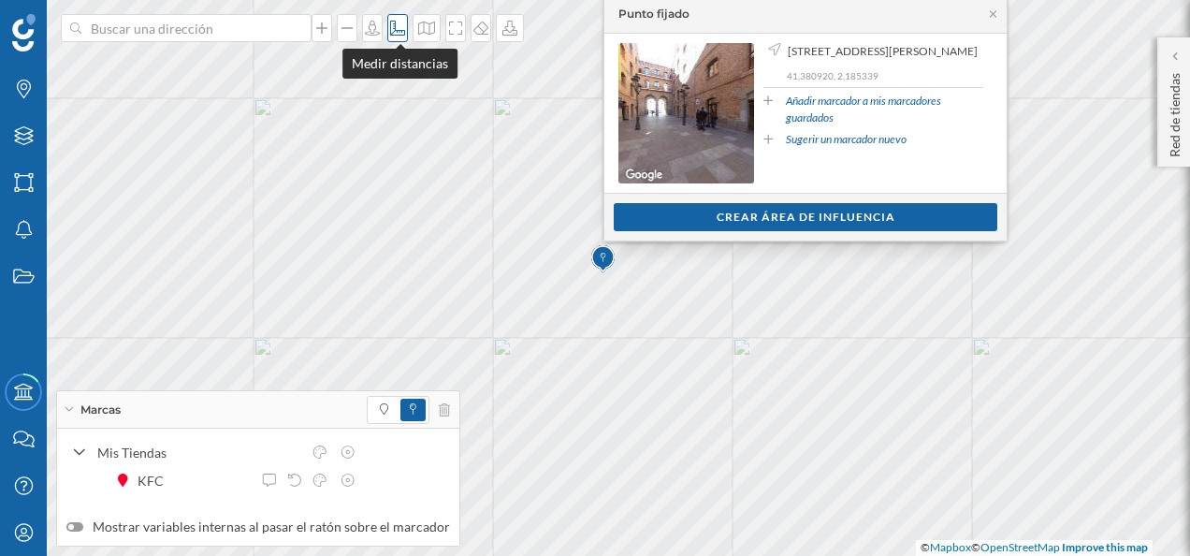
click at [407, 31] on icon at bounding box center [397, 28] width 19 height 15
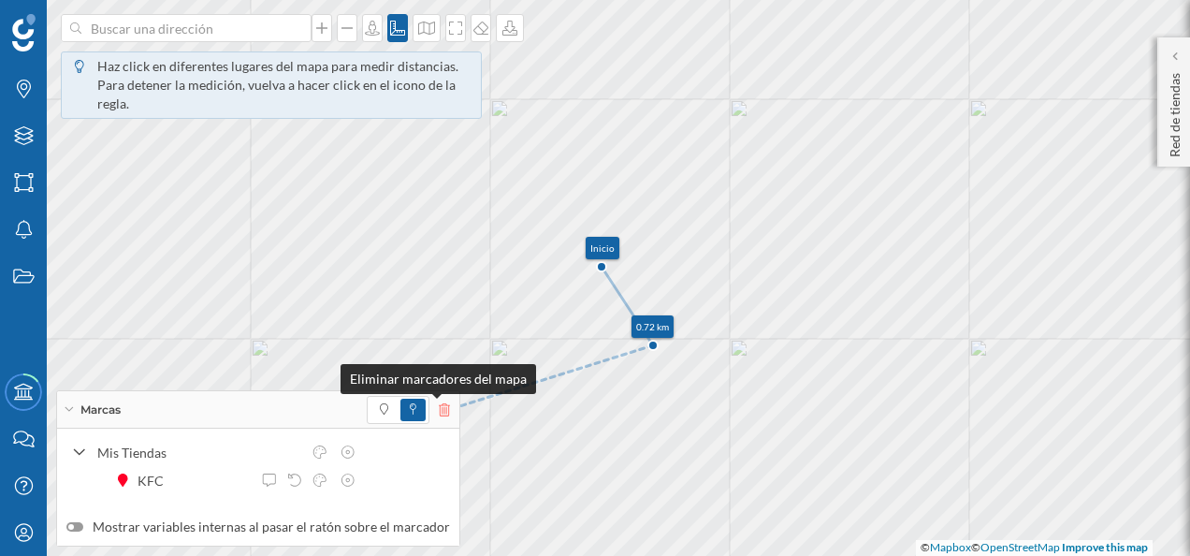
click at [439, 413] on icon at bounding box center [444, 409] width 11 height 13
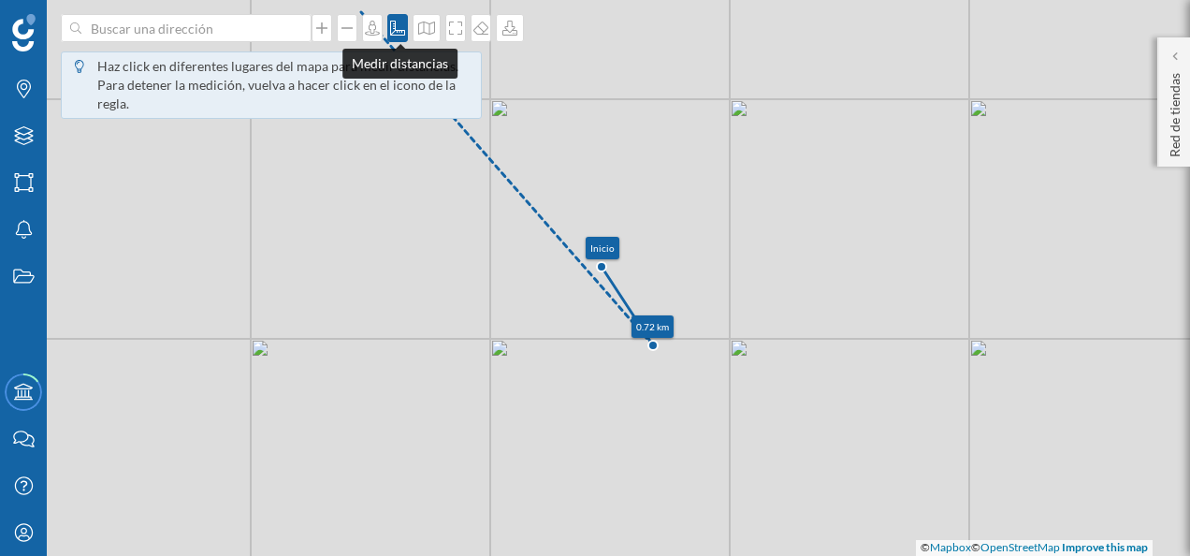
click at [400, 26] on icon at bounding box center [397, 28] width 19 height 15
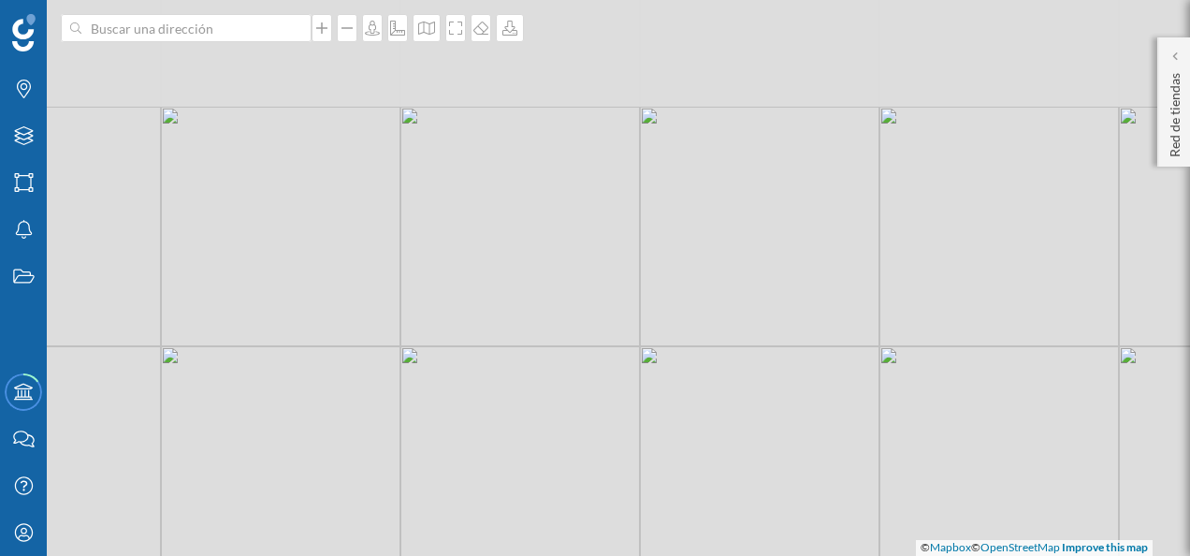
drag, startPoint x: 610, startPoint y: 123, endPoint x: 609, endPoint y: 268, distance: 144.1
click at [609, 268] on div "© Mapbox © OpenStreetMap Improve this map" at bounding box center [595, 278] width 1190 height 556
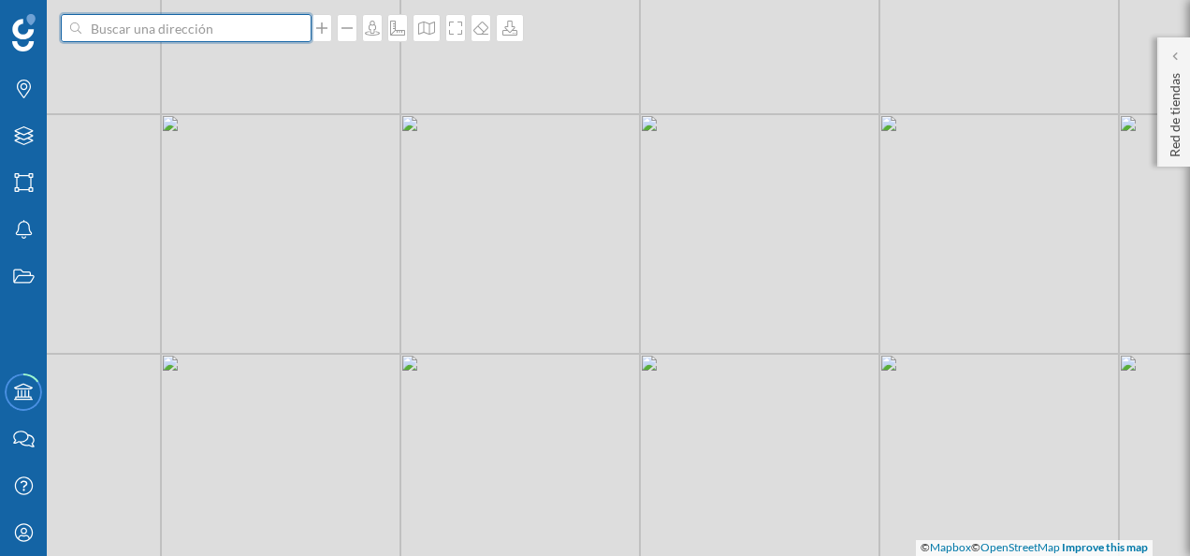
click at [181, 23] on input at bounding box center [186, 28] width 210 height 28
drag, startPoint x: 163, startPoint y: 23, endPoint x: -4, endPoint y: 16, distance: 166.7
click at [0, 16] on html "parallel 15 Marcas Capas Áreas Notificaciones Estados Academy Contacta con noso…" at bounding box center [595, 278] width 1190 height 556
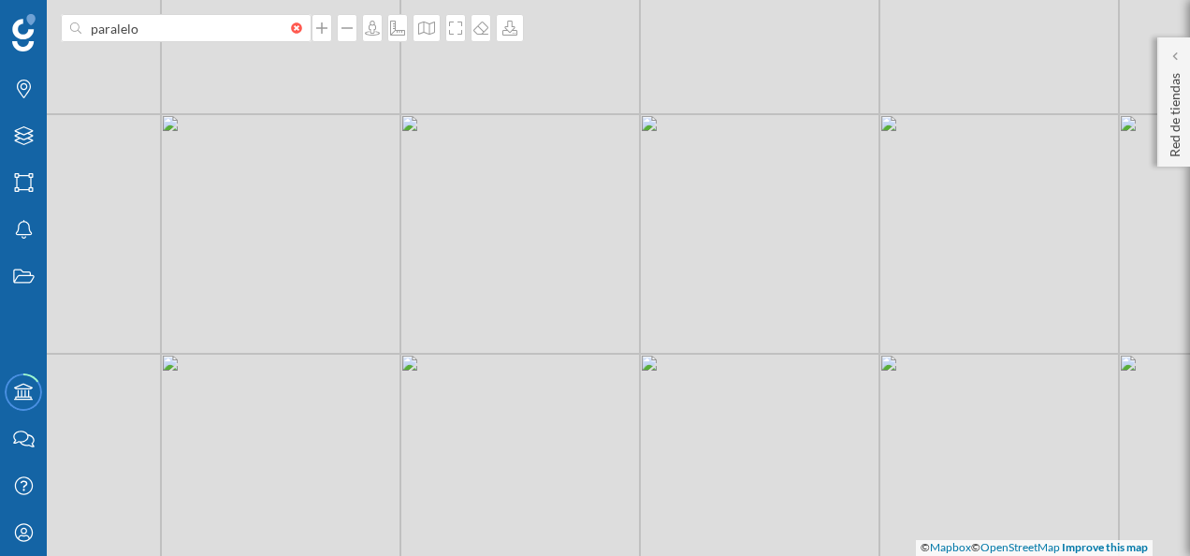
click at [553, 434] on div "© Mapbox © OpenStreetMap Improve this map" at bounding box center [595, 278] width 1190 height 556
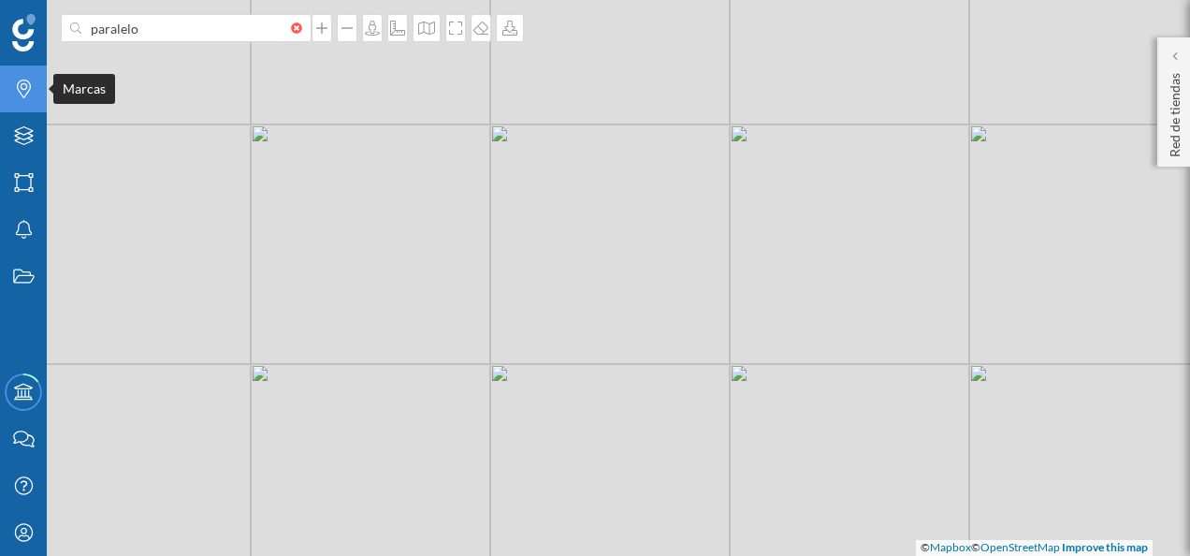
click at [21, 90] on icon "Marcas" at bounding box center [23, 89] width 23 height 19
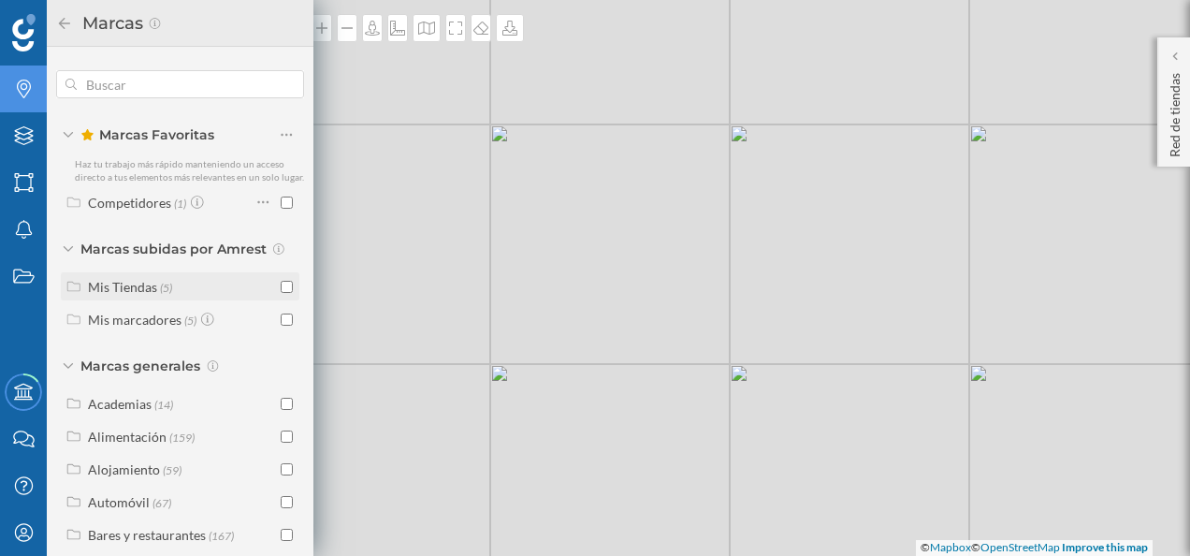
click at [183, 297] on div "Mis Tiendas (5)" at bounding box center [182, 287] width 188 height 20
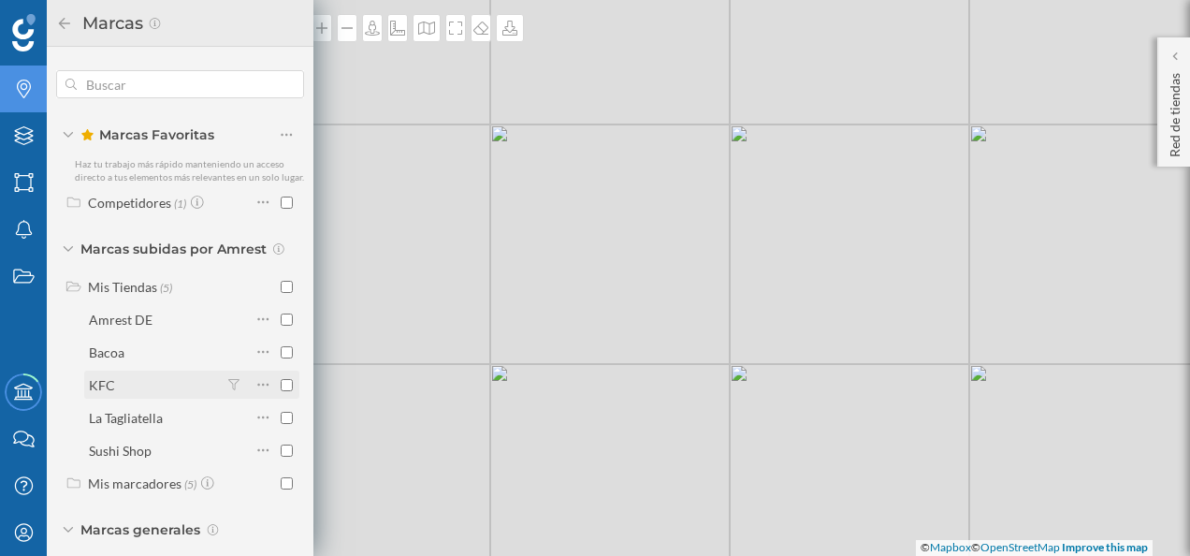
click at [282, 391] on input "checkbox" at bounding box center [287, 385] width 12 height 12
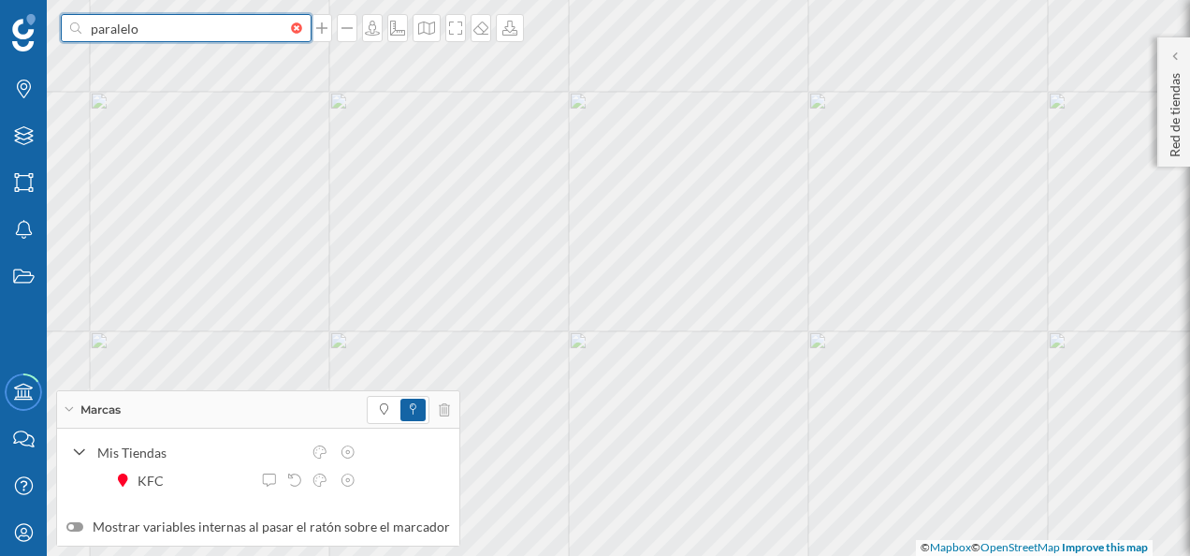
click at [160, 28] on input "paralelo" at bounding box center [186, 28] width 210 height 28
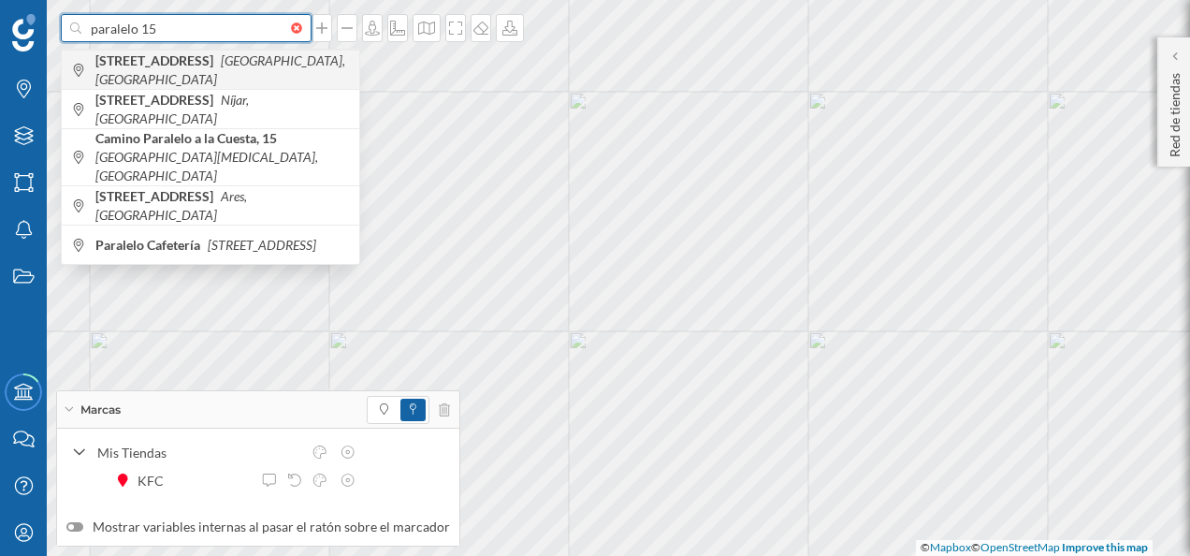
type input "paralelo 15"
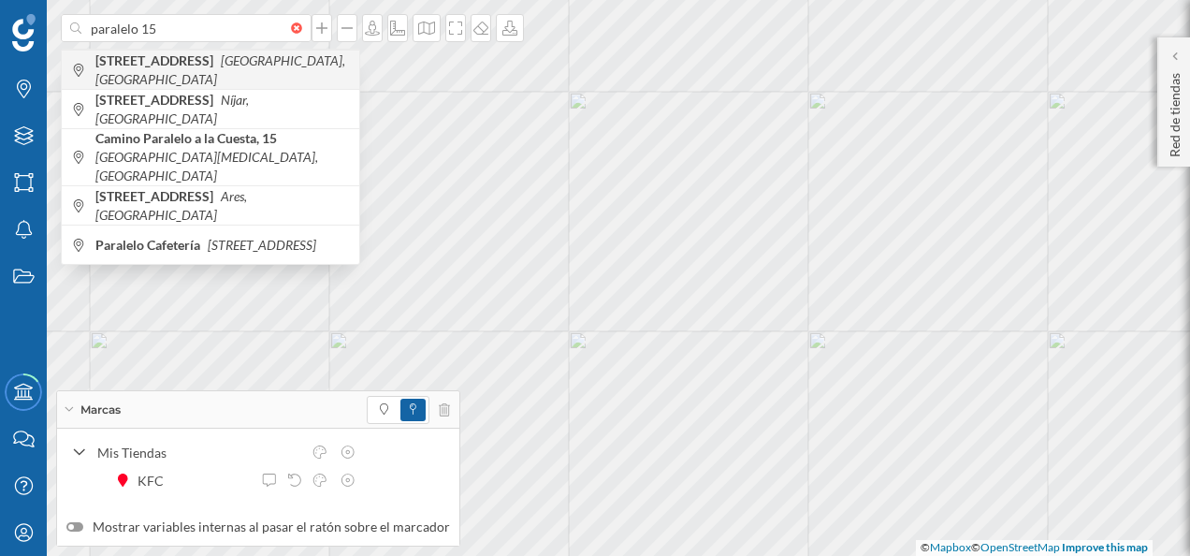
click at [213, 68] on b "[STREET_ADDRESS]" at bounding box center [156, 60] width 123 height 16
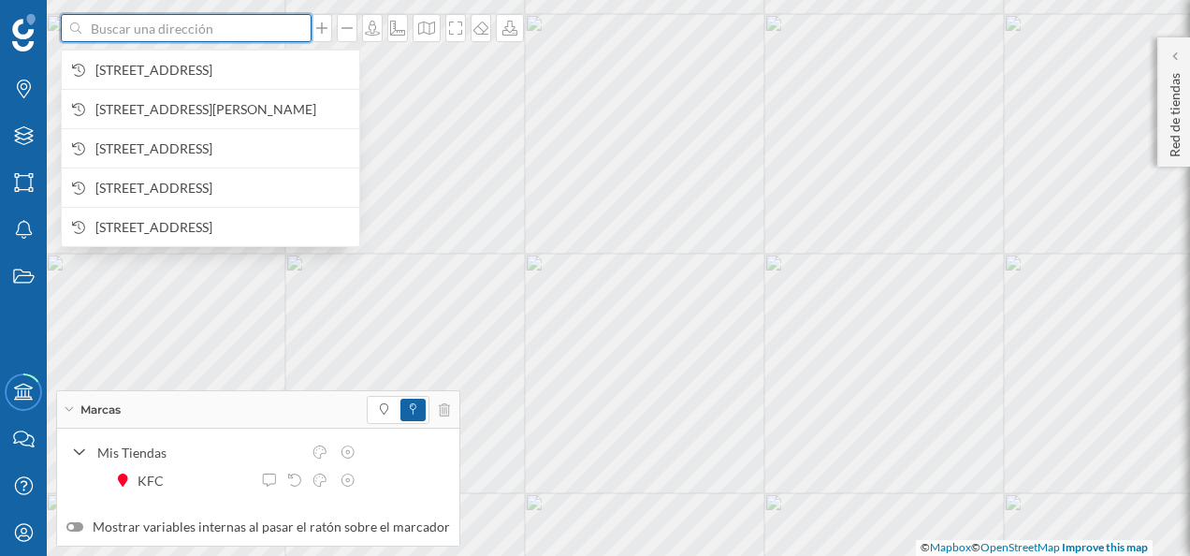
click at [182, 30] on input at bounding box center [186, 28] width 210 height 28
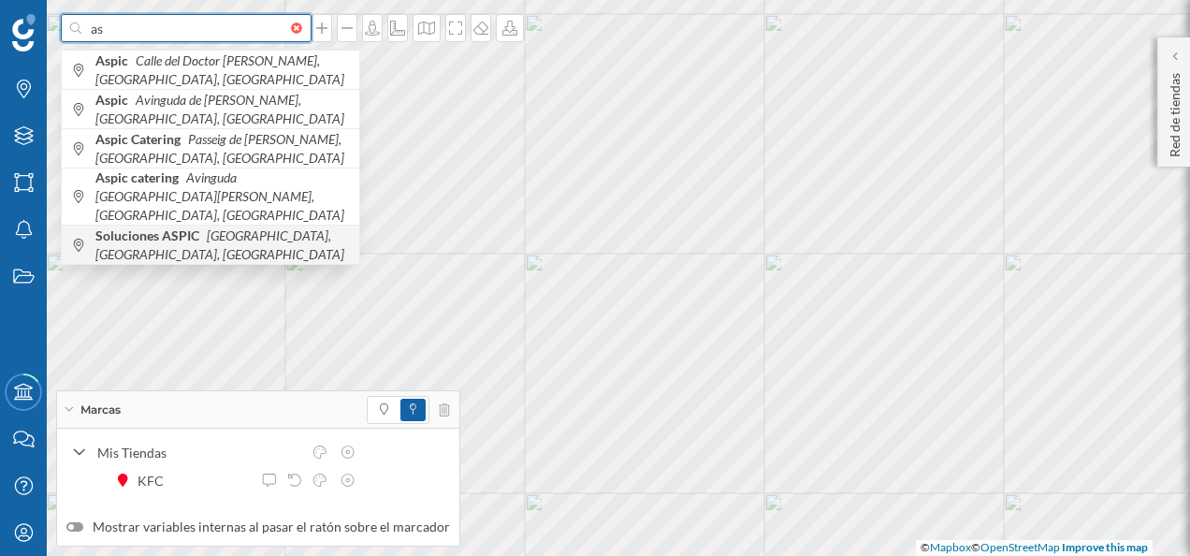
type input "a"
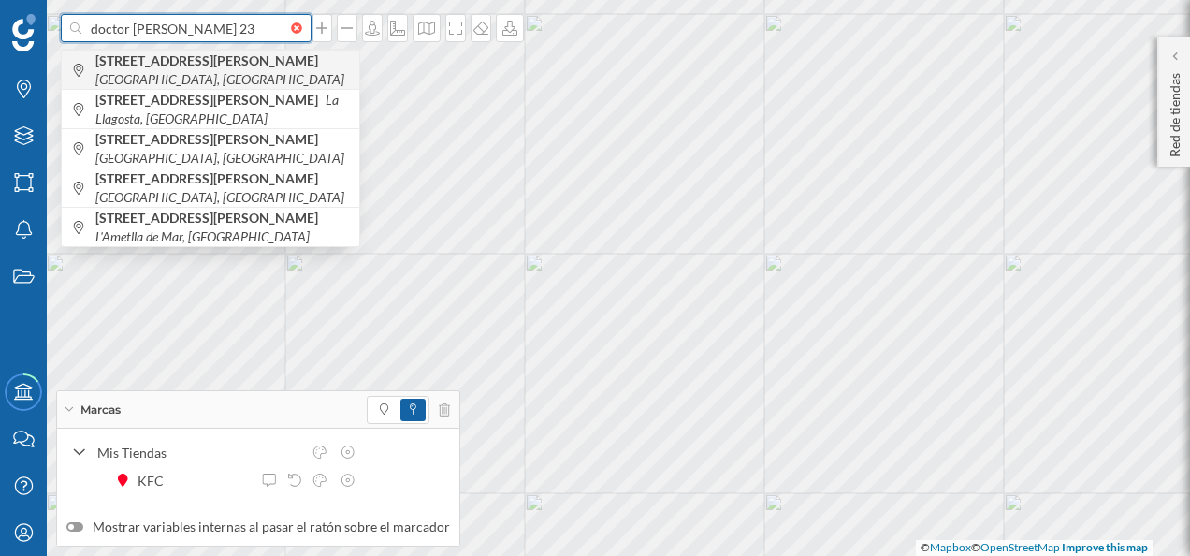
type input "doctor [PERSON_NAME] 23"
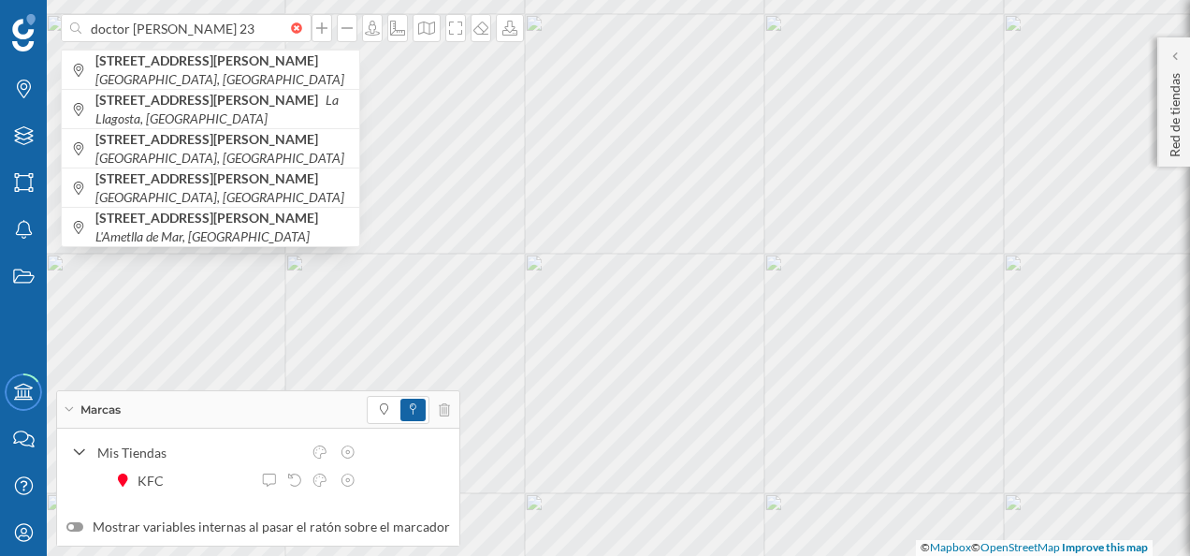
click at [224, 65] on b "[STREET_ADDRESS][PERSON_NAME]" at bounding box center [208, 60] width 227 height 16
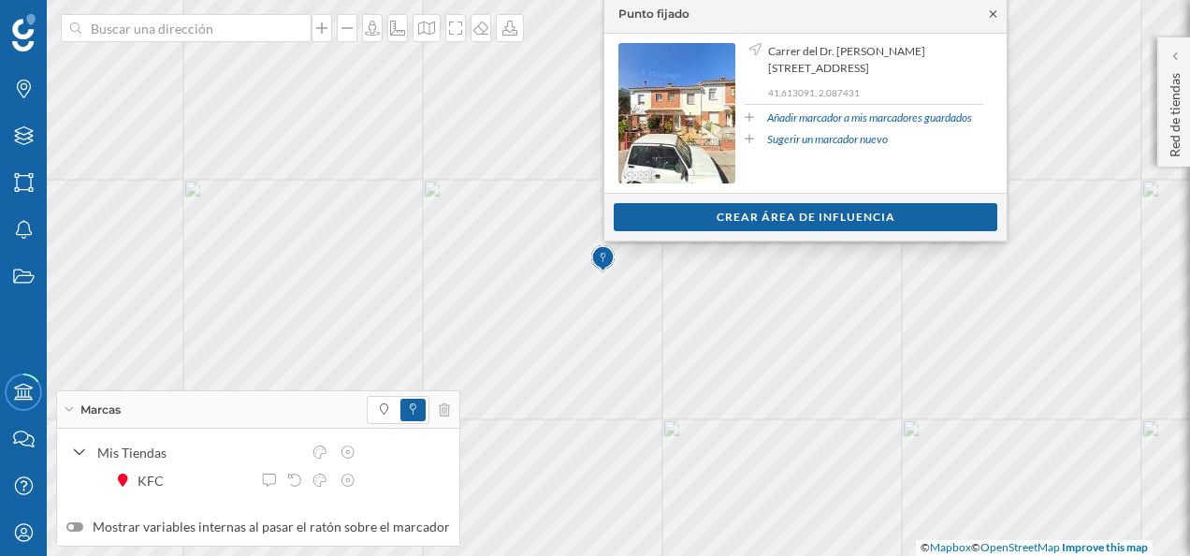
click at [995, 11] on icon at bounding box center [993, 13] width 14 height 11
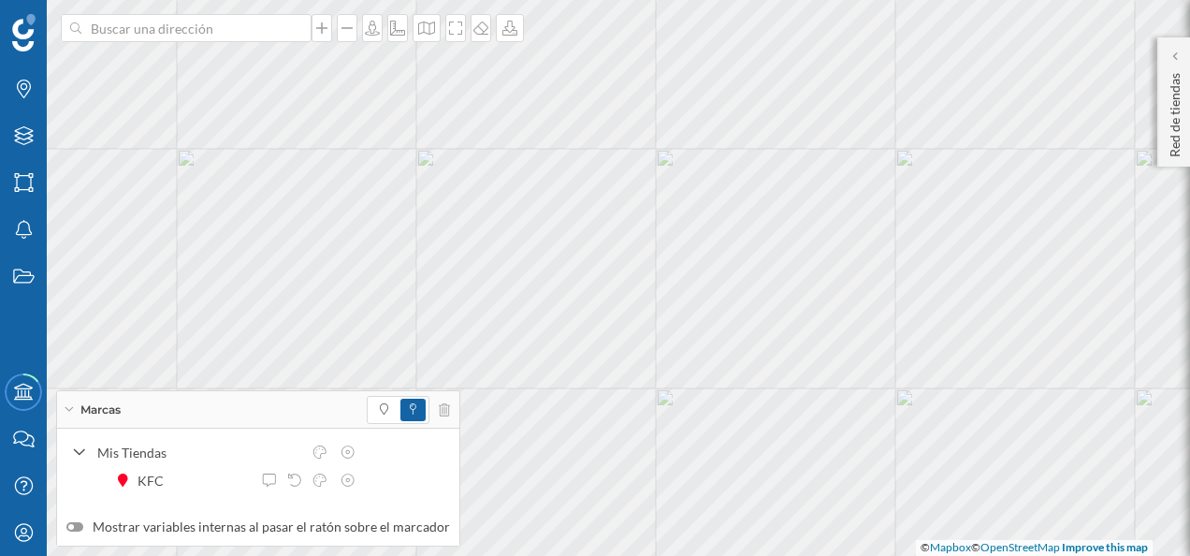
click at [71, 412] on div "Marcas" at bounding box center [258, 409] width 402 height 37
